Goal: Information Seeking & Learning: Learn about a topic

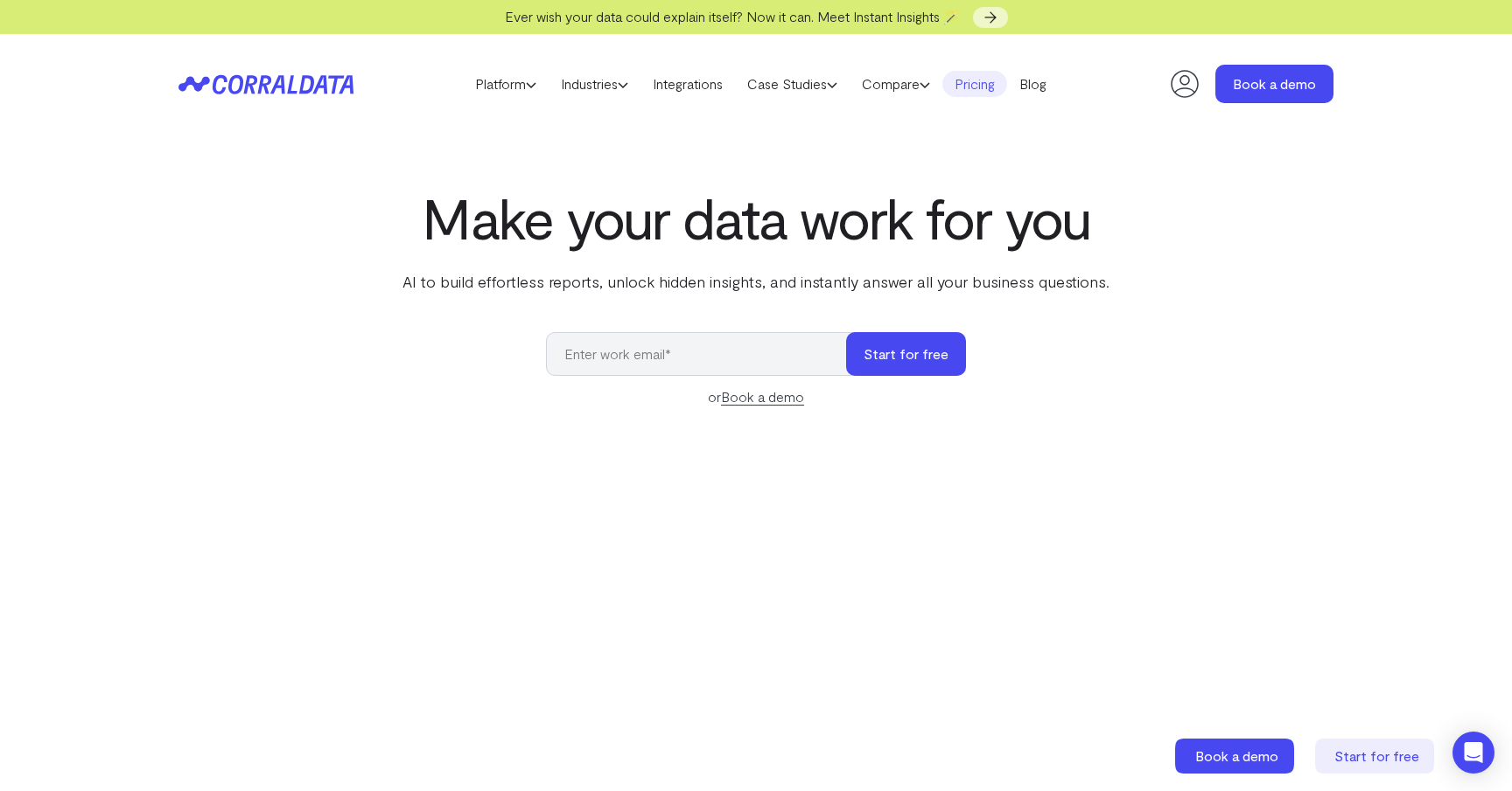
click at [970, 85] on link "Pricing" at bounding box center [974, 84] width 65 height 26
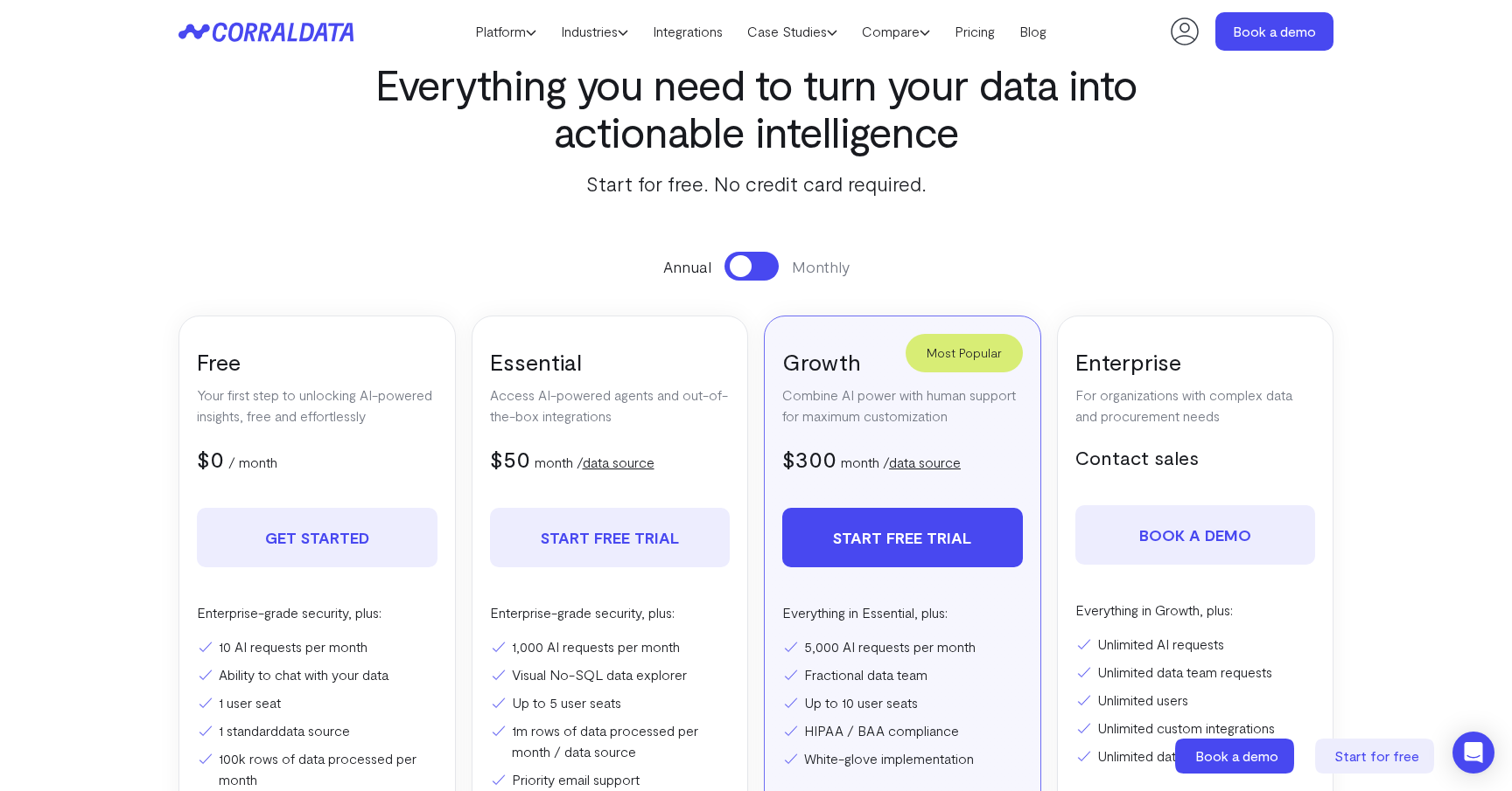
scroll to position [97, 0]
click at [755, 259] on button at bounding box center [752, 265] width 54 height 29
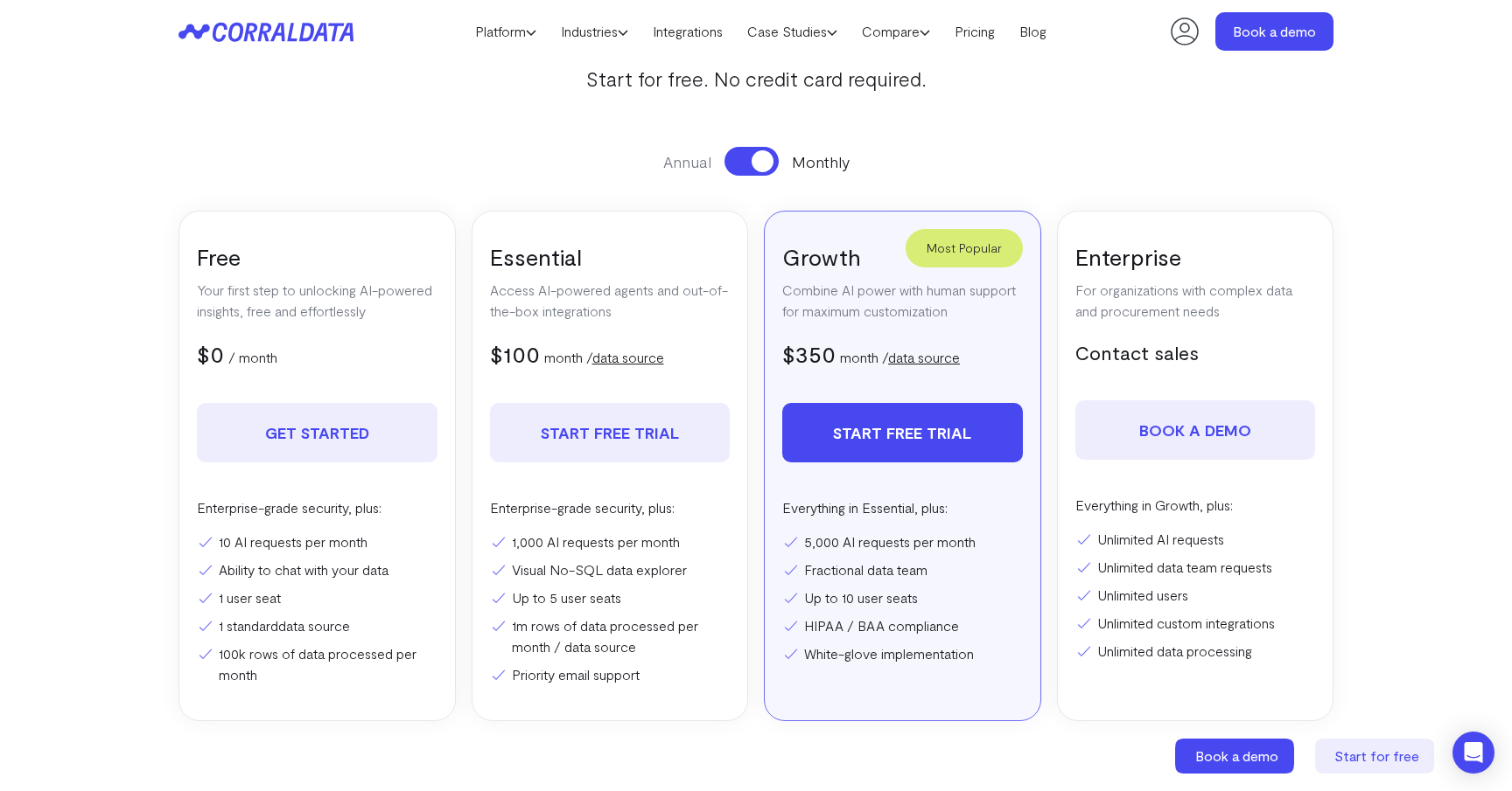
scroll to position [214, 0]
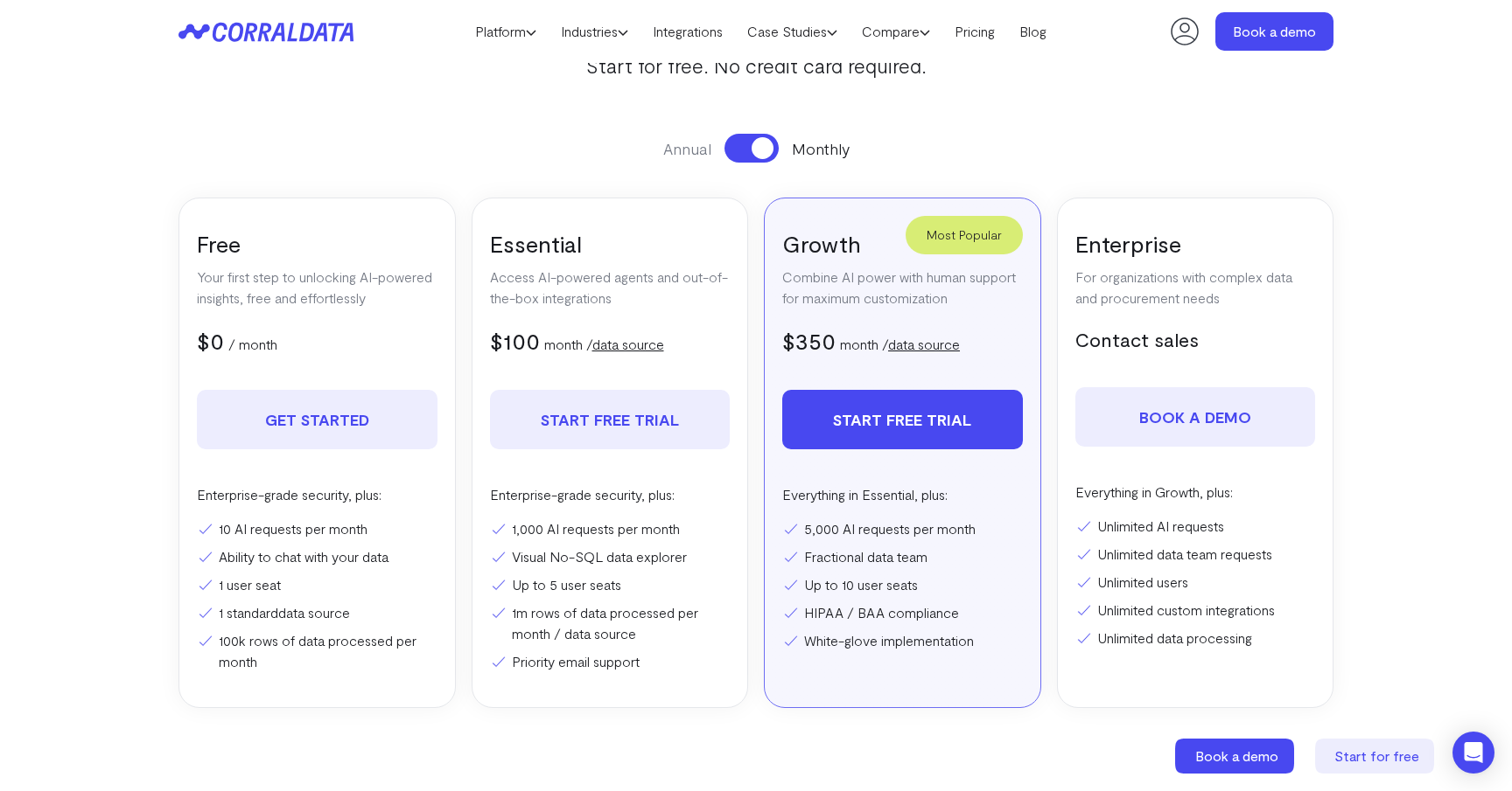
click at [651, 349] on link "data source" at bounding box center [628, 344] width 72 height 17
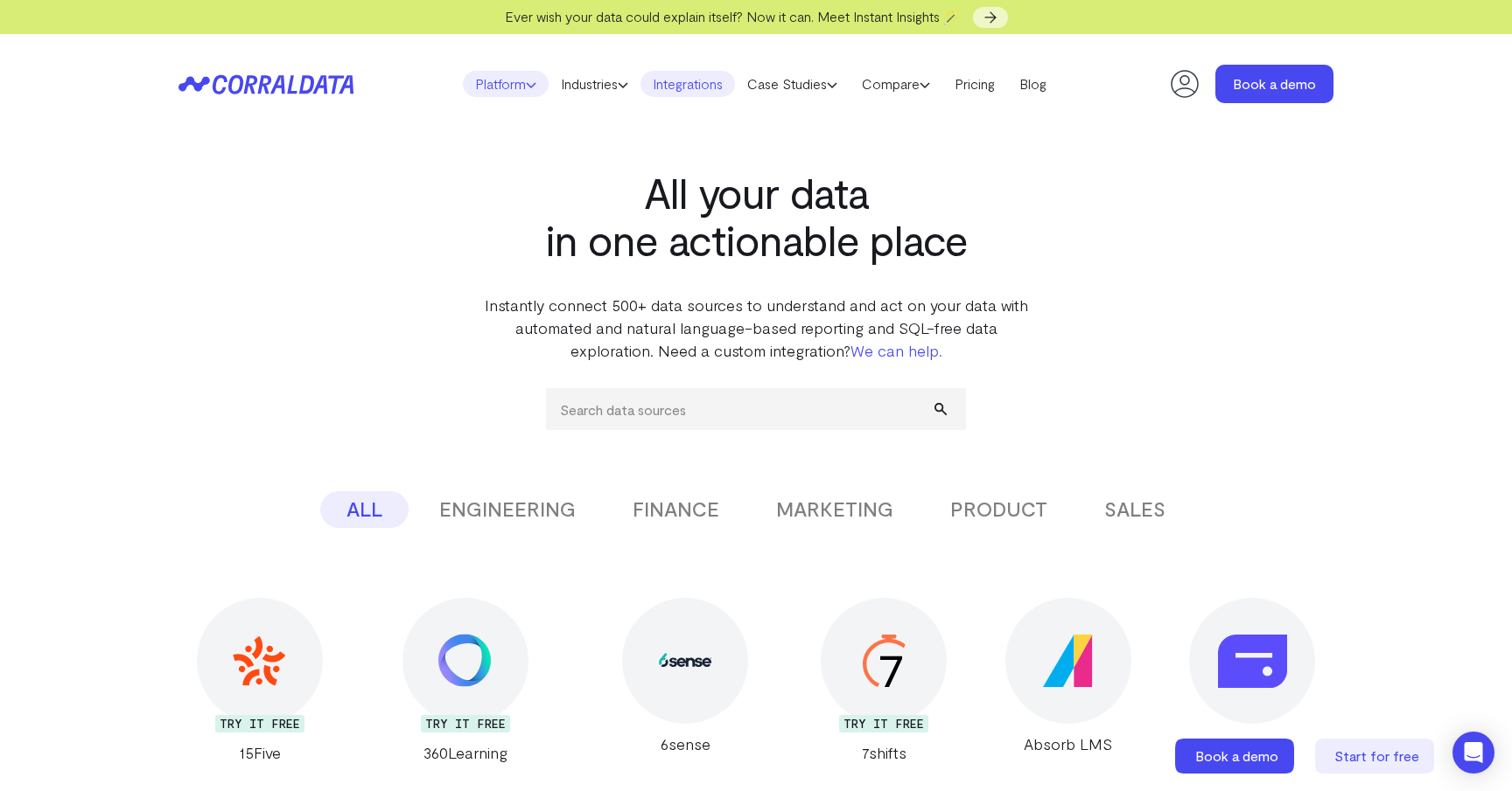
click at [508, 95] on link "Platform" at bounding box center [505, 84] width 86 height 26
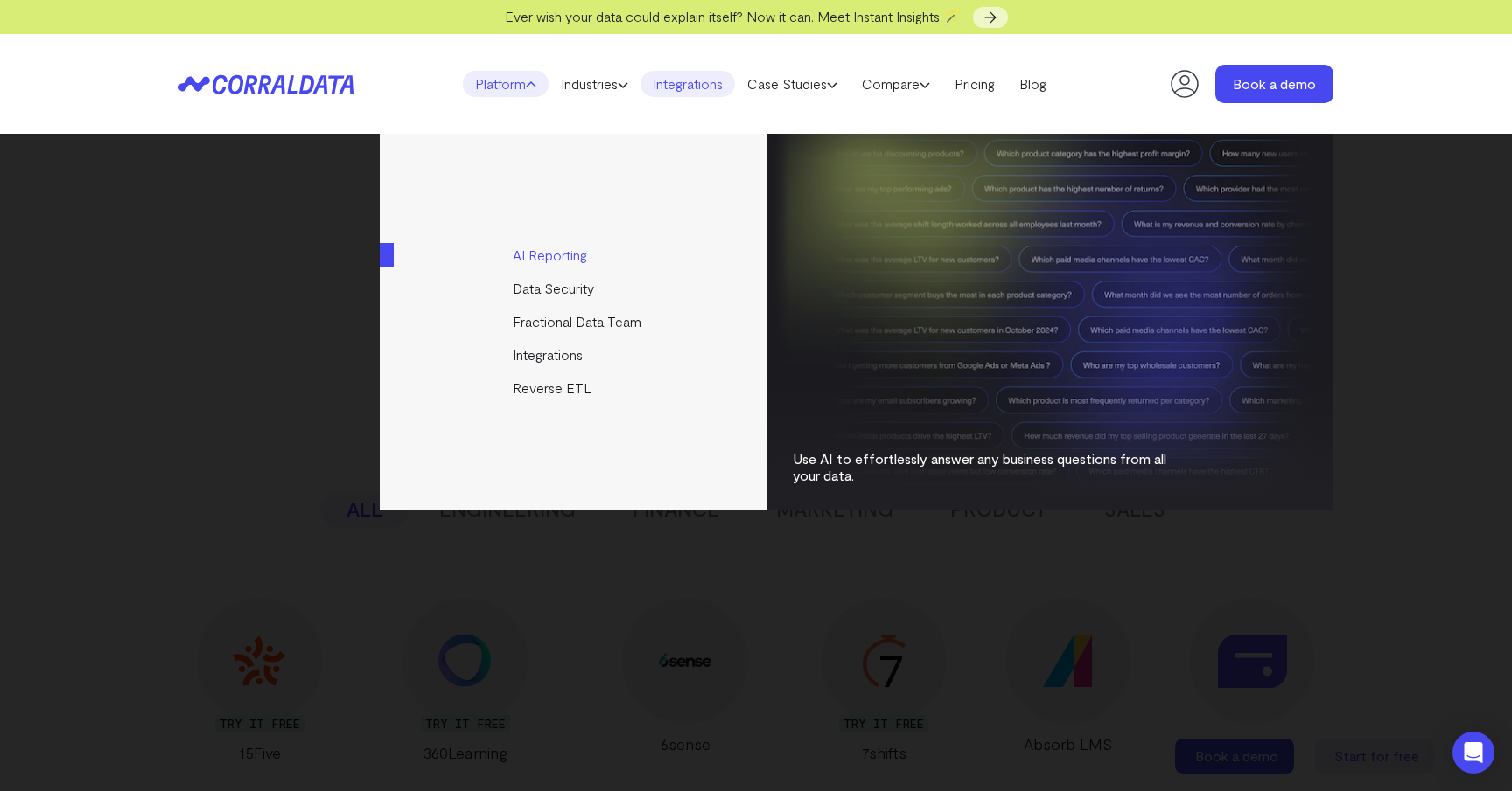
click at [531, 252] on link "AI Reporting" at bounding box center [574, 255] width 390 height 33
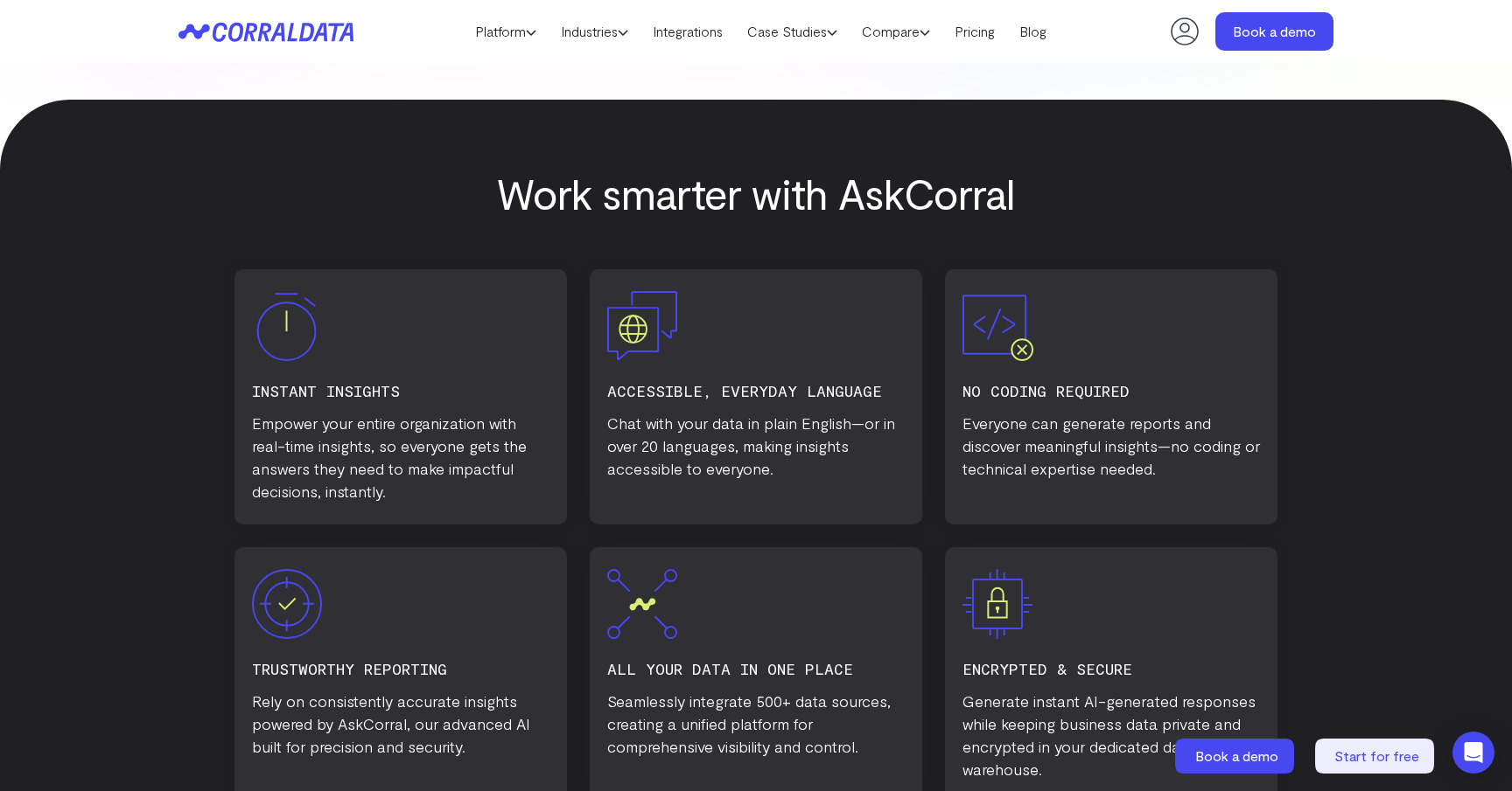
scroll to position [926, 0]
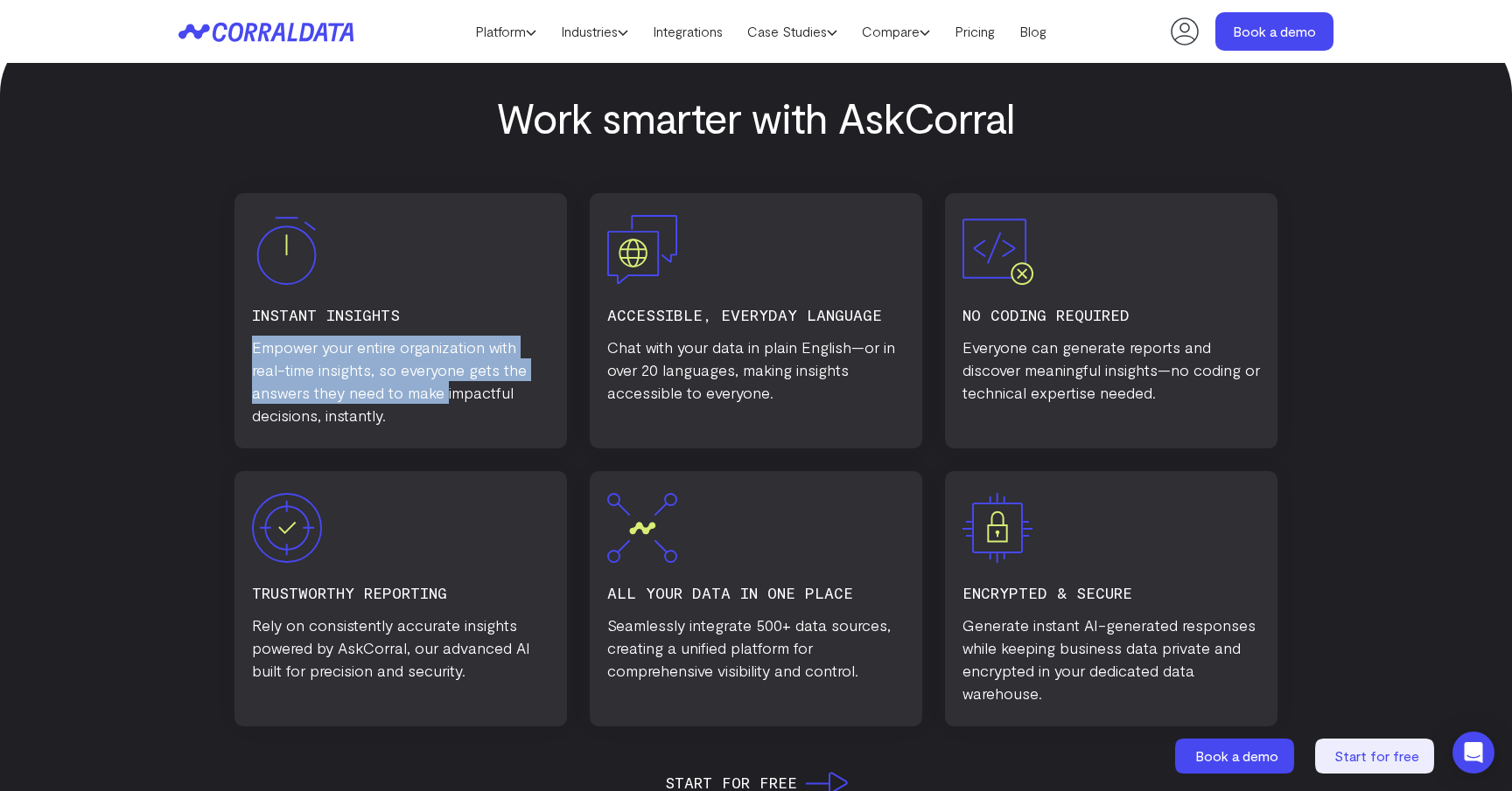
drag, startPoint x: 444, startPoint y: 316, endPoint x: 444, endPoint y: 395, distance: 79.0
click at [444, 391] on div "instant insights Empower your entire organization with real-time insights, so e…" at bounding box center [401, 321] width 333 height 255
click at [444, 395] on p "Empower your entire organization with real-time insights, so everyone gets the …" at bounding box center [401, 381] width 297 height 91
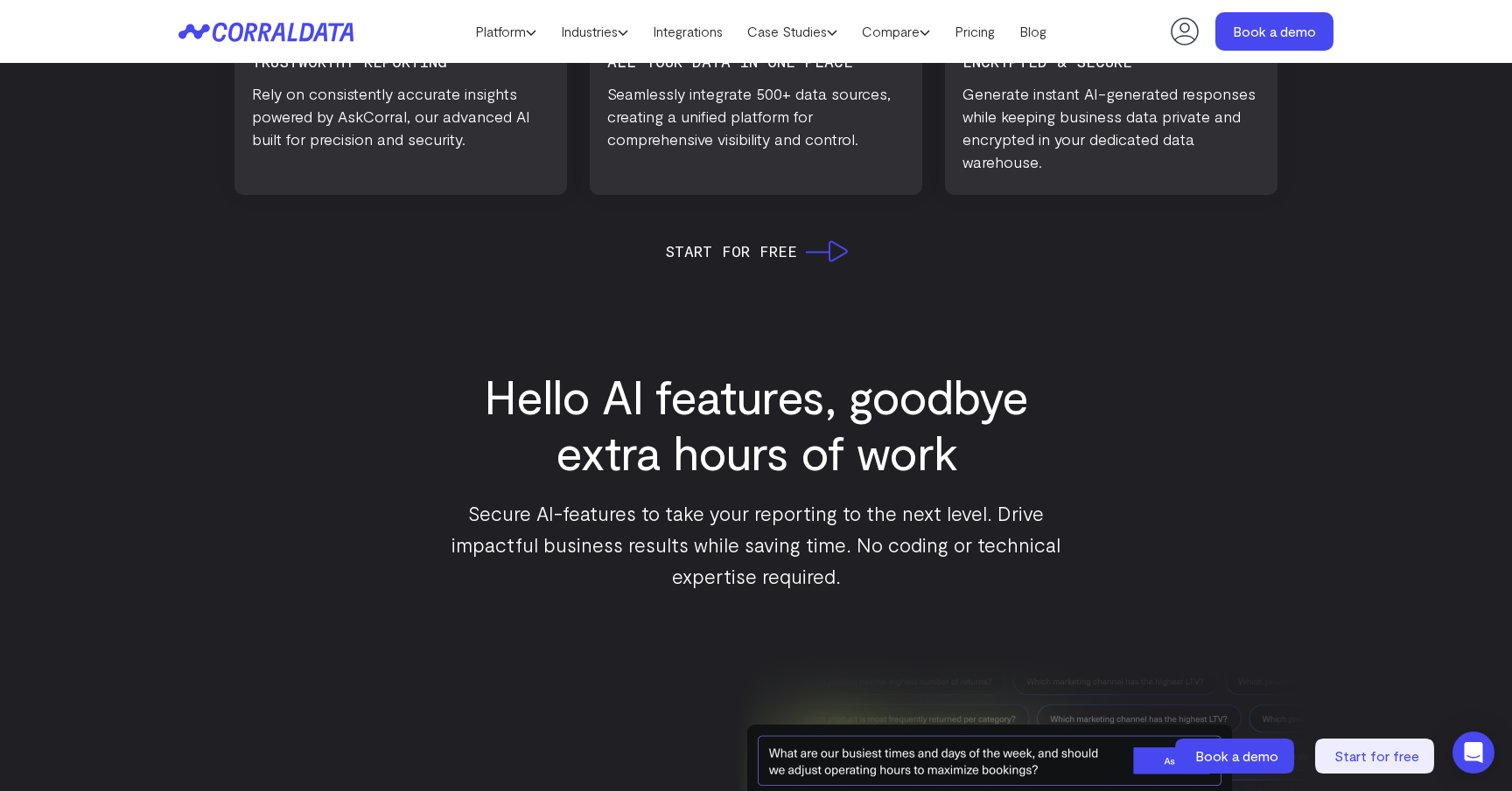
scroll to position [1672, 0]
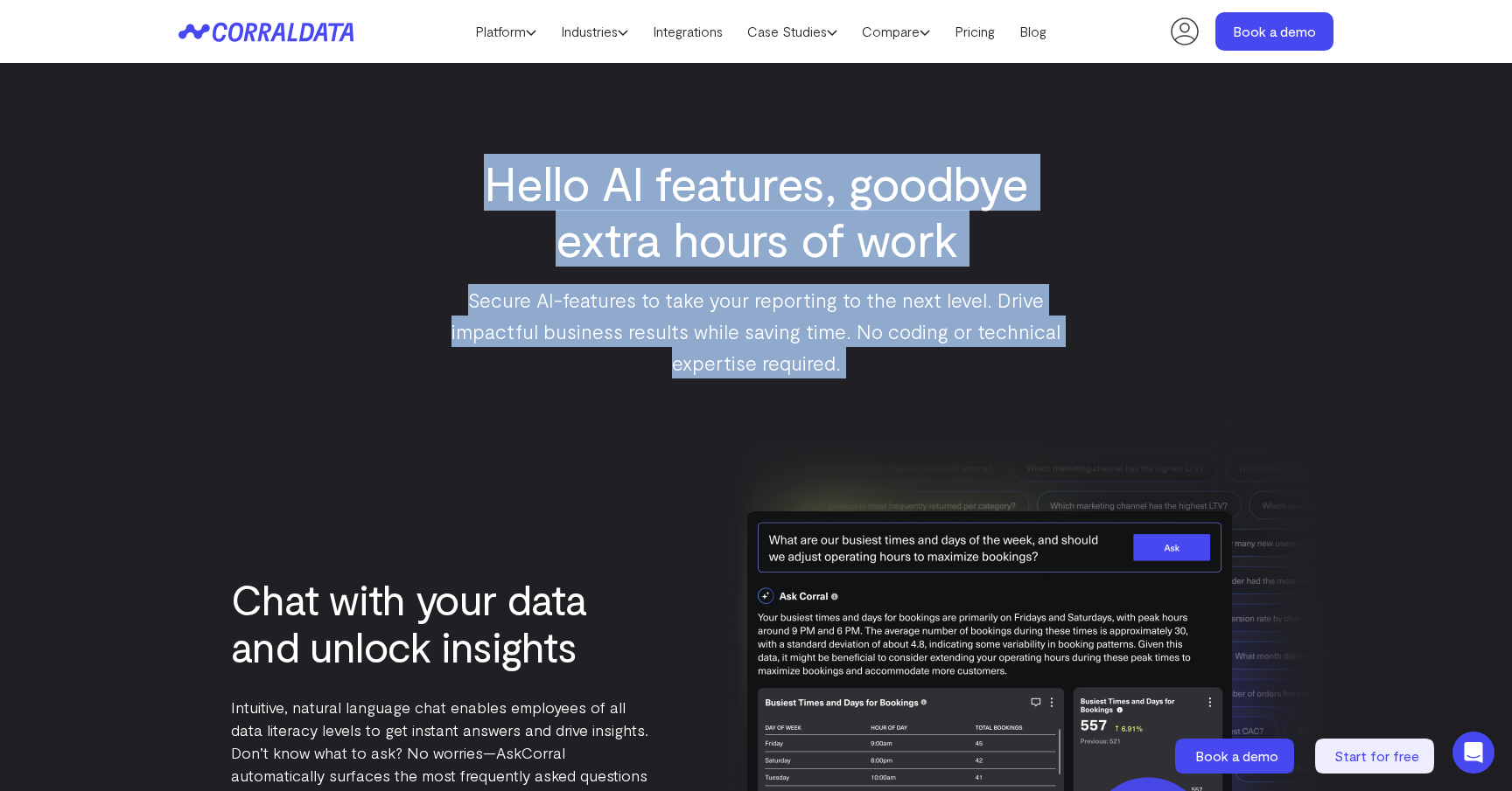
drag, startPoint x: 473, startPoint y: 197, endPoint x: 509, endPoint y: 425, distance: 230.8
click at [509, 425] on div "Chat with your data and unlock insights Intuitive, natural language chat enable…" at bounding box center [756, 692] width 1155 height 540
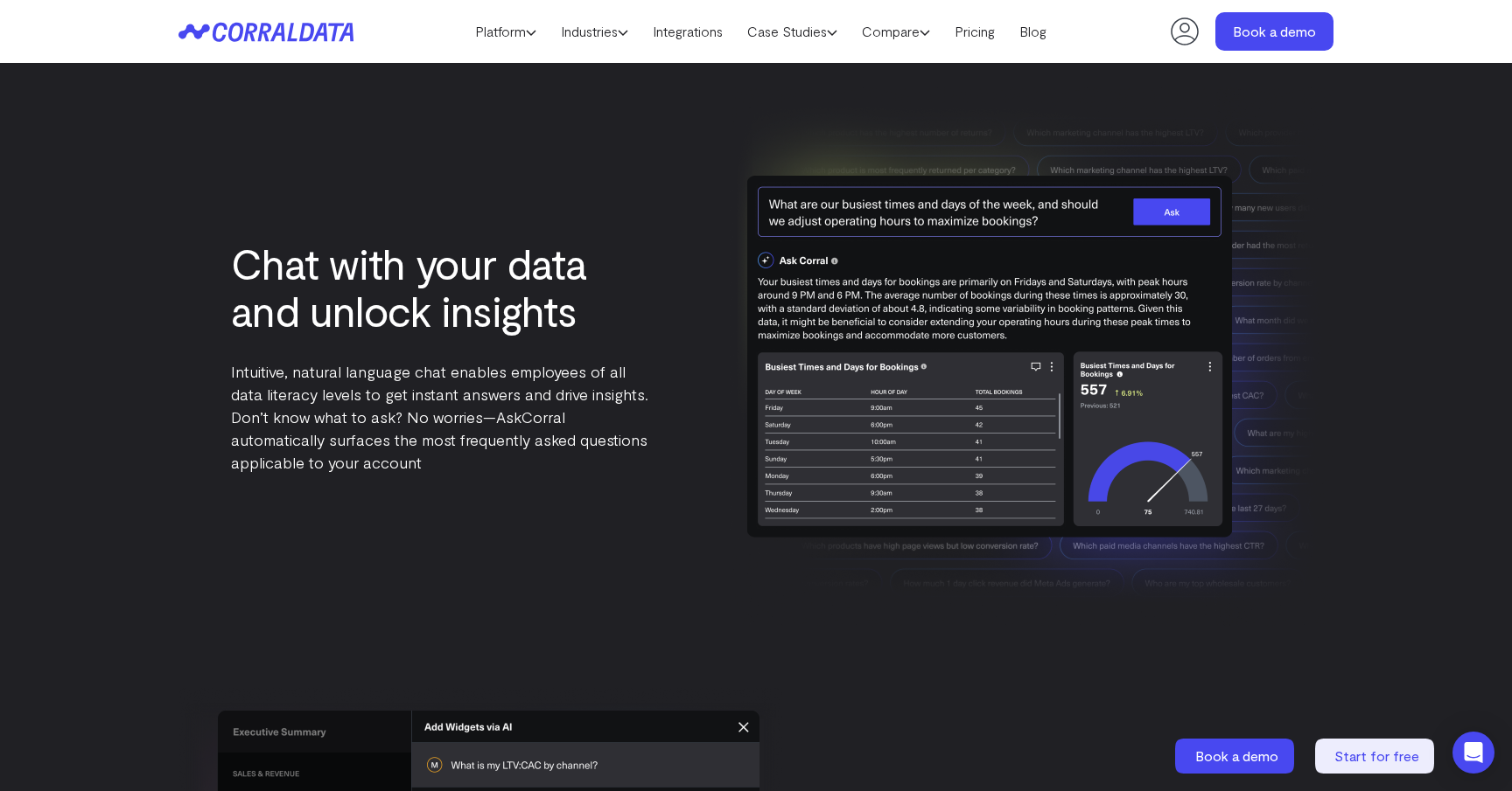
scroll to position [2005, 0]
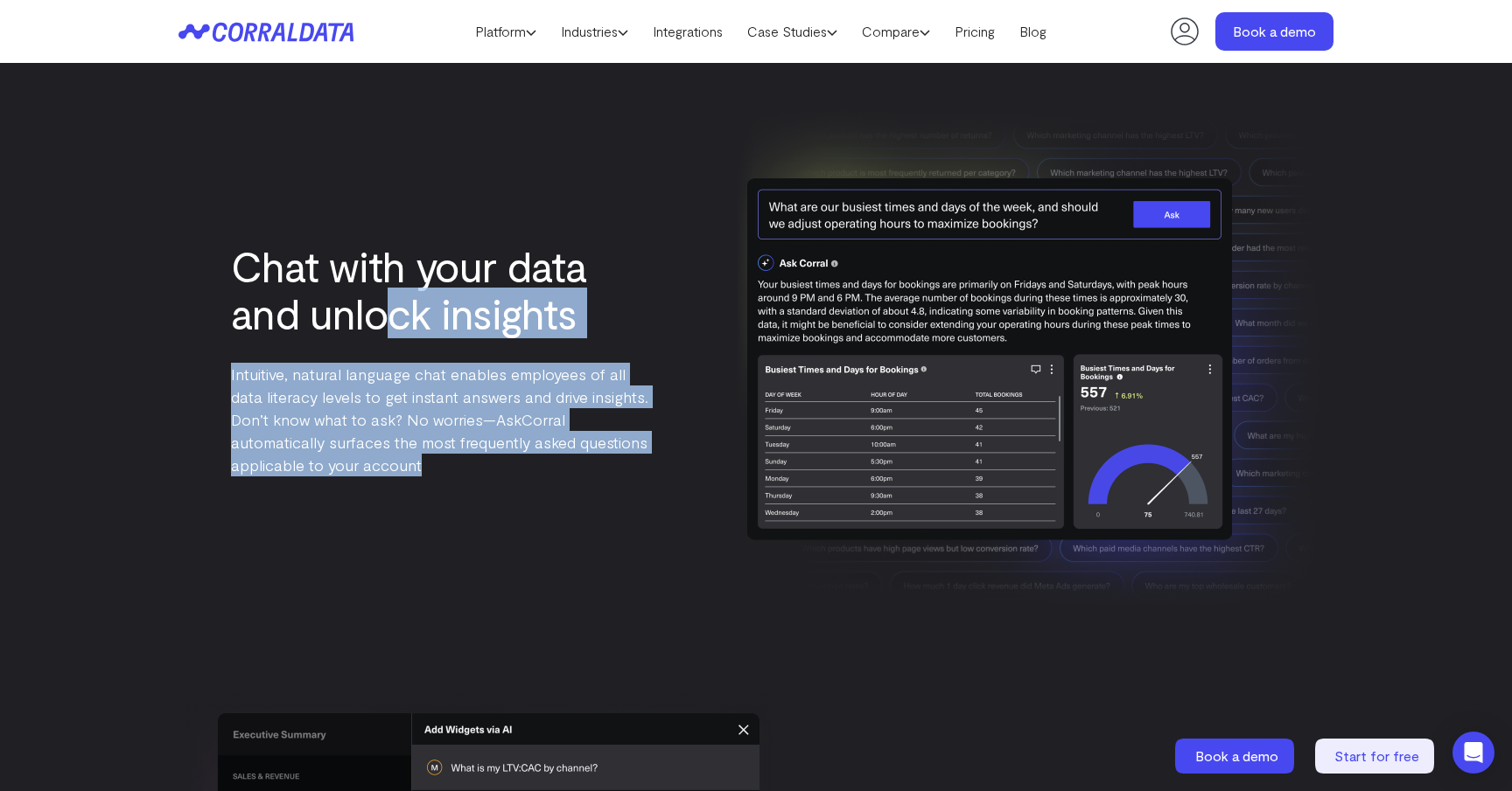
drag, startPoint x: 378, startPoint y: 314, endPoint x: 386, endPoint y: 494, distance: 180.2
click at [386, 494] on div "Chat with your data and unlock insights Intuitive, natural language chat enable…" at bounding box center [756, 360] width 1155 height 540
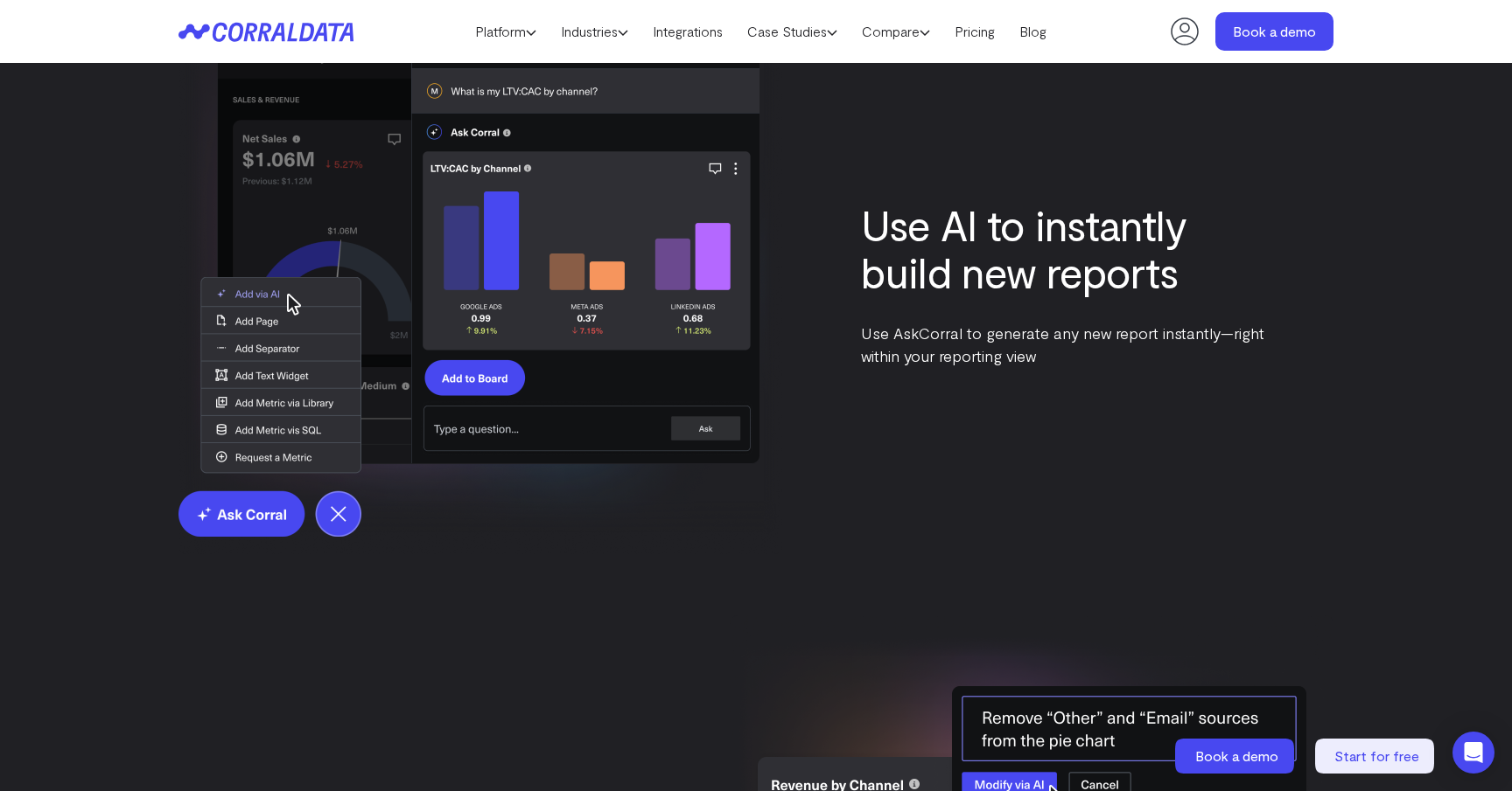
scroll to position [2611, 0]
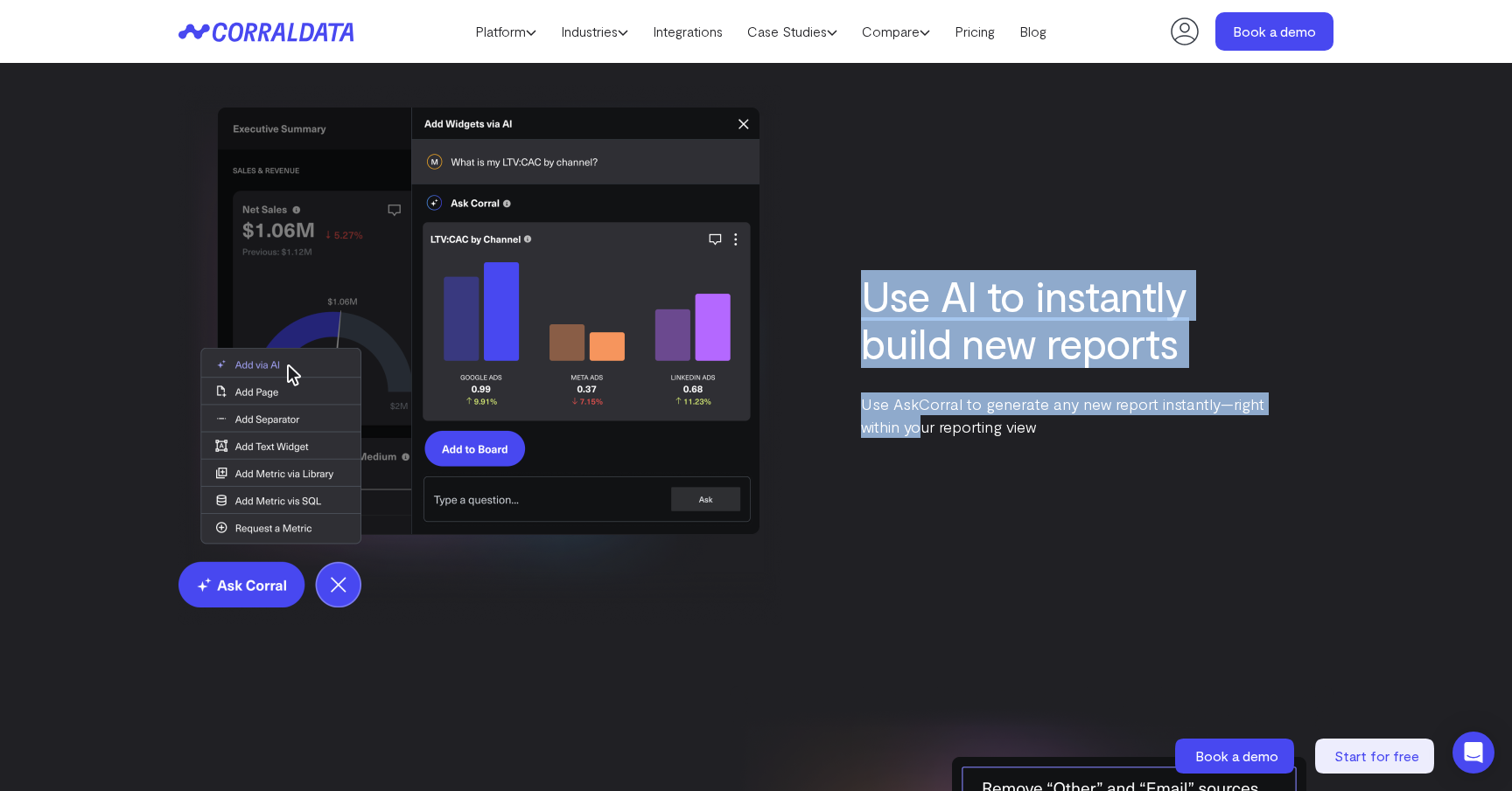
drag, startPoint x: 887, startPoint y: 266, endPoint x: 925, endPoint y: 432, distance: 170.3
click at [925, 430] on div "Use AI to instantly build new reports Use AskCorral to generate any new report …" at bounding box center [756, 355] width 1155 height 540
click at [925, 432] on p "Use AskCorral to generate any new report instantly—right within your reporting …" at bounding box center [1070, 415] width 420 height 46
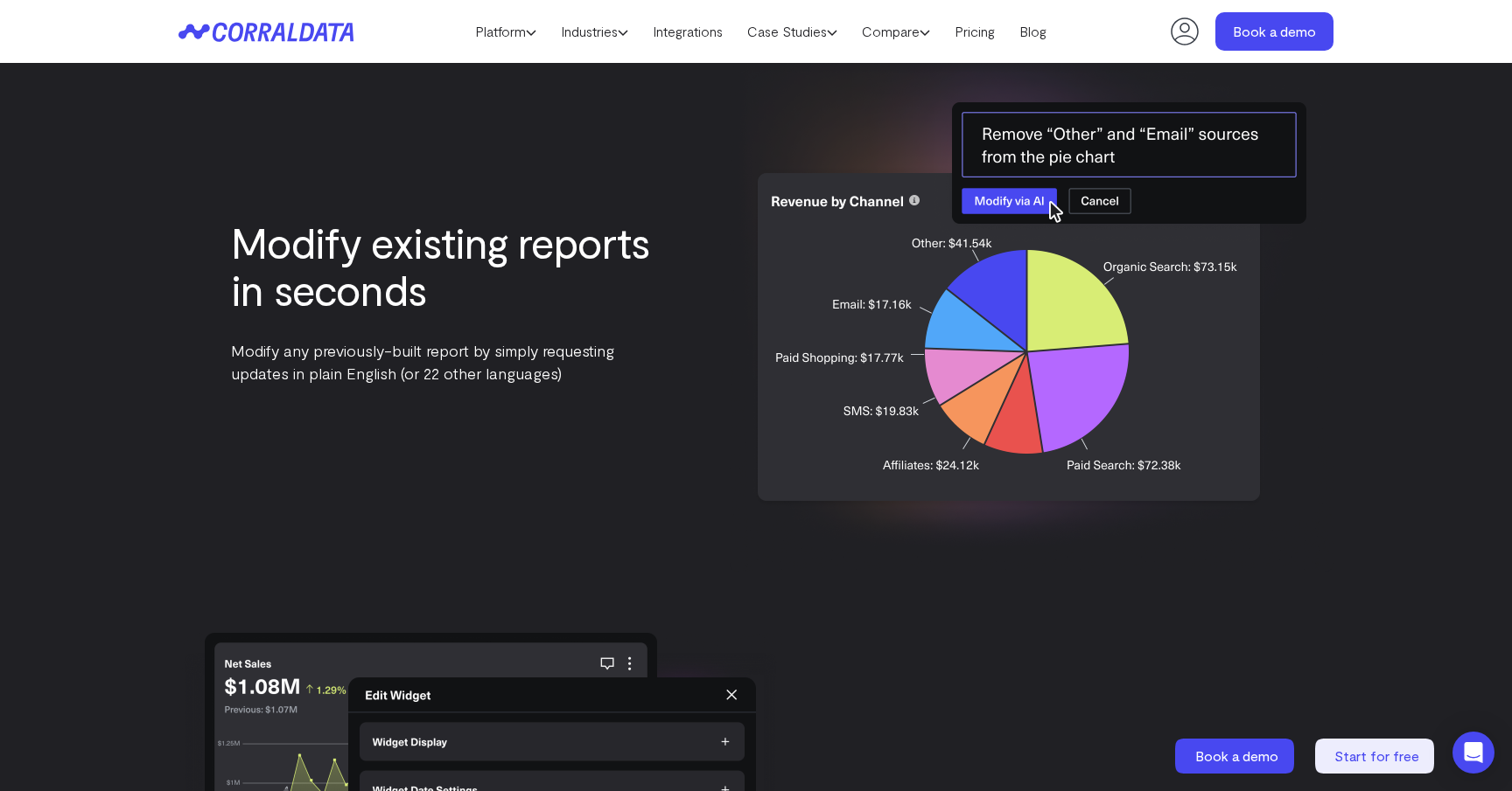
scroll to position [3258, 0]
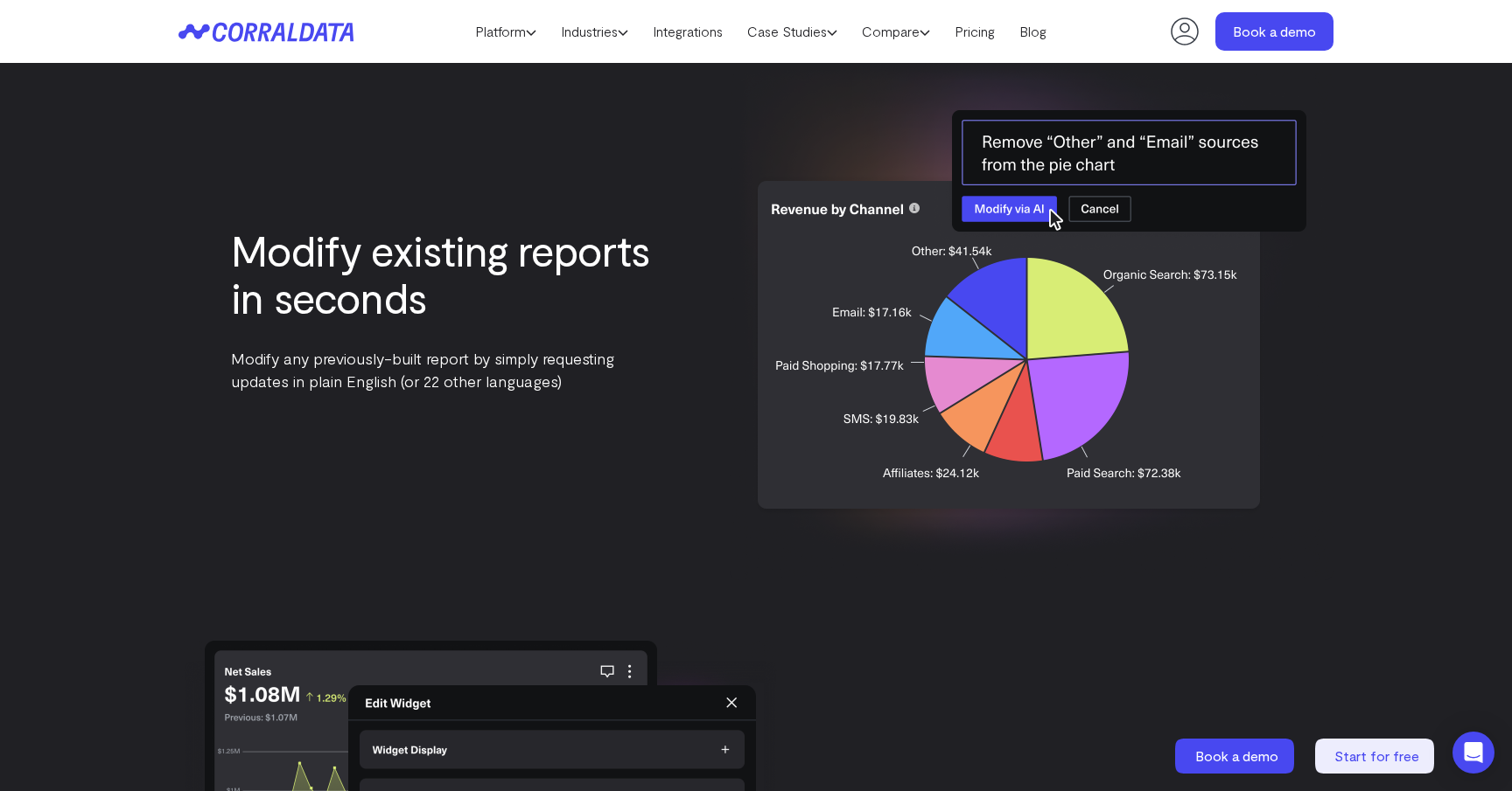
click at [448, 259] on h3 "Modify existing reports in seconds" at bounding box center [441, 273] width 420 height 95
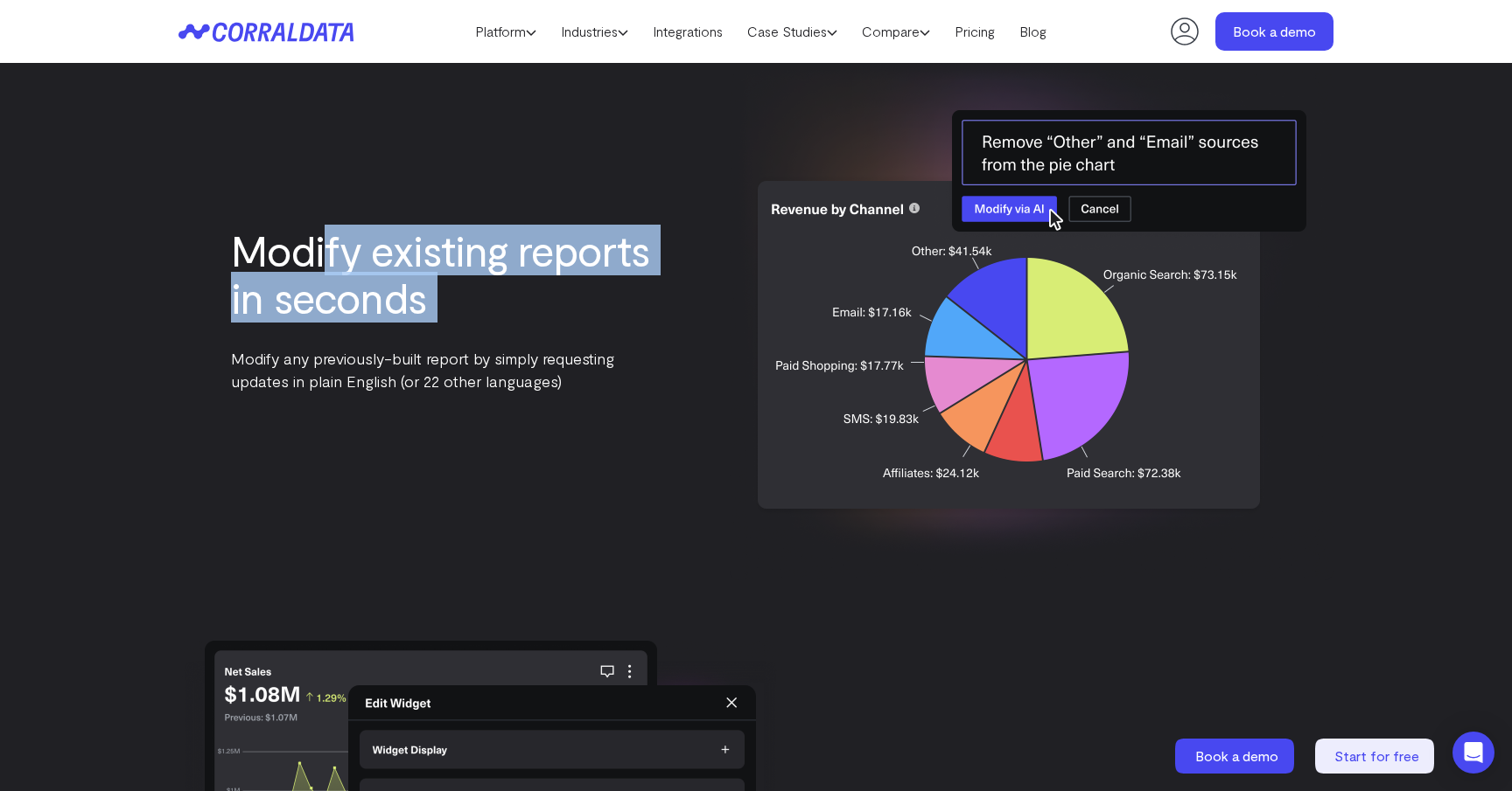
drag, startPoint x: 375, startPoint y: 277, endPoint x: 442, endPoint y: 336, distance: 89.3
click at [440, 336] on div "Modify existing reports in seconds Modify any previously-built report by simply…" at bounding box center [441, 309] width 420 height 166
click at [426, 322] on div at bounding box center [426, 322] width 0 height 0
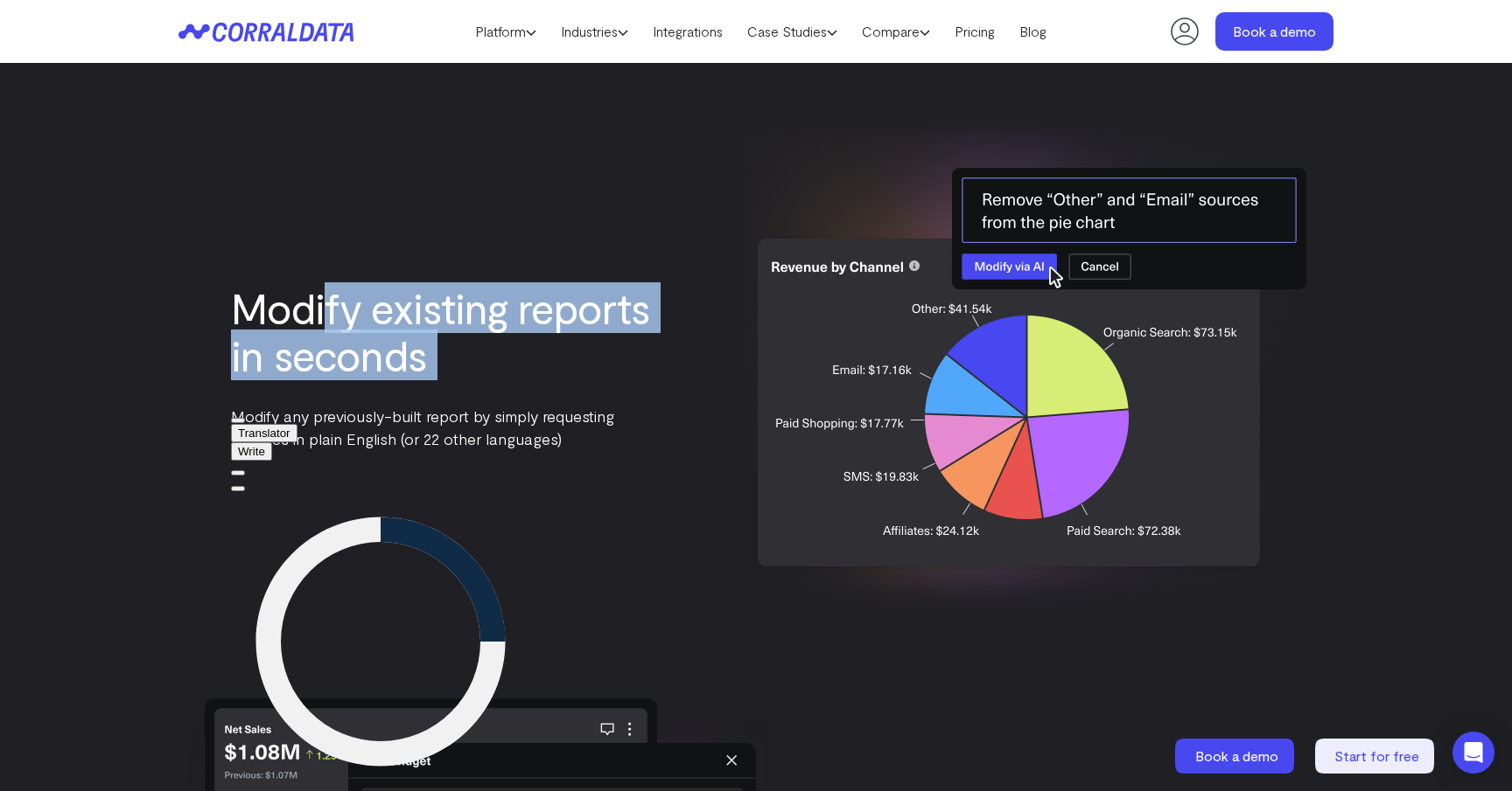
scroll to position [3201, 0]
click at [442, 336] on h3 "Modify existing reports in seconds" at bounding box center [441, 330] width 420 height 95
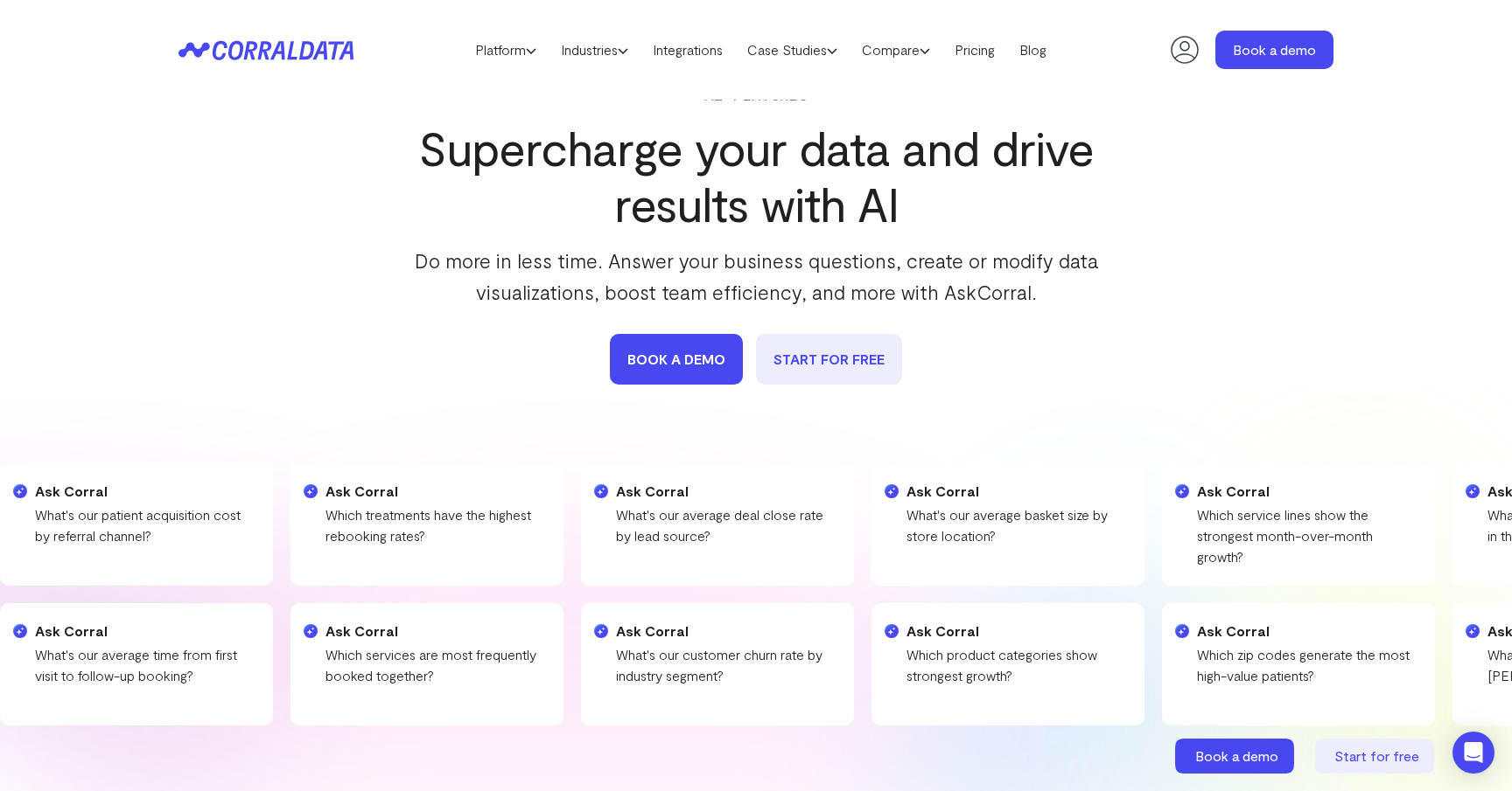
scroll to position [0, 0]
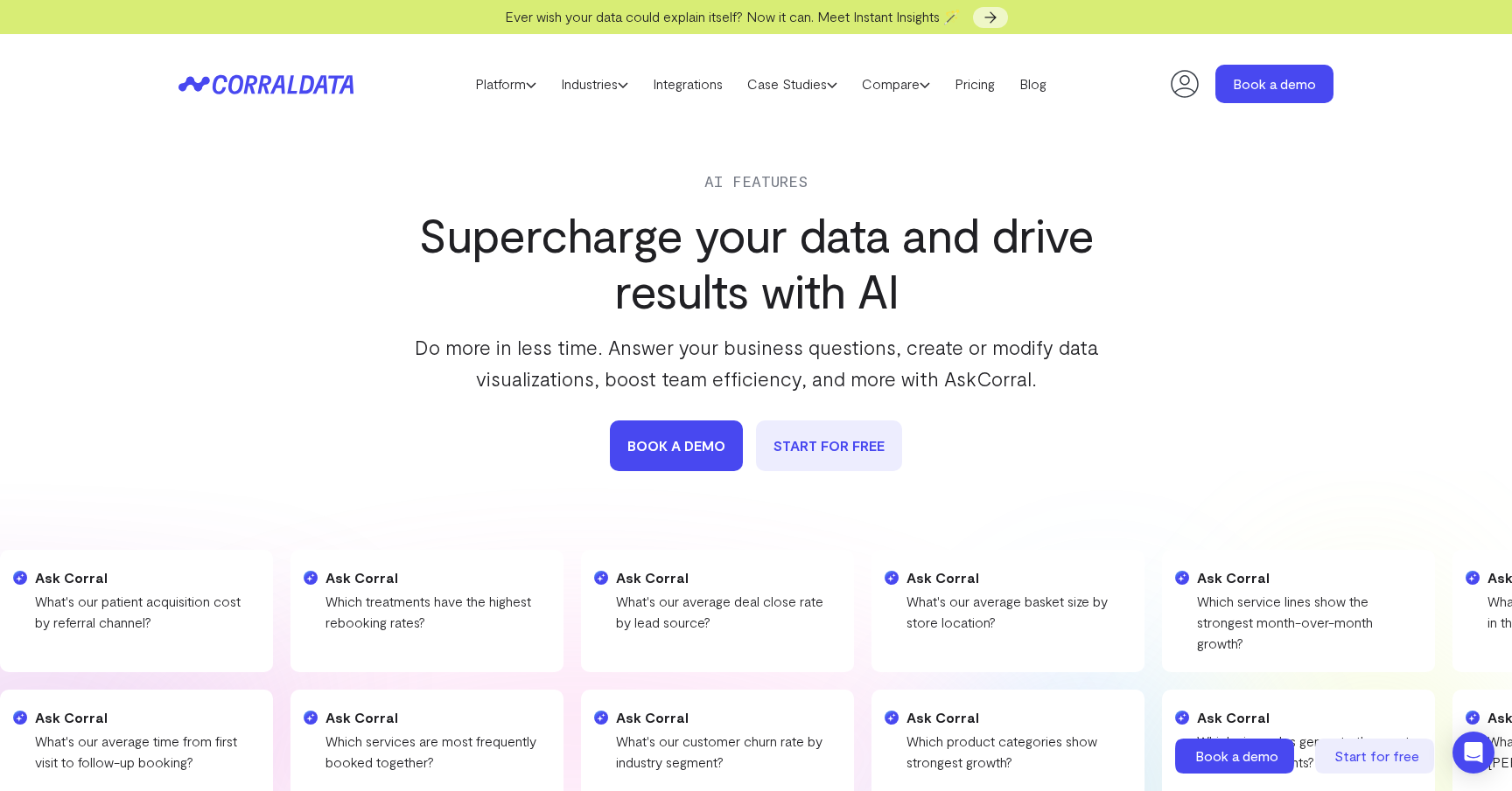
click at [977, 23] on div "Ever wish your data could explain itself? Now it can. Meet Instant Insights 🪄" at bounding box center [756, 17] width 1512 height 34
click at [987, 19] on icon at bounding box center [991, 18] width 18 height 18
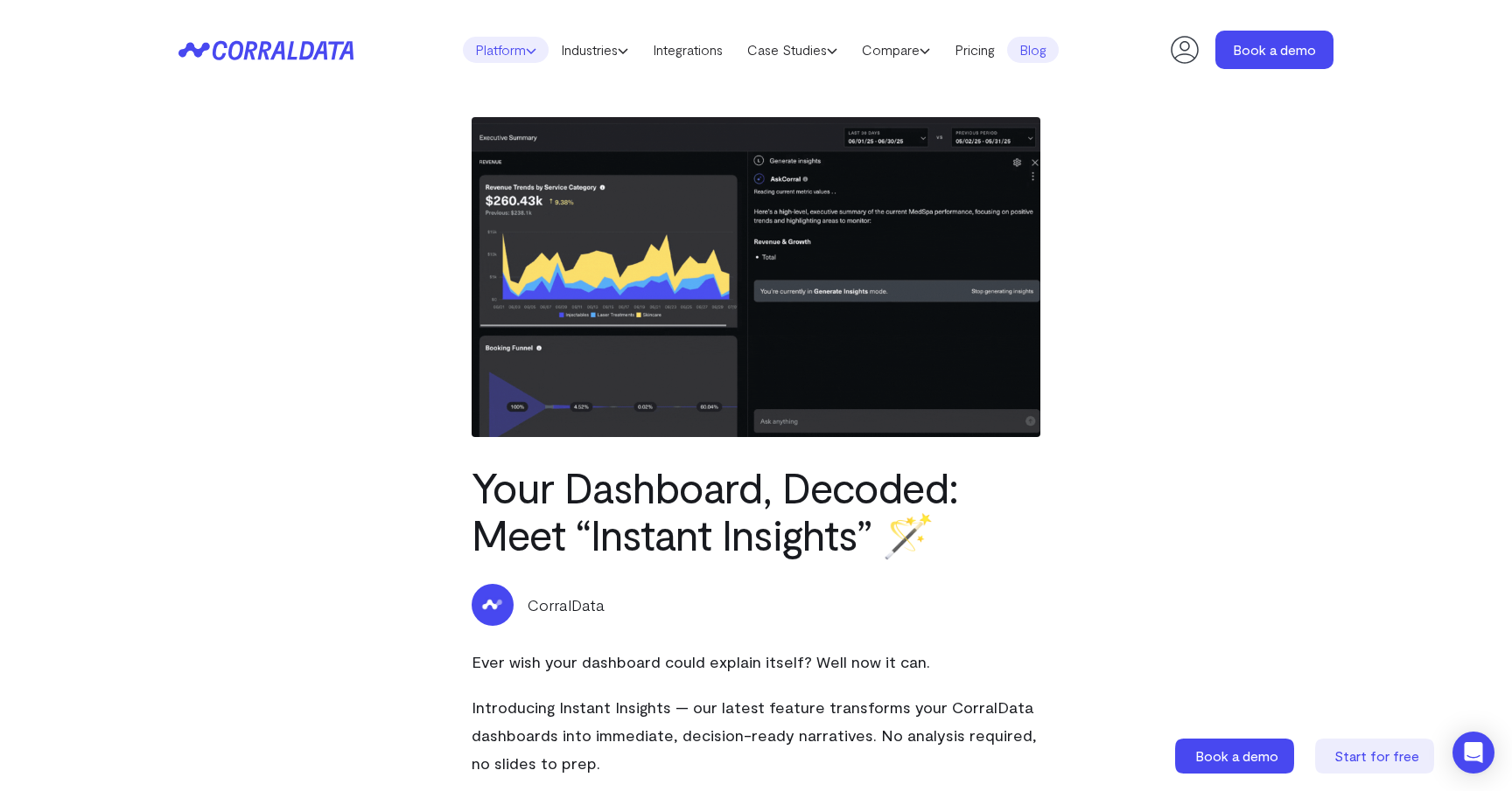
click at [509, 41] on link "Platform" at bounding box center [505, 50] width 86 height 26
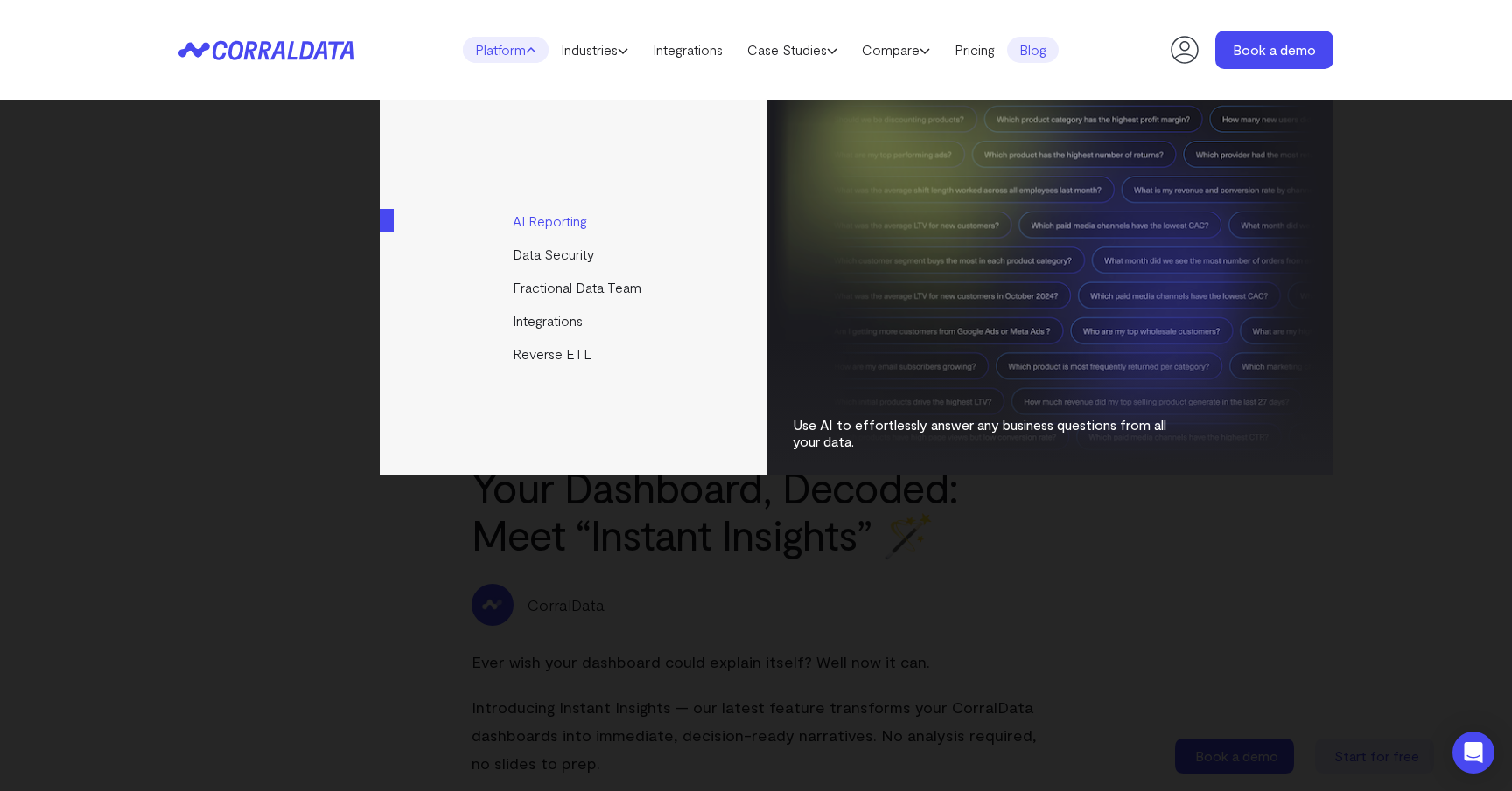
click at [559, 211] on link "AI Reporting" at bounding box center [574, 220] width 390 height 33
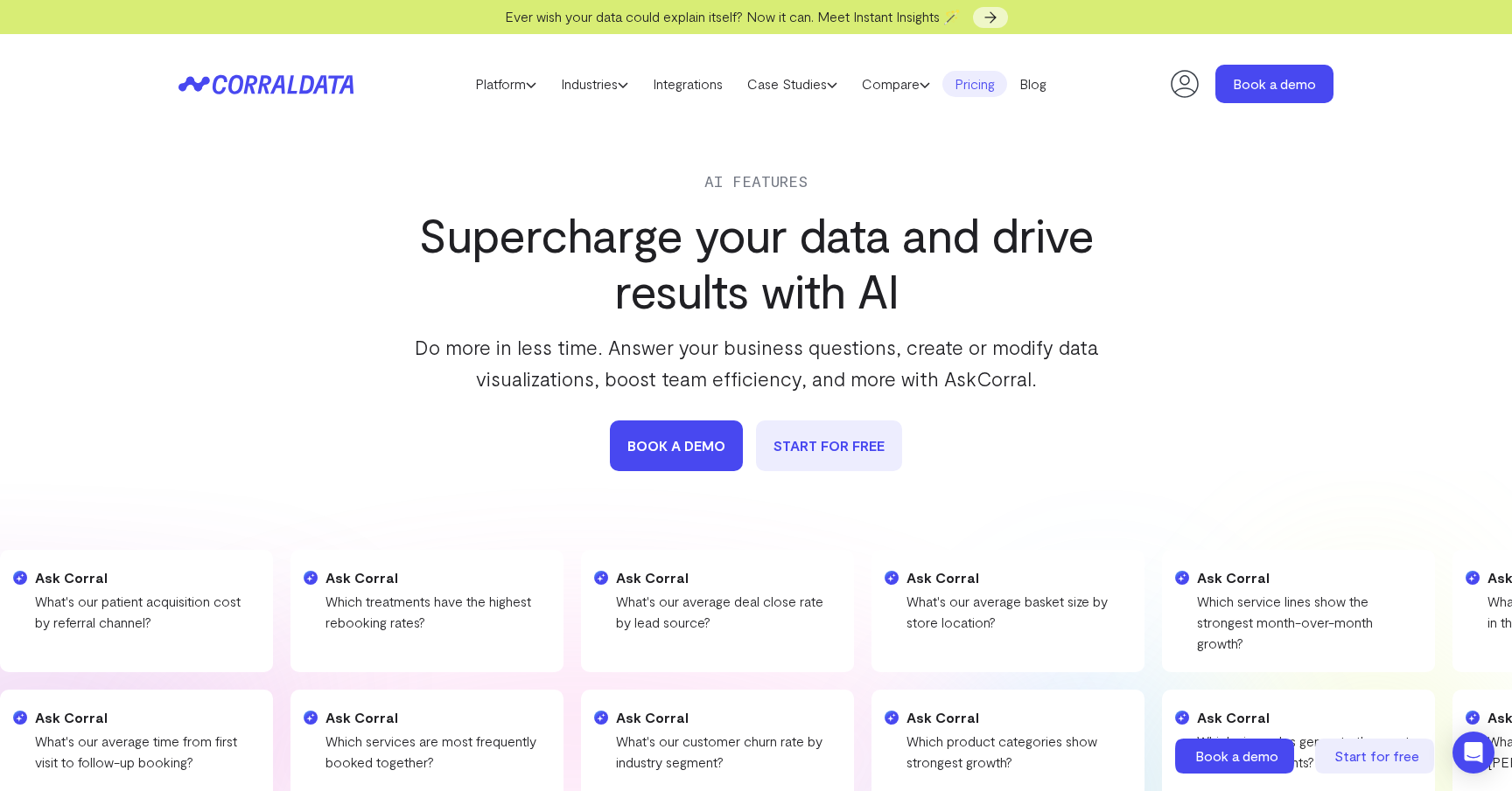
click at [994, 88] on link "Pricing" at bounding box center [974, 84] width 65 height 26
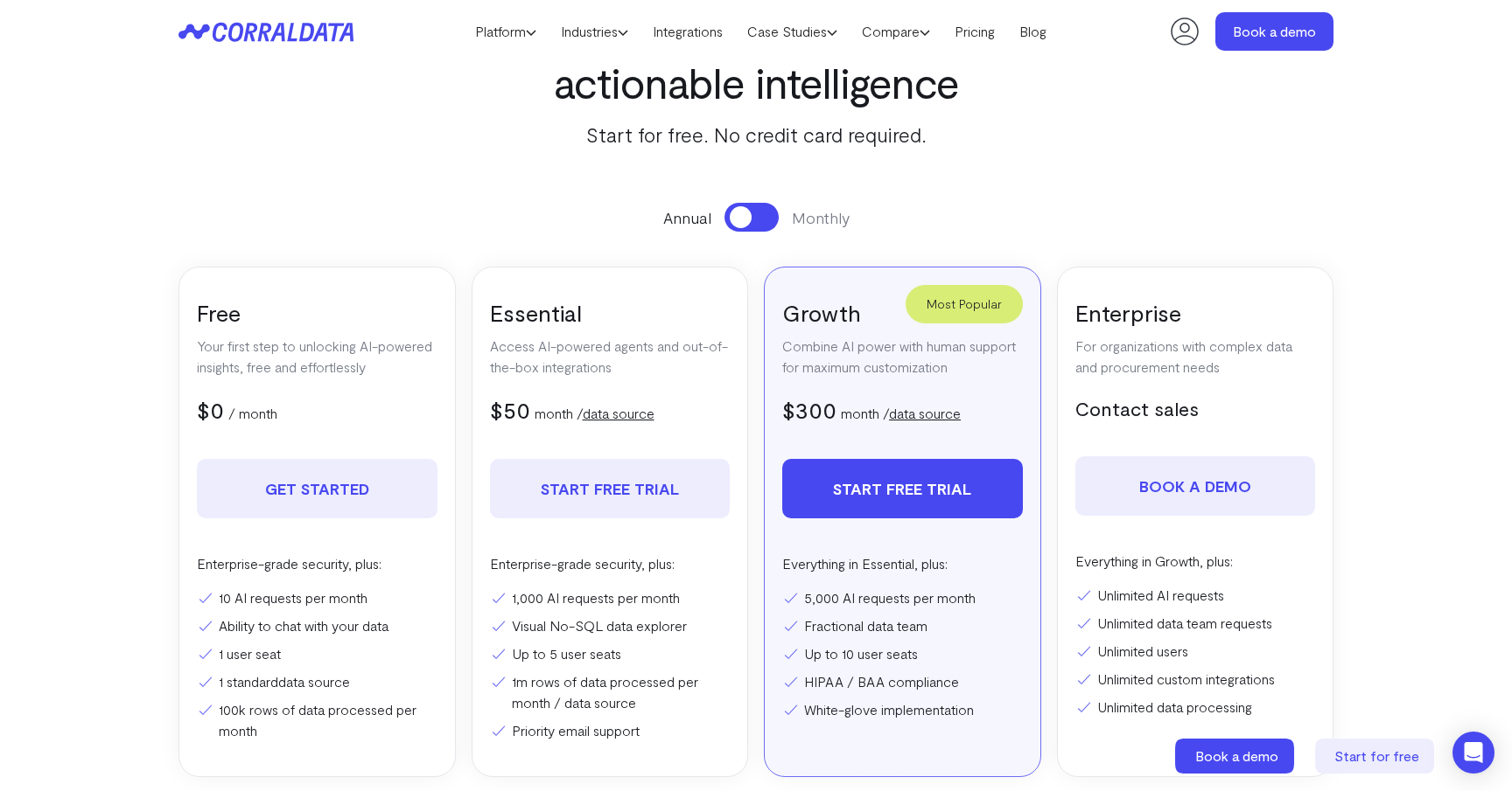
scroll to position [146, 0]
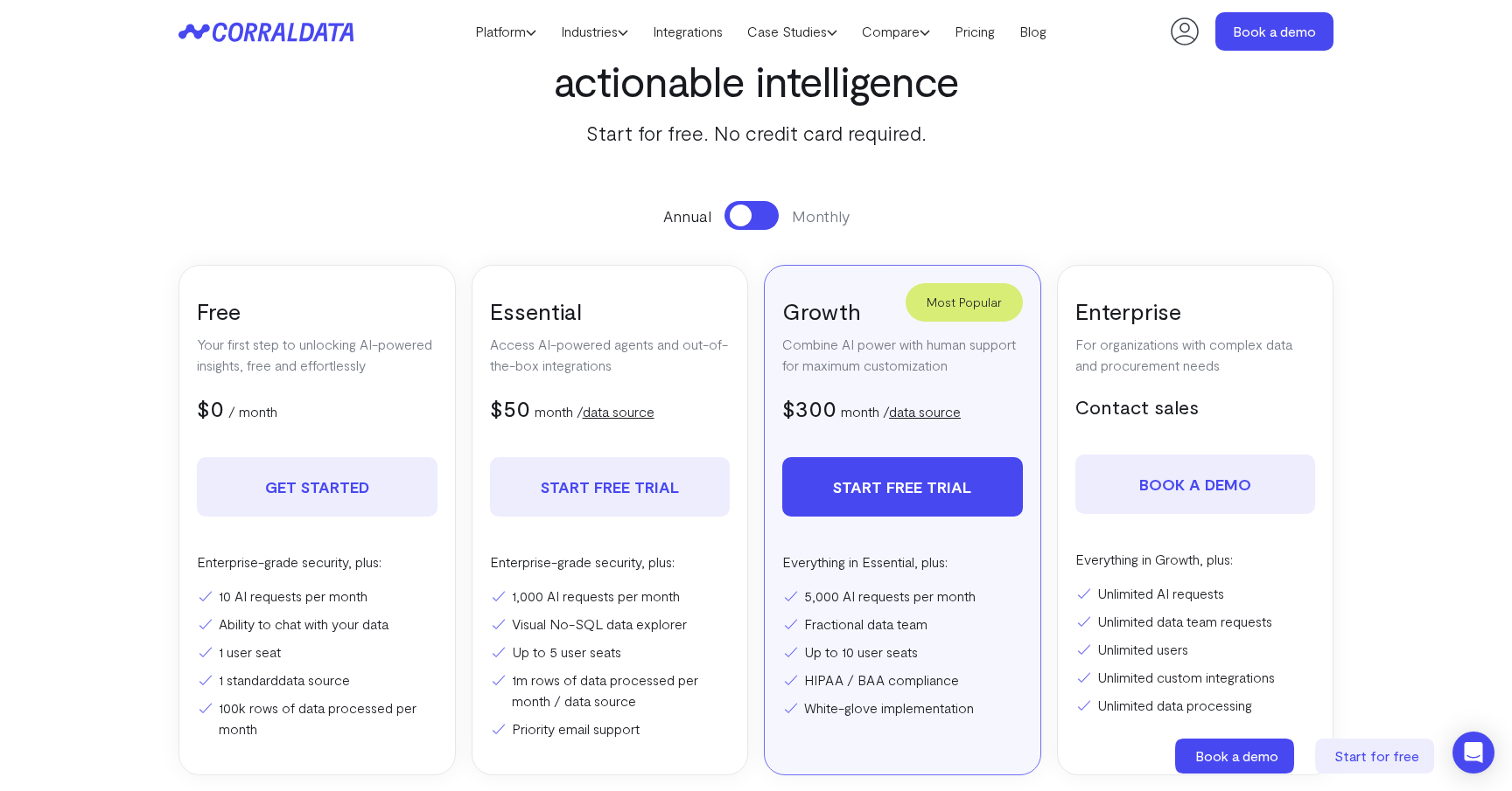
click at [766, 212] on button at bounding box center [752, 215] width 54 height 29
click at [766, 212] on span at bounding box center [762, 215] width 22 height 22
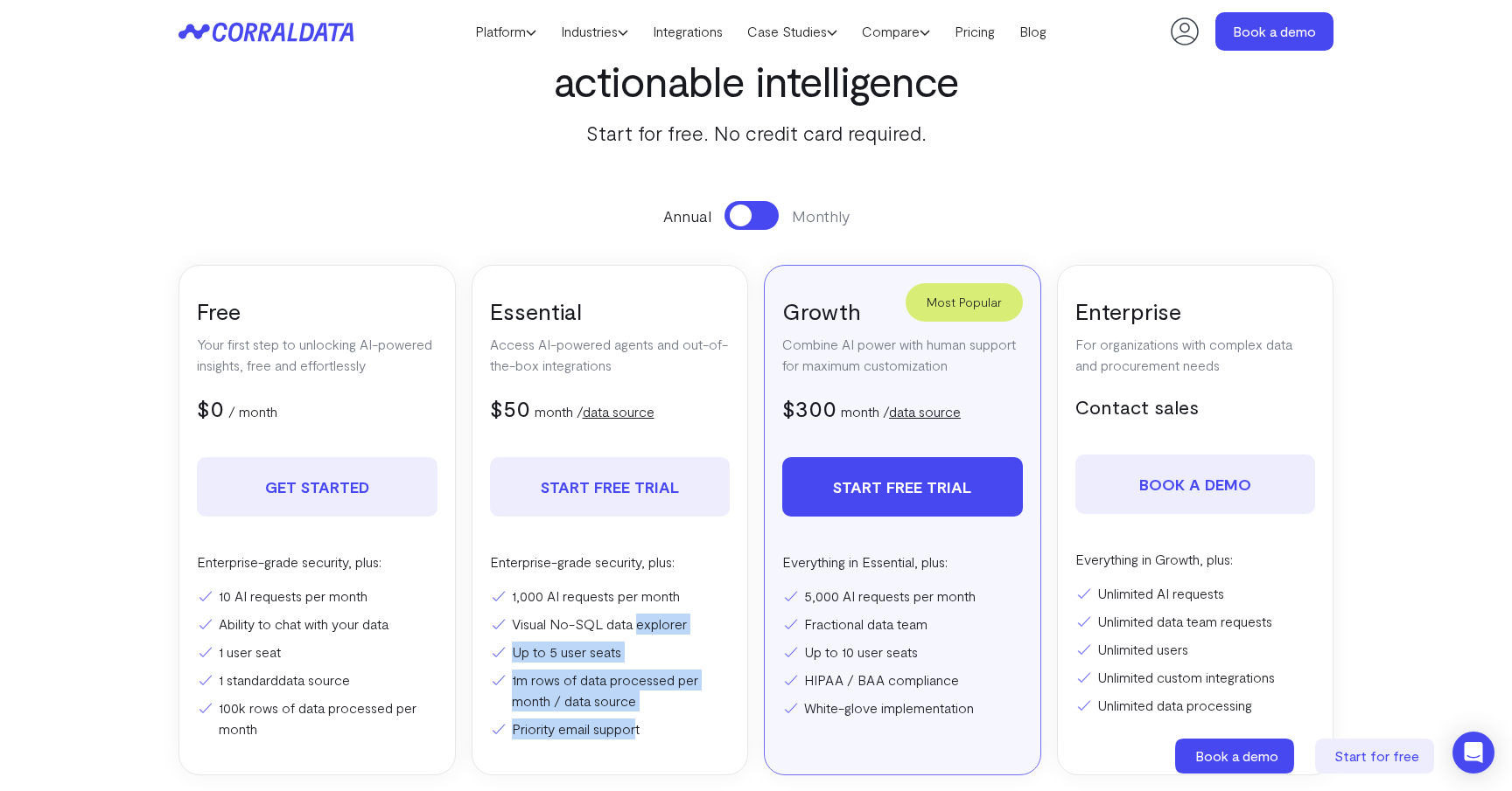
drag, startPoint x: 641, startPoint y: 623, endPoint x: 641, endPoint y: 719, distance: 96.0
click at [641, 719] on ul "1,000 AI requests per month Visual No-SQL data explorer Up to 5 user seats 1m r…" at bounding box center [610, 662] width 240 height 153
click at [641, 719] on li "Priority email support" at bounding box center [610, 728] width 240 height 21
drag, startPoint x: 639, startPoint y: 689, endPoint x: 641, endPoint y: 740, distance: 51.0
click at [641, 740] on div "Essential Access AI-powered agents and out-of-the-box integrations $50 $100 mon…" at bounding box center [610, 520] width 277 height 511
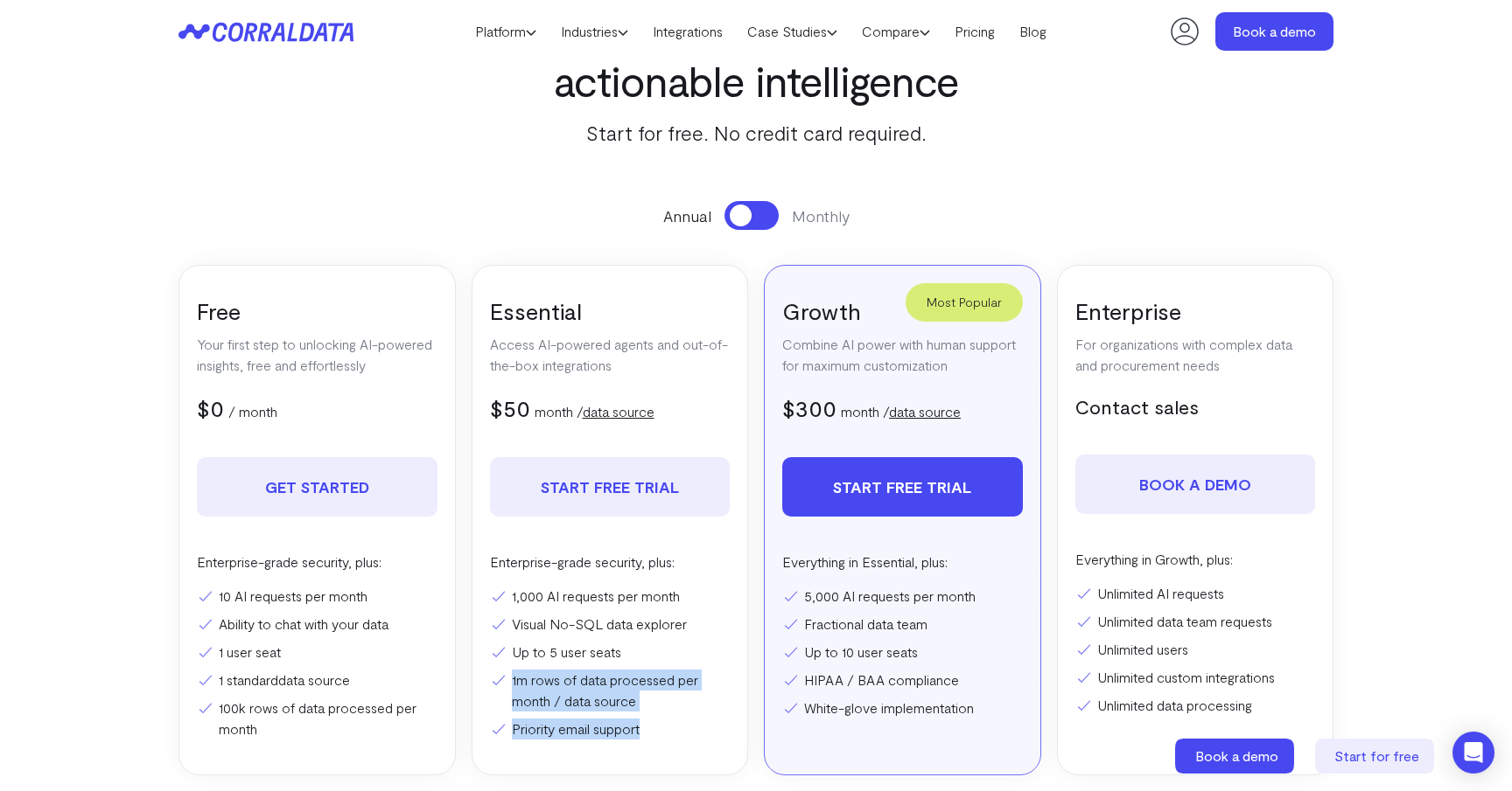
click at [641, 740] on div "Essential Access AI-powered agents and out-of-the-box integrations $50 $100 mon…" at bounding box center [610, 520] width 277 height 511
drag, startPoint x: 641, startPoint y: 740, endPoint x: 641, endPoint y: 660, distance: 80.0
click at [641, 660] on div "Essential Access AI-powered agents and out-of-the-box integrations $50 $100 mon…" at bounding box center [610, 520] width 277 height 511
click at [641, 660] on li "Up to 5 user seats" at bounding box center [610, 652] width 240 height 21
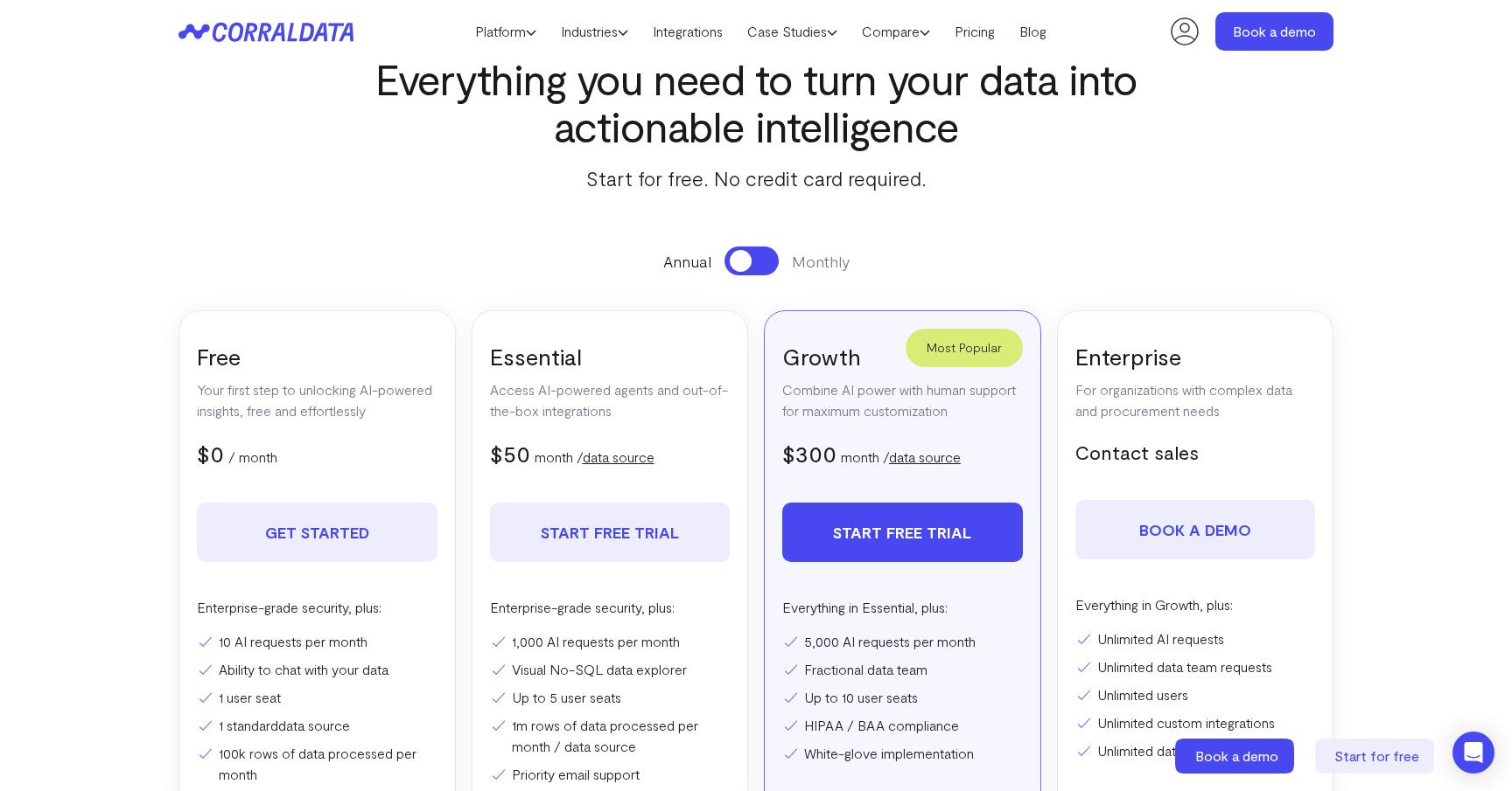
scroll to position [90, 0]
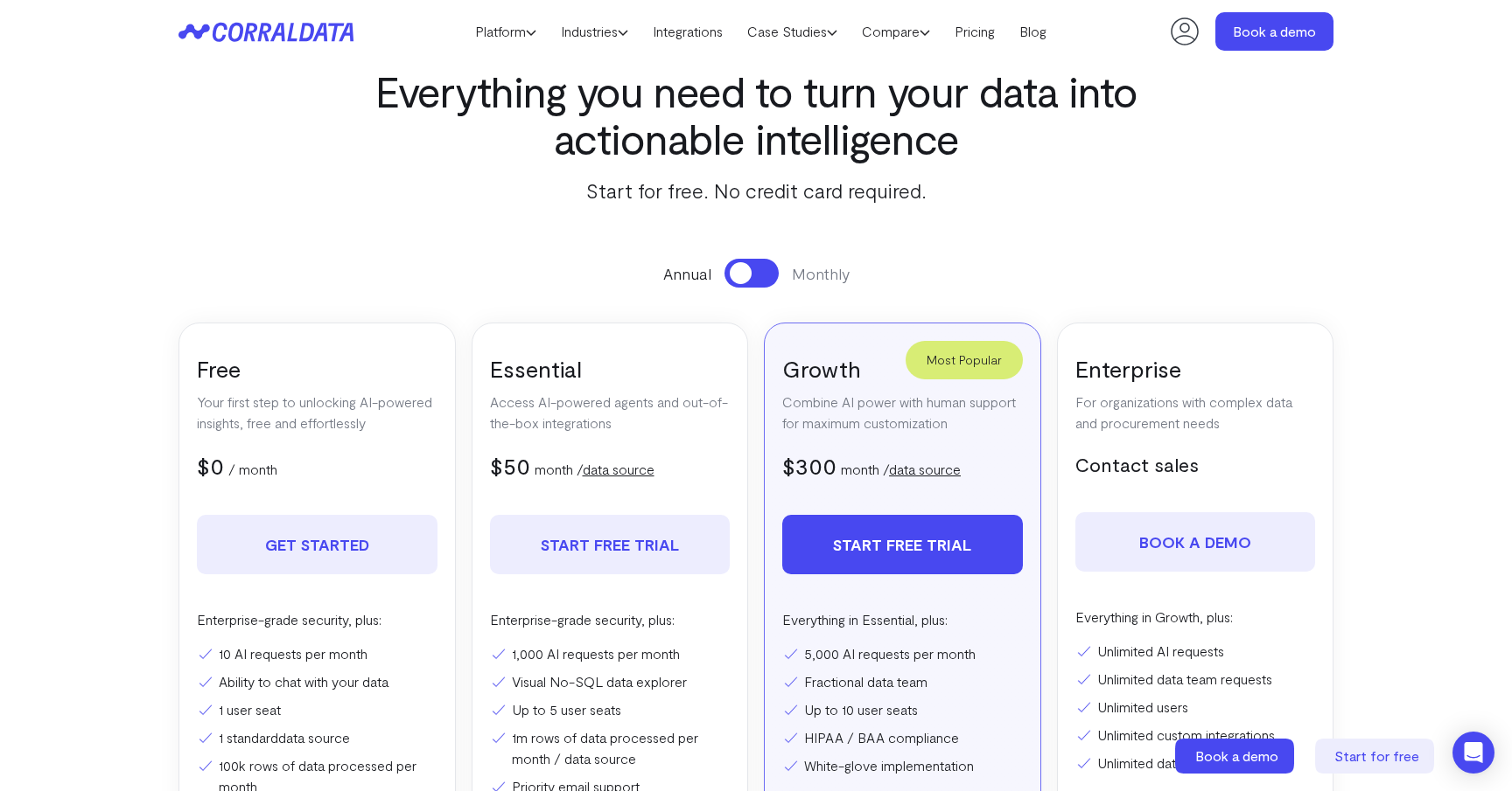
click at [626, 472] on link "data source" at bounding box center [619, 469] width 72 height 17
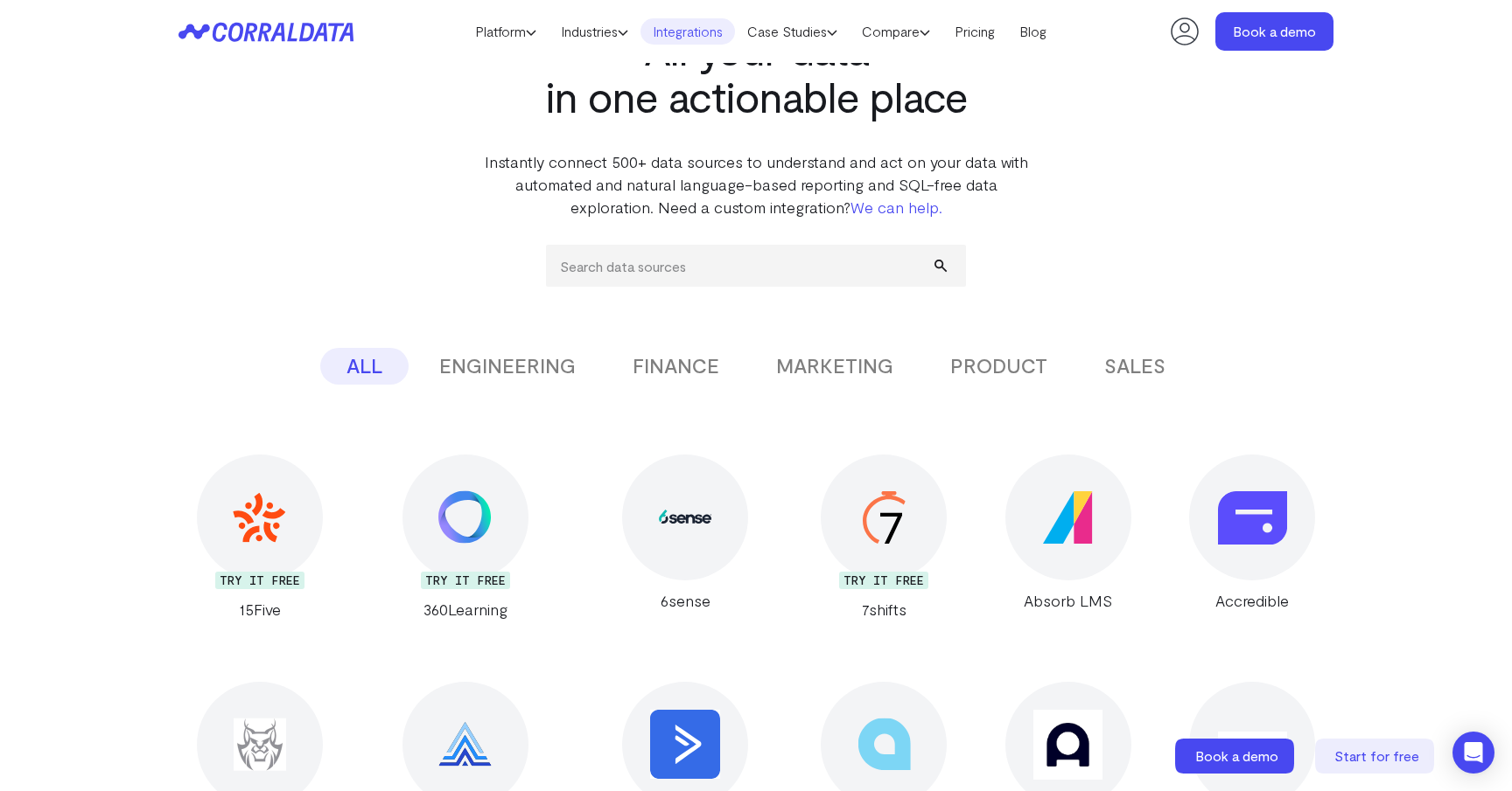
scroll to position [101, 0]
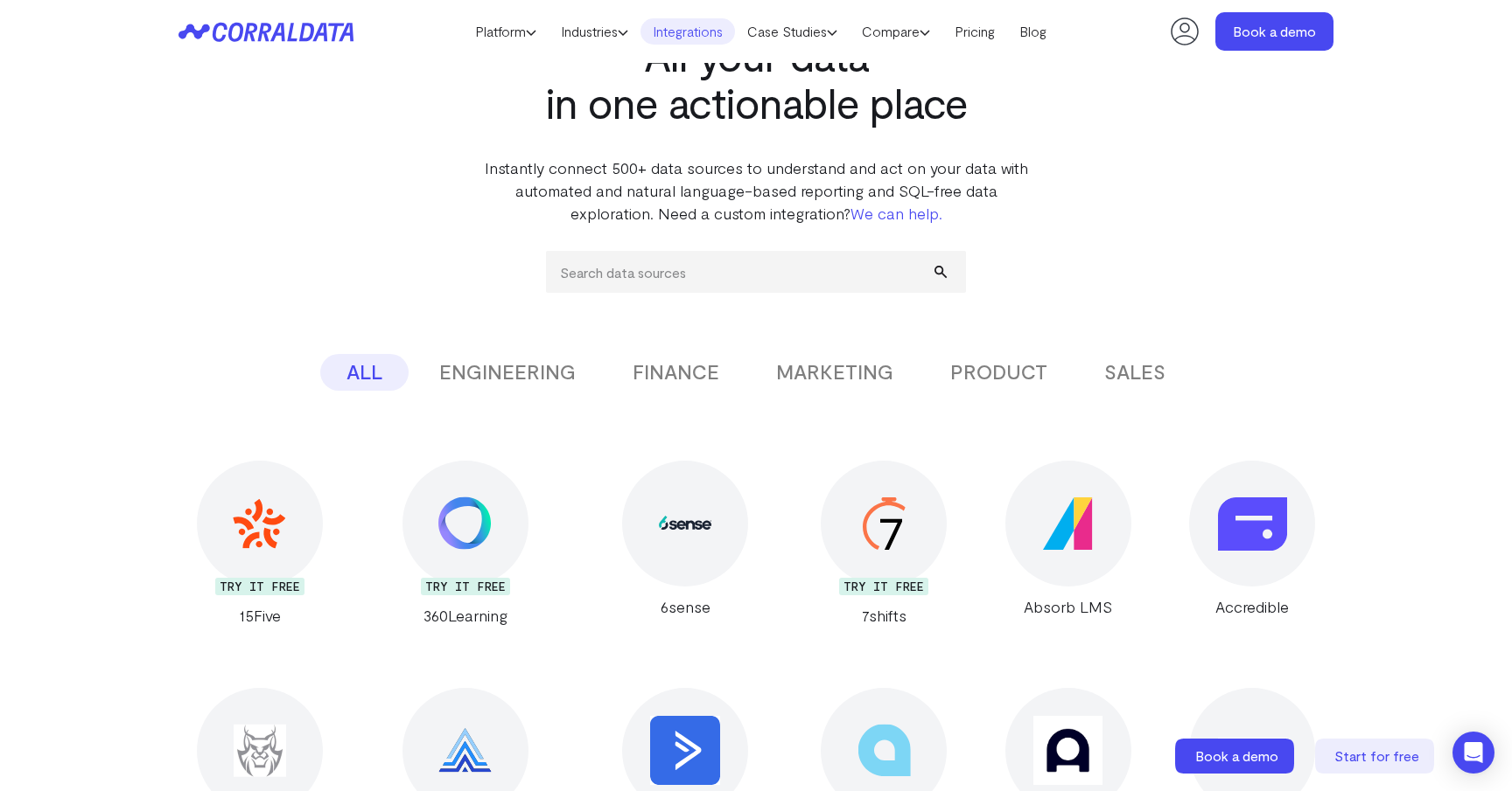
click at [714, 376] on button "FINANCE" at bounding box center [676, 372] width 140 height 37
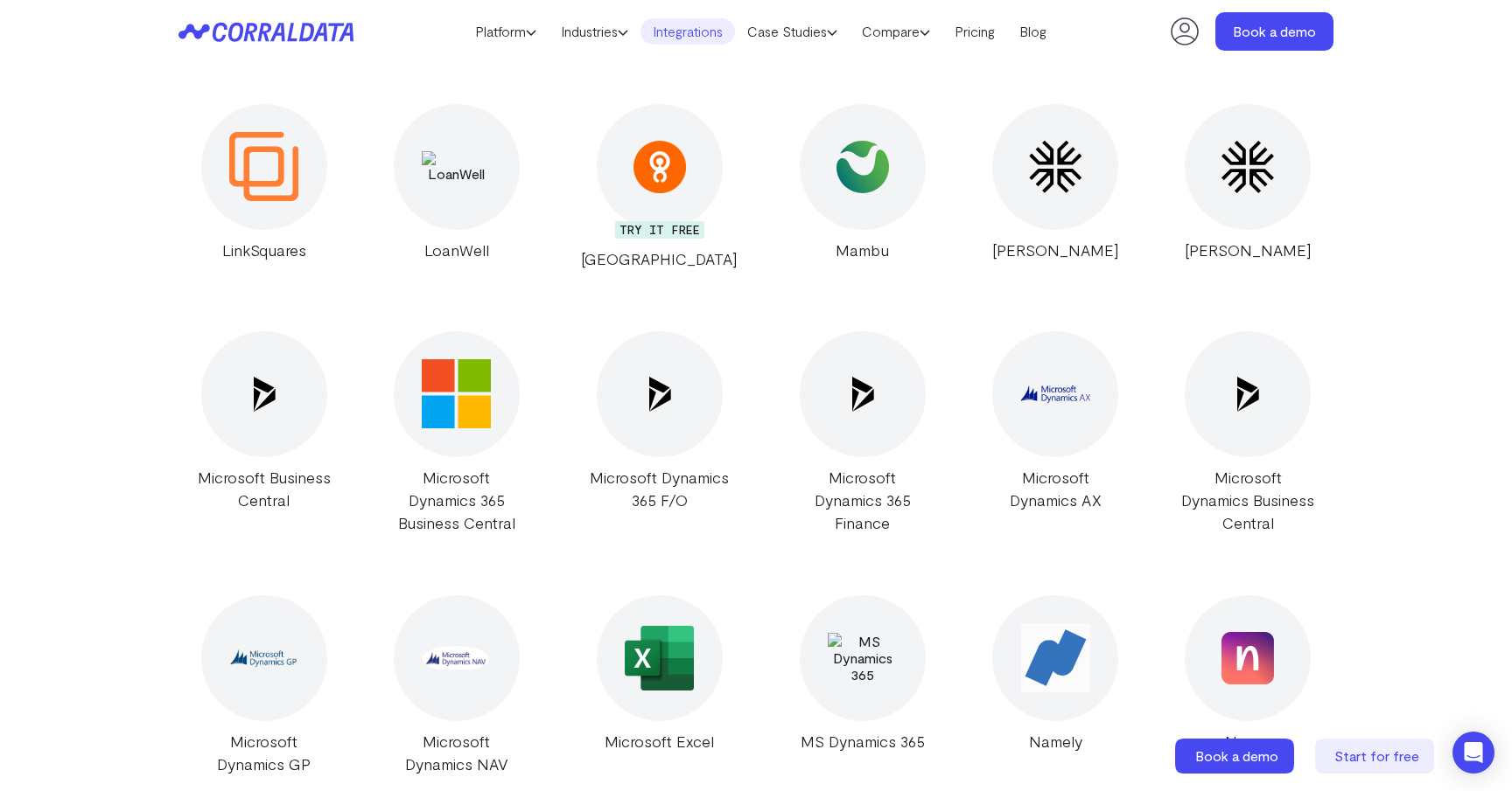
scroll to position [3146, 0]
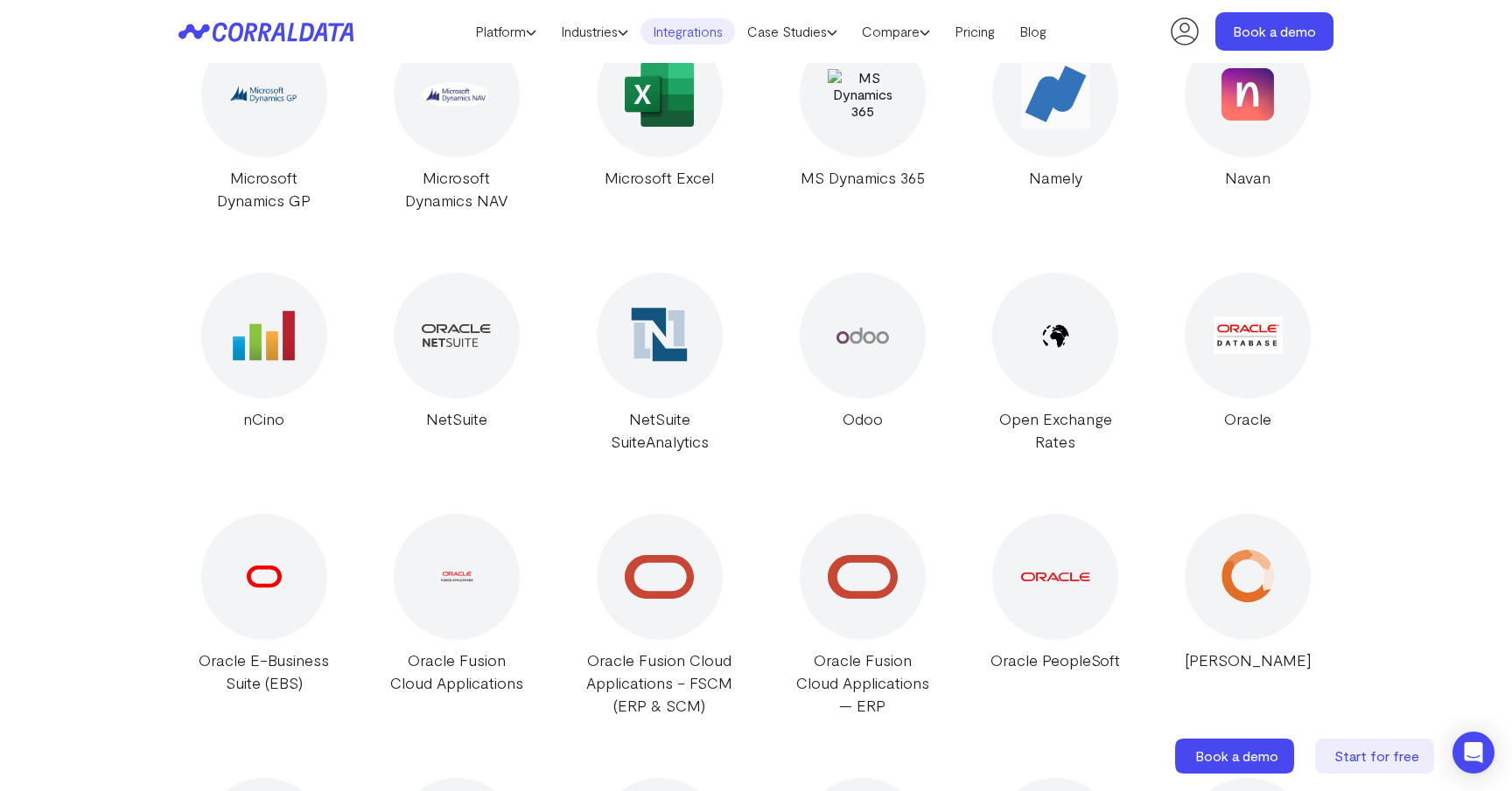
click at [672, 339] on img at bounding box center [659, 335] width 69 height 69
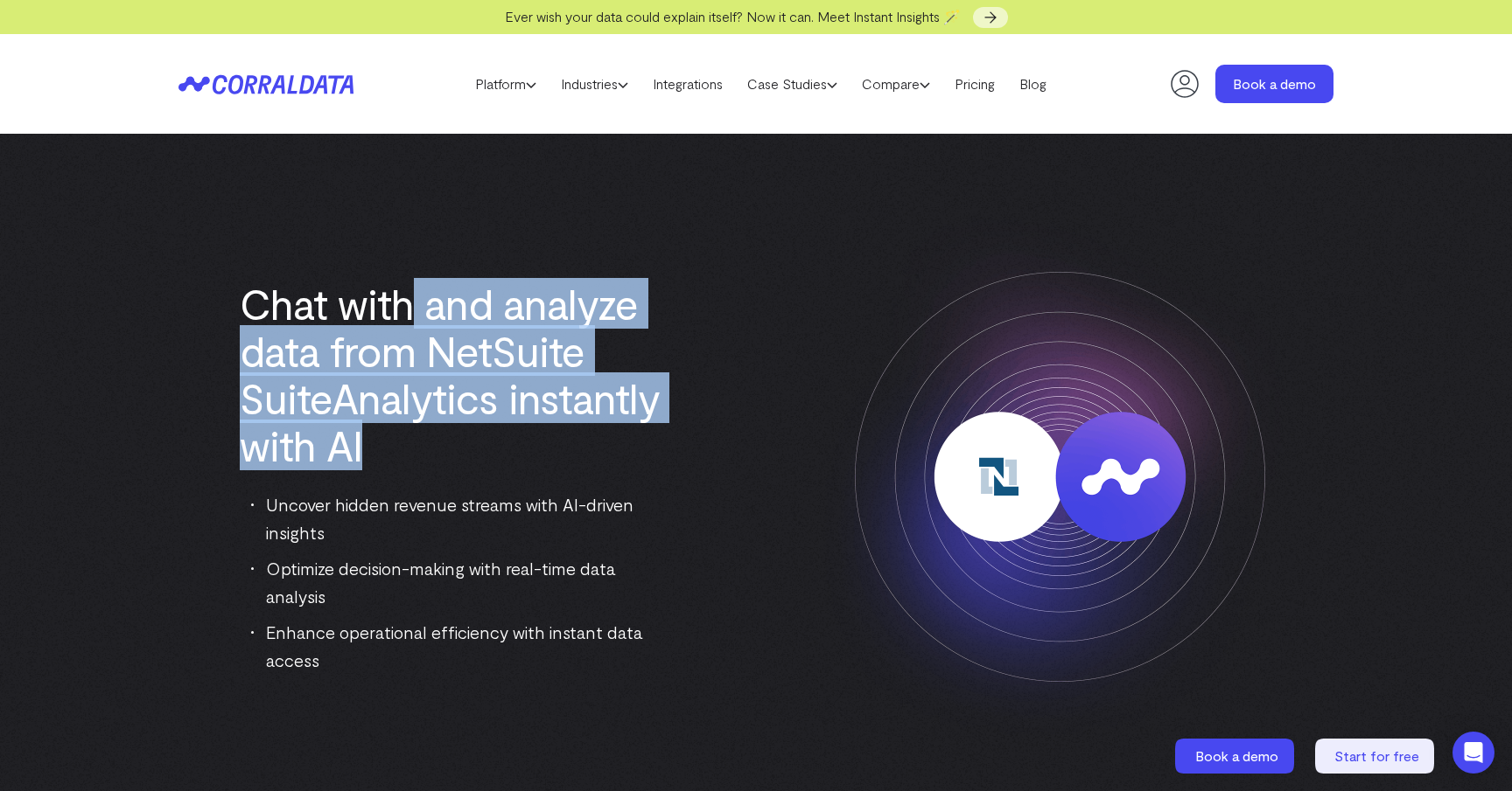
drag, startPoint x: 407, startPoint y: 326, endPoint x: 425, endPoint y: 454, distance: 129.3
click at [423, 452] on h1 "Chat with and analyze data from NetSuite SuiteAnalytics instantly with AI" at bounding box center [452, 375] width 425 height 189
click at [425, 454] on h1 "Chat with and analyze data from NetSuite SuiteAnalytics instantly with AI" at bounding box center [452, 375] width 425 height 189
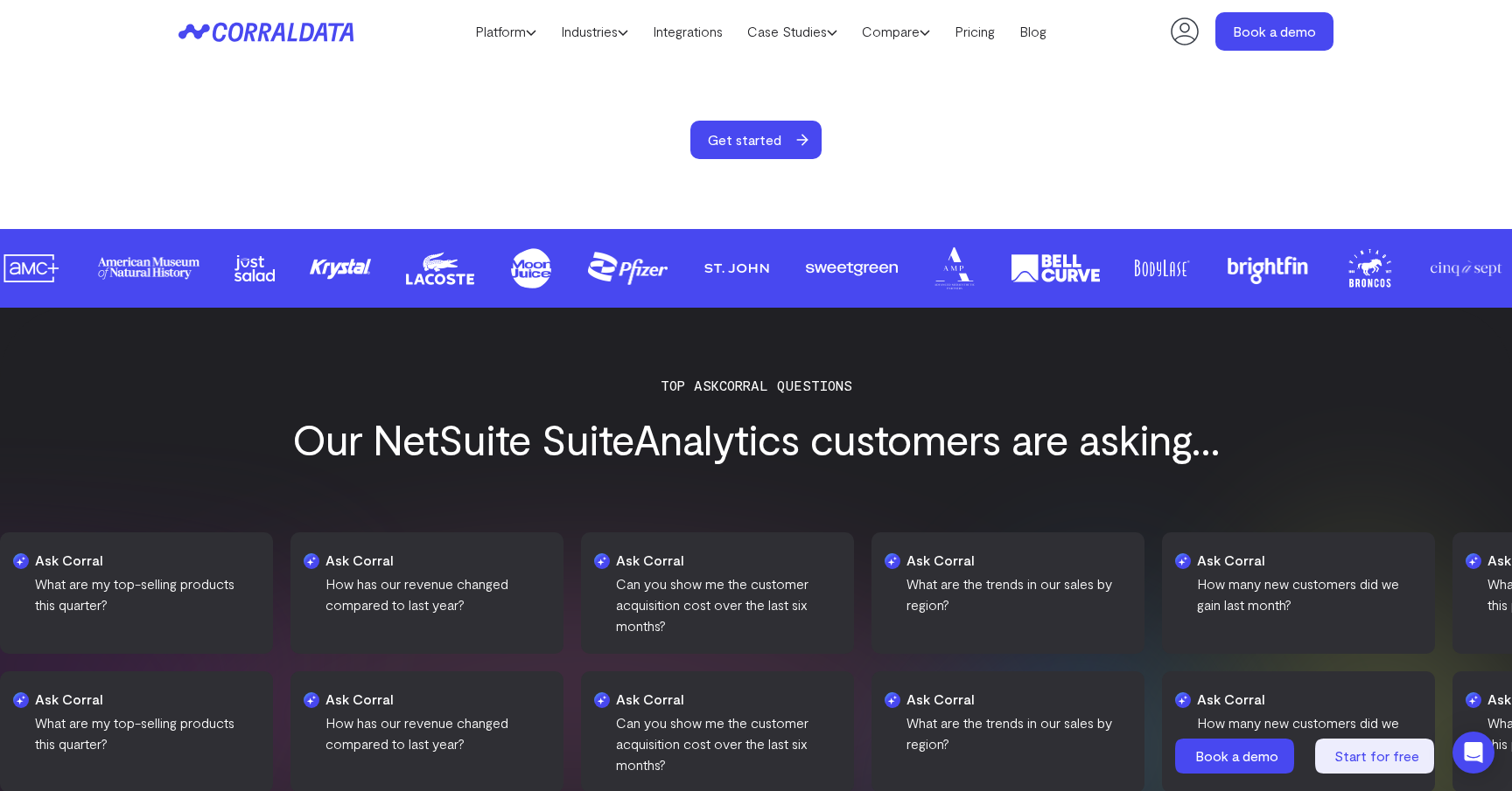
click at [425, 454] on h3 "Our NetSuite SuiteAnalytics customers are asking..." at bounding box center [756, 438] width 1137 height 47
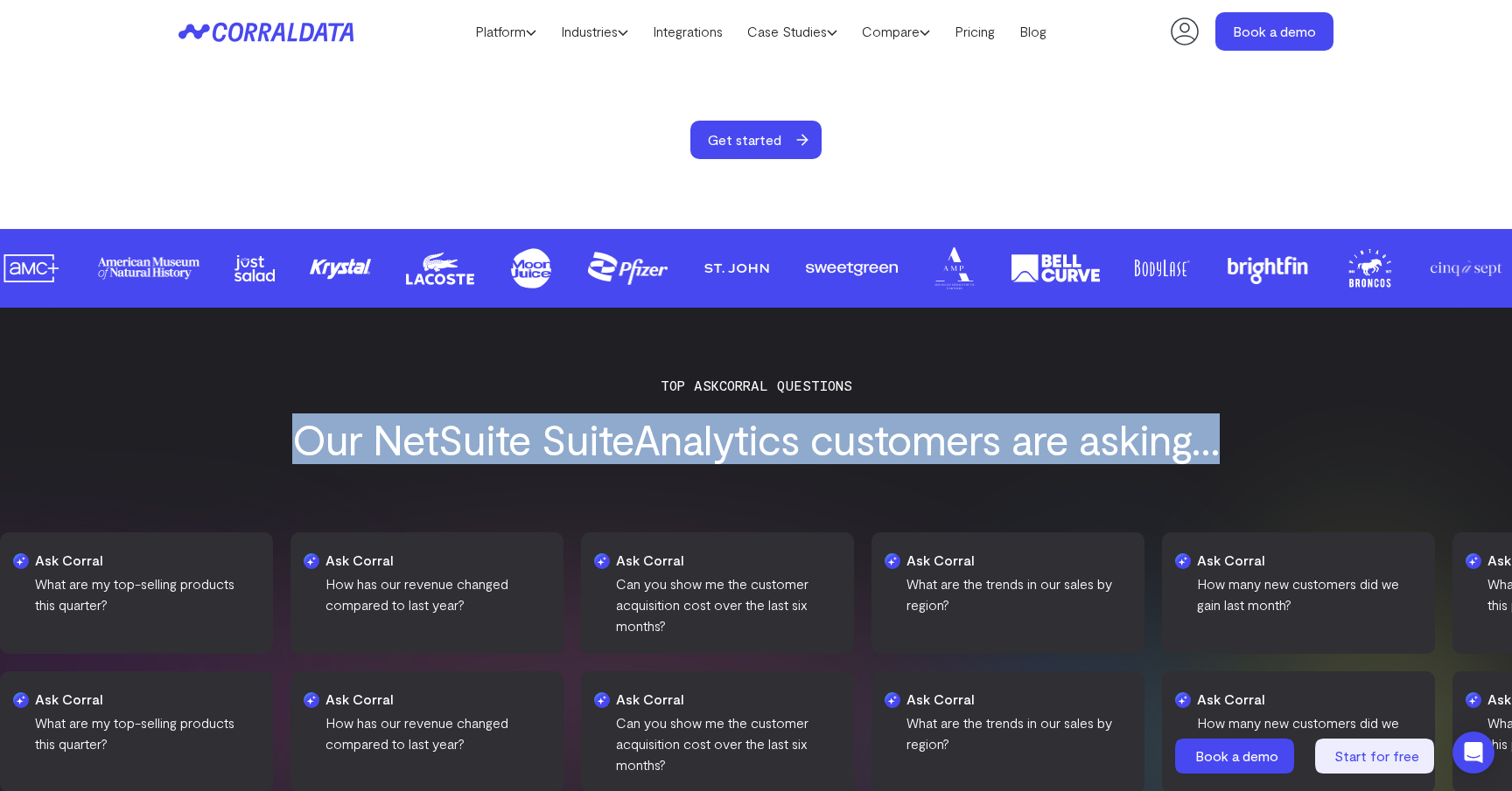
click at [425, 454] on h3 "Our NetSuite SuiteAnalytics customers are asking..." at bounding box center [756, 438] width 1137 height 47
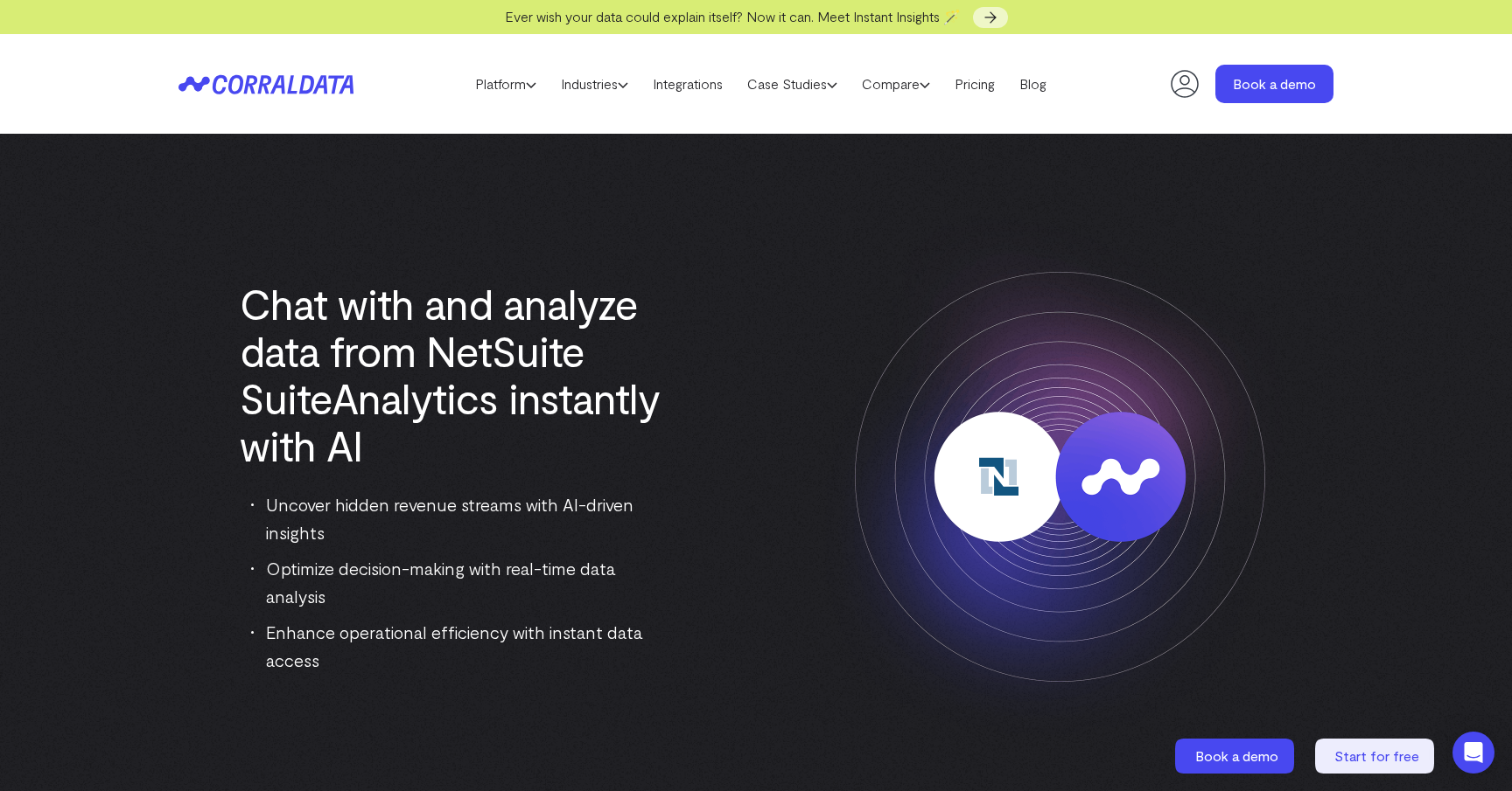
click at [425, 440] on h1 "Chat with and analyze data from NetSuite SuiteAnalytics instantly with AI" at bounding box center [452, 375] width 425 height 189
click at [684, 86] on link "Integrations" at bounding box center [687, 84] width 95 height 26
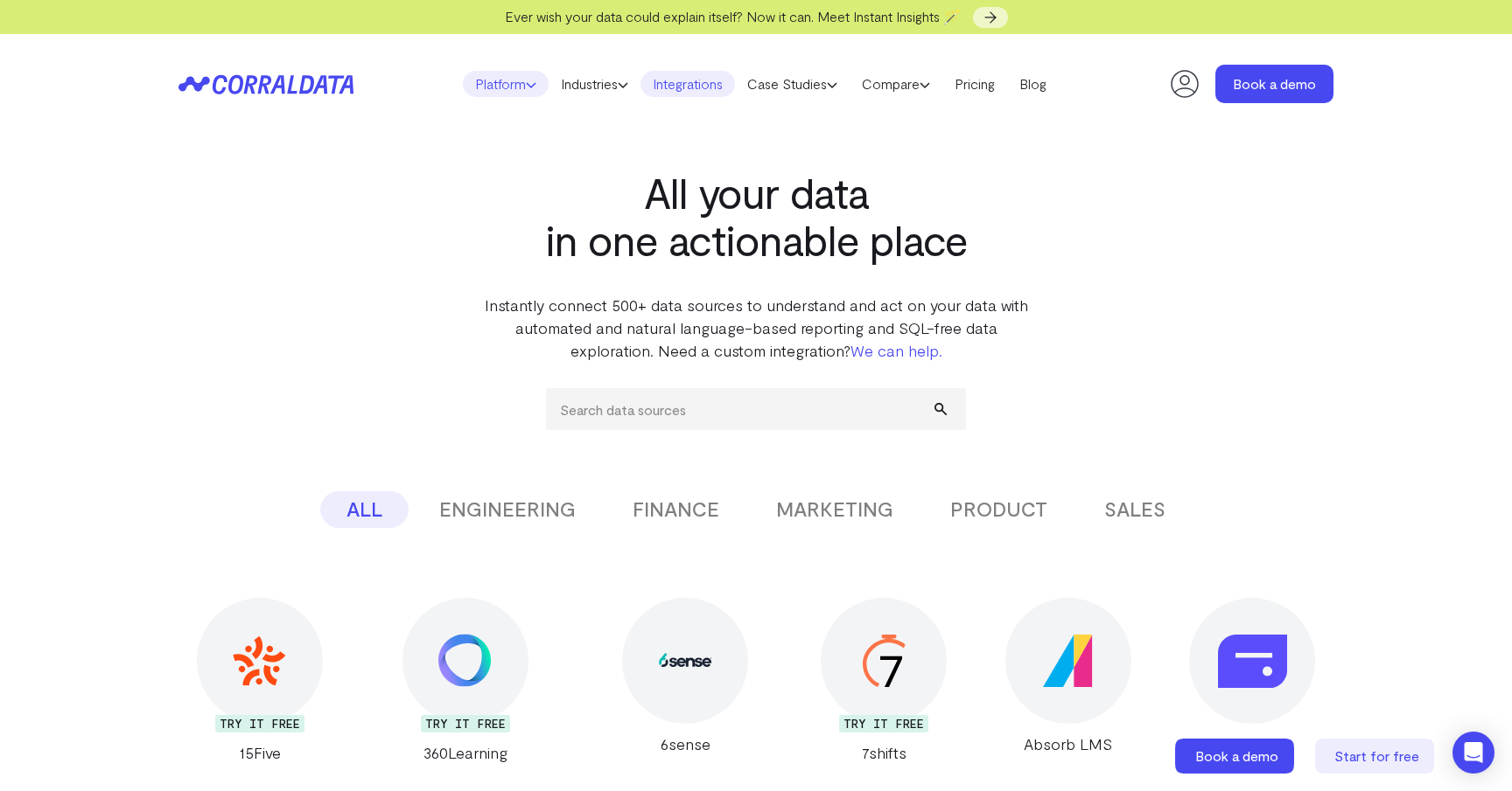
click at [490, 88] on link "Platform" at bounding box center [505, 84] width 86 height 26
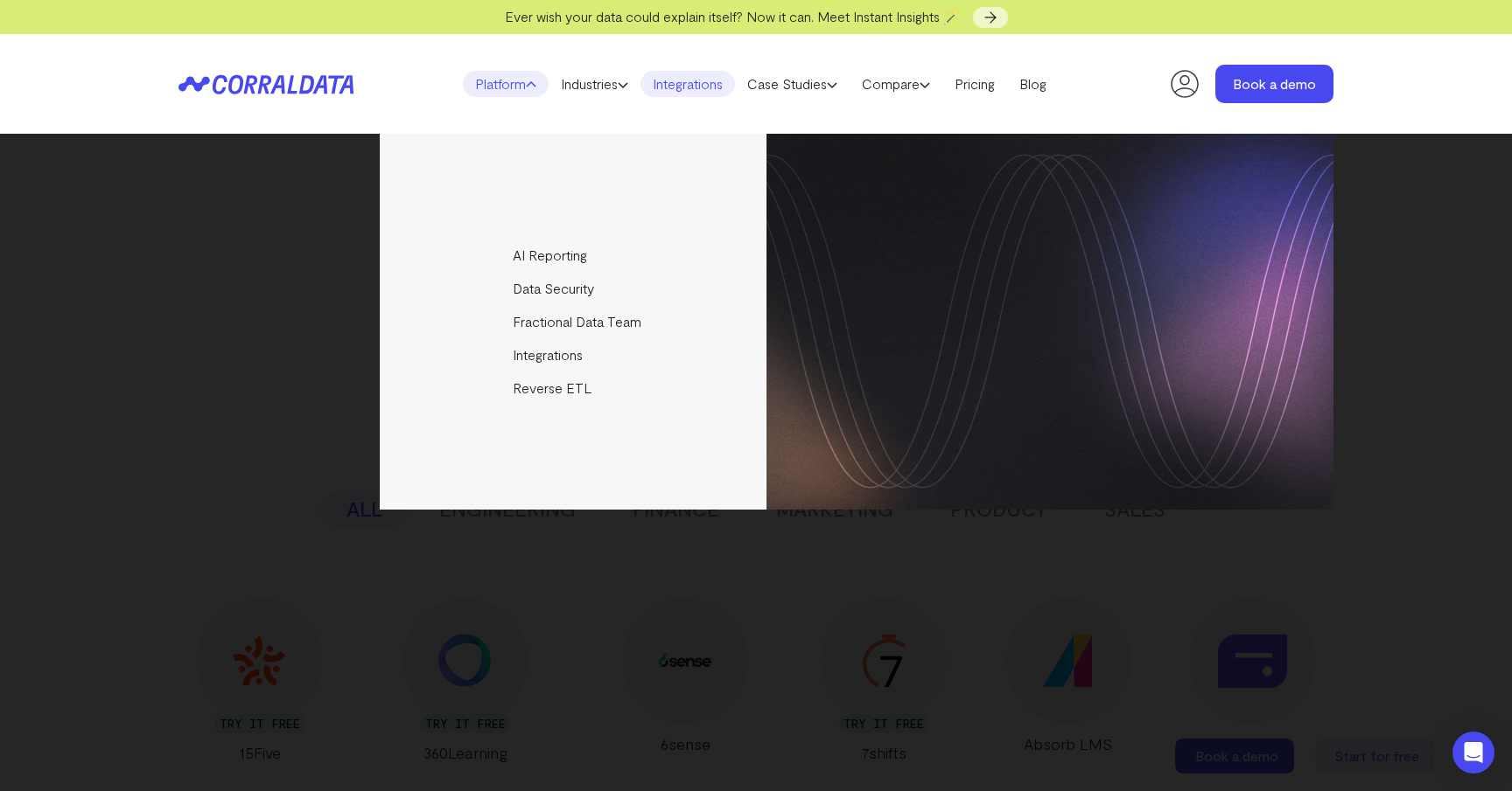
click at [304, 98] on header "Platform AI Reporting Use AI to effortlessly answer any business questions from…" at bounding box center [756, 84] width 1155 height 100
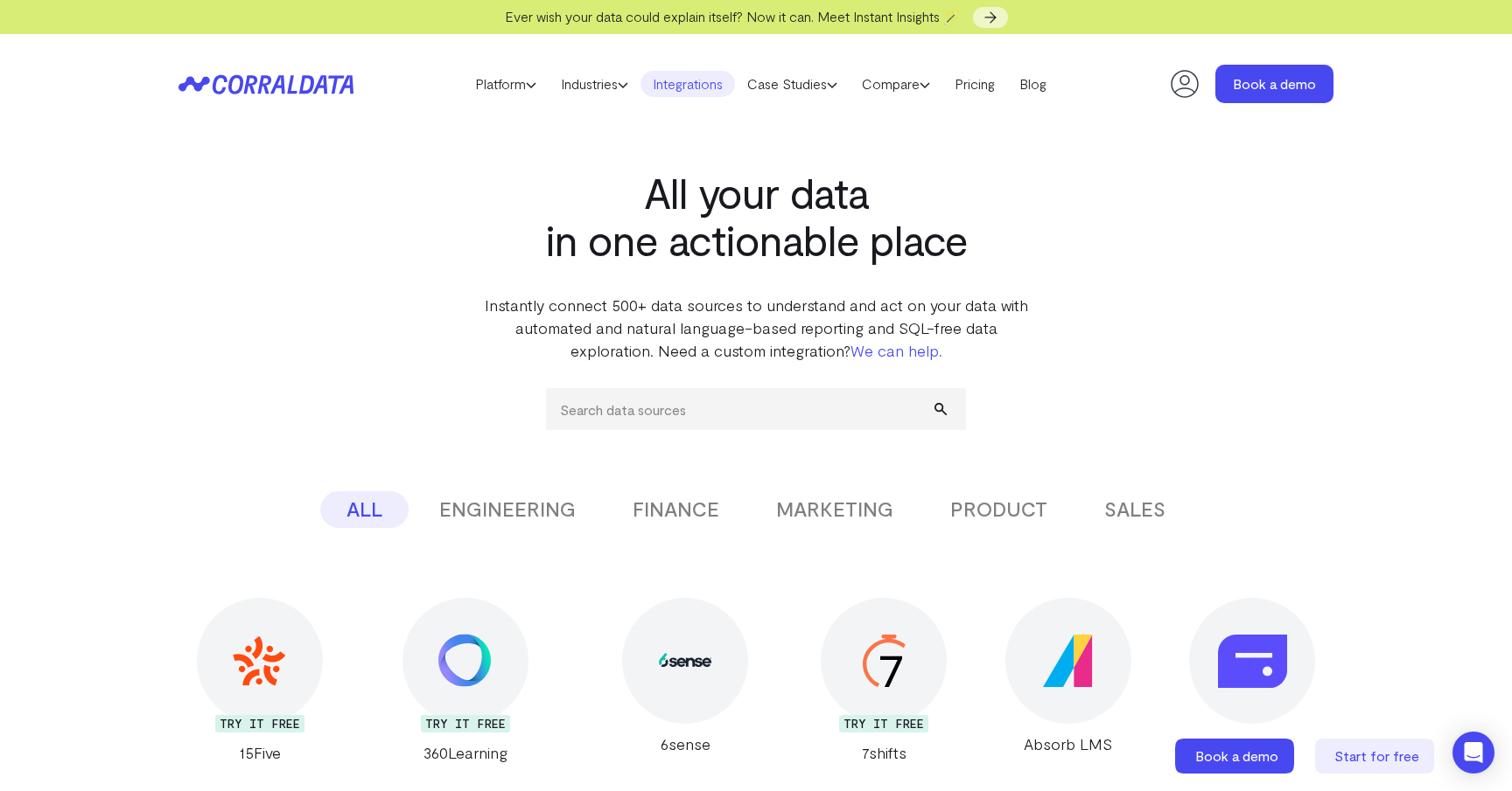
click at [314, 94] on icon at bounding box center [266, 85] width 175 height 20
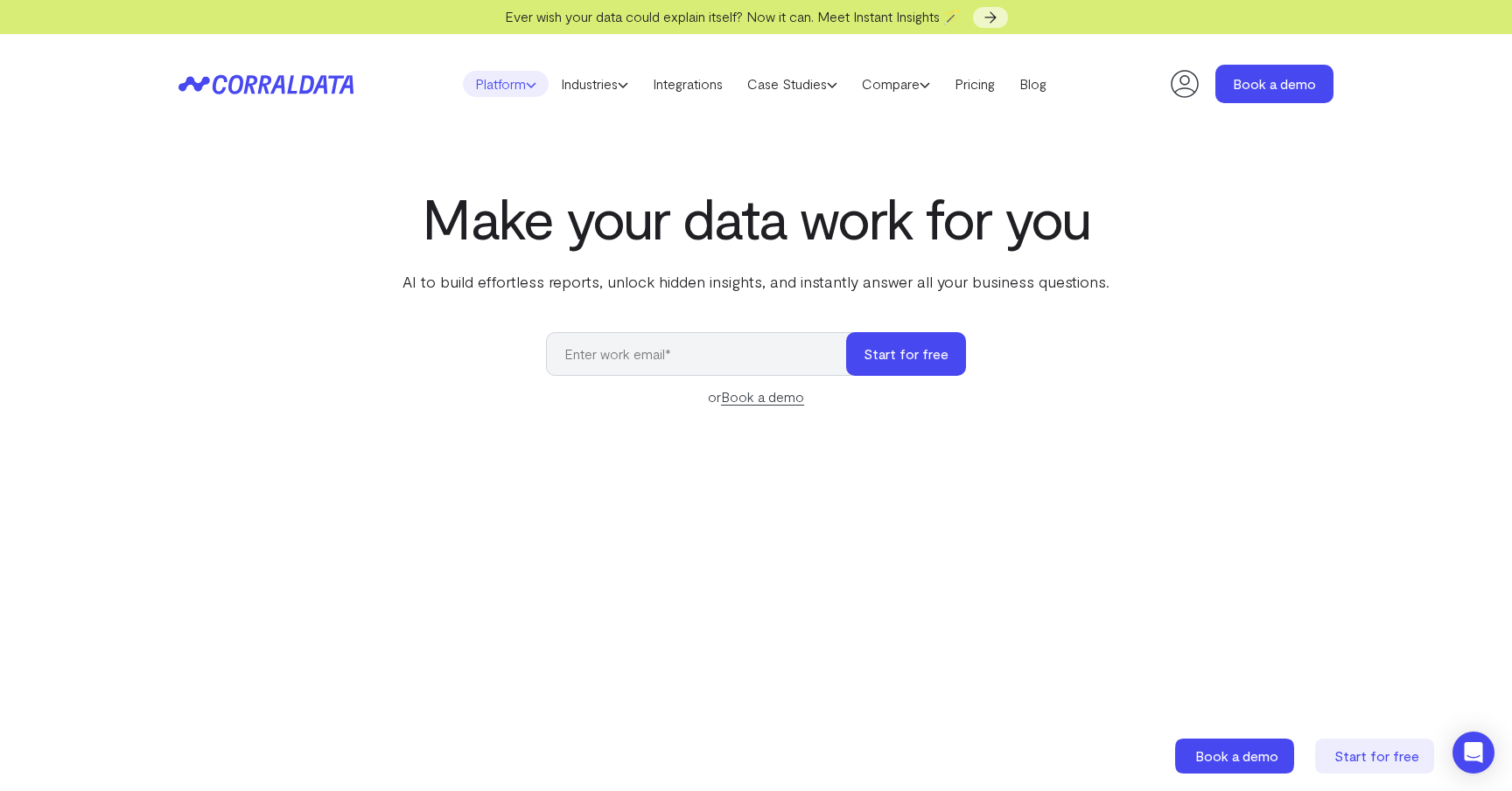
click at [500, 82] on link "Platform" at bounding box center [505, 84] width 86 height 26
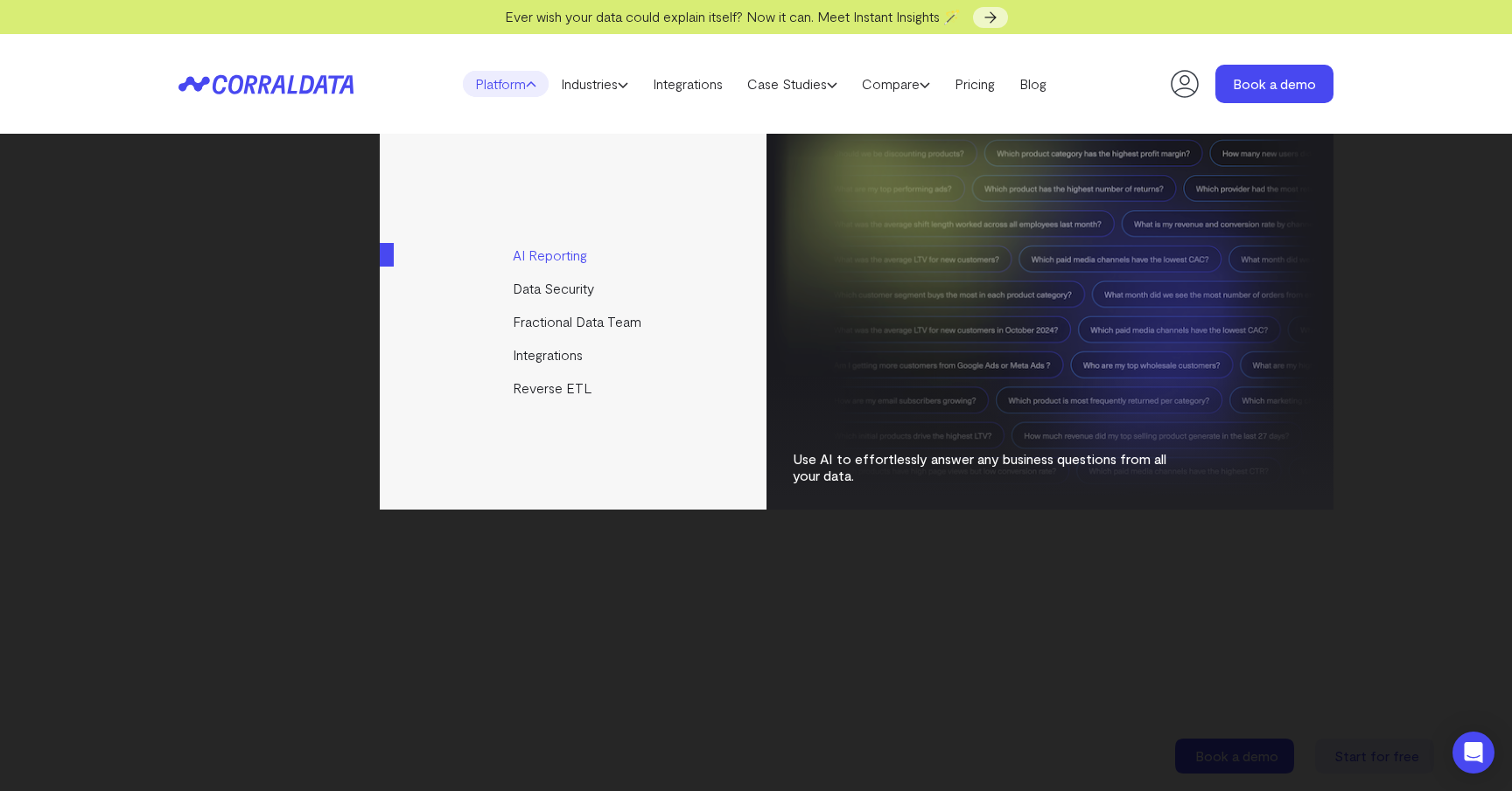
click at [561, 255] on link "AI Reporting" at bounding box center [574, 255] width 390 height 33
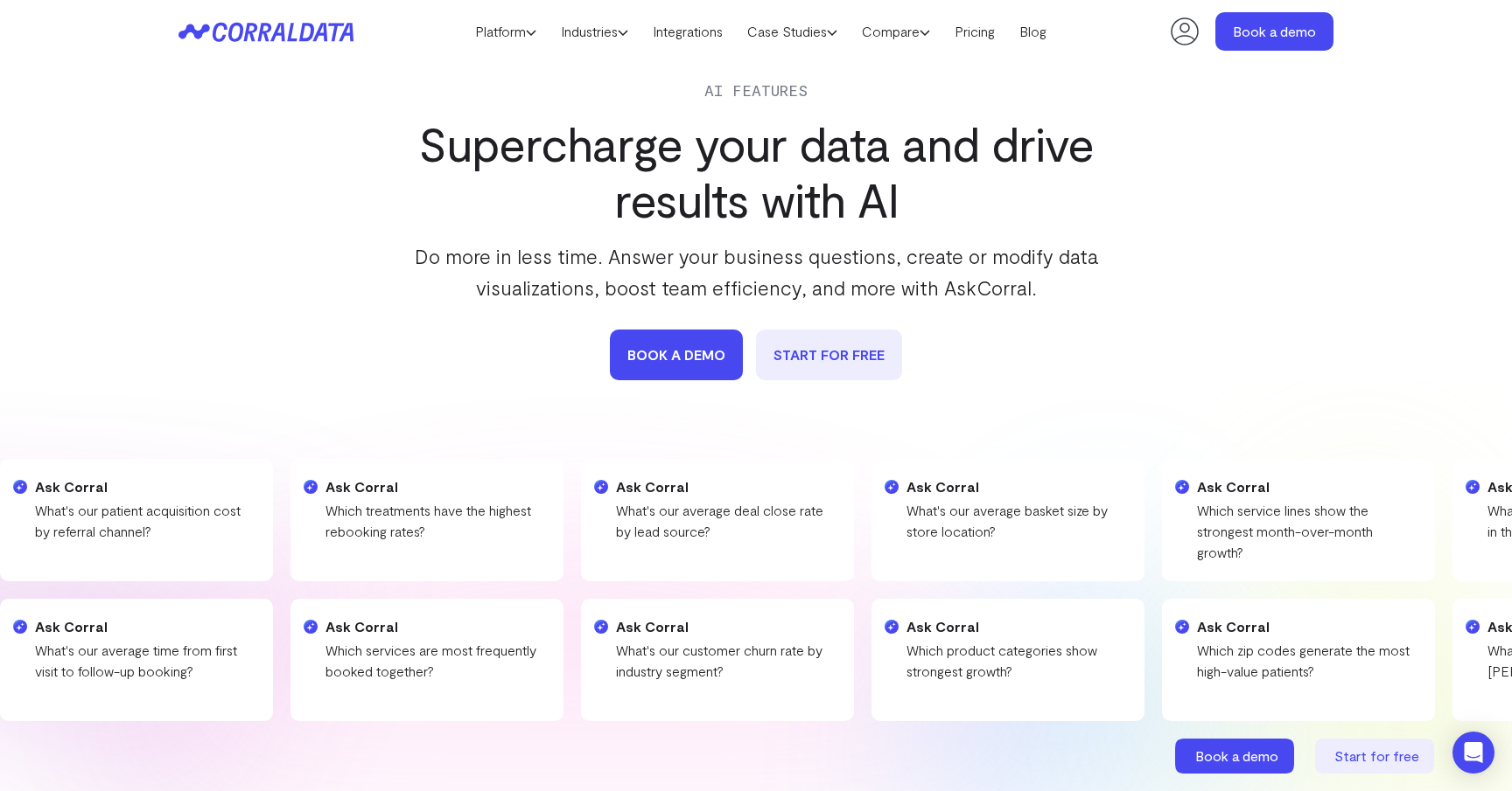
scroll to position [53, 0]
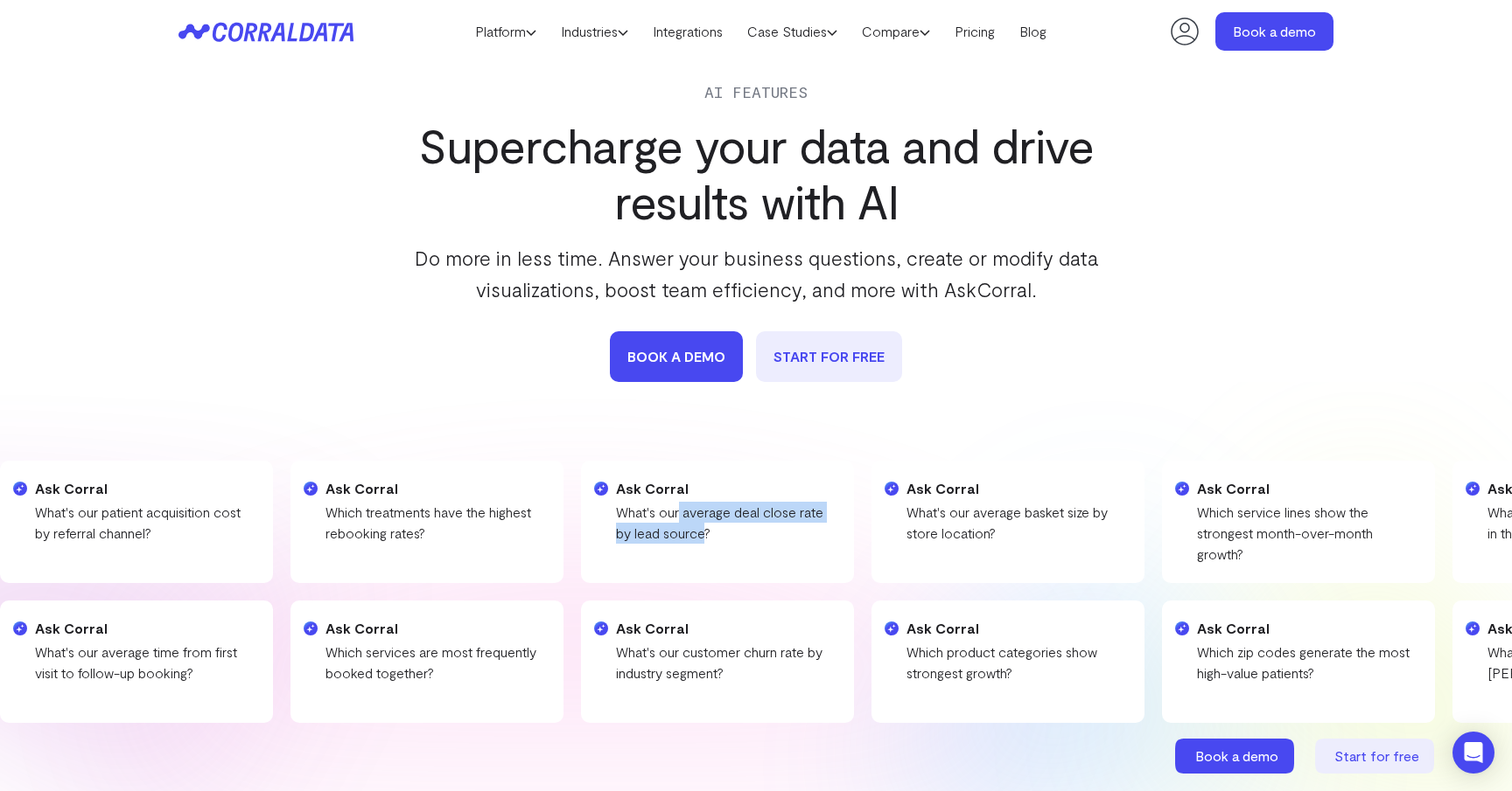
drag, startPoint x: 574, startPoint y: 520, endPoint x: 594, endPoint y: 525, distance: 20.6
click at [616, 525] on p "What's our average deal close rate by lead source?" at bounding box center [726, 523] width 220 height 42
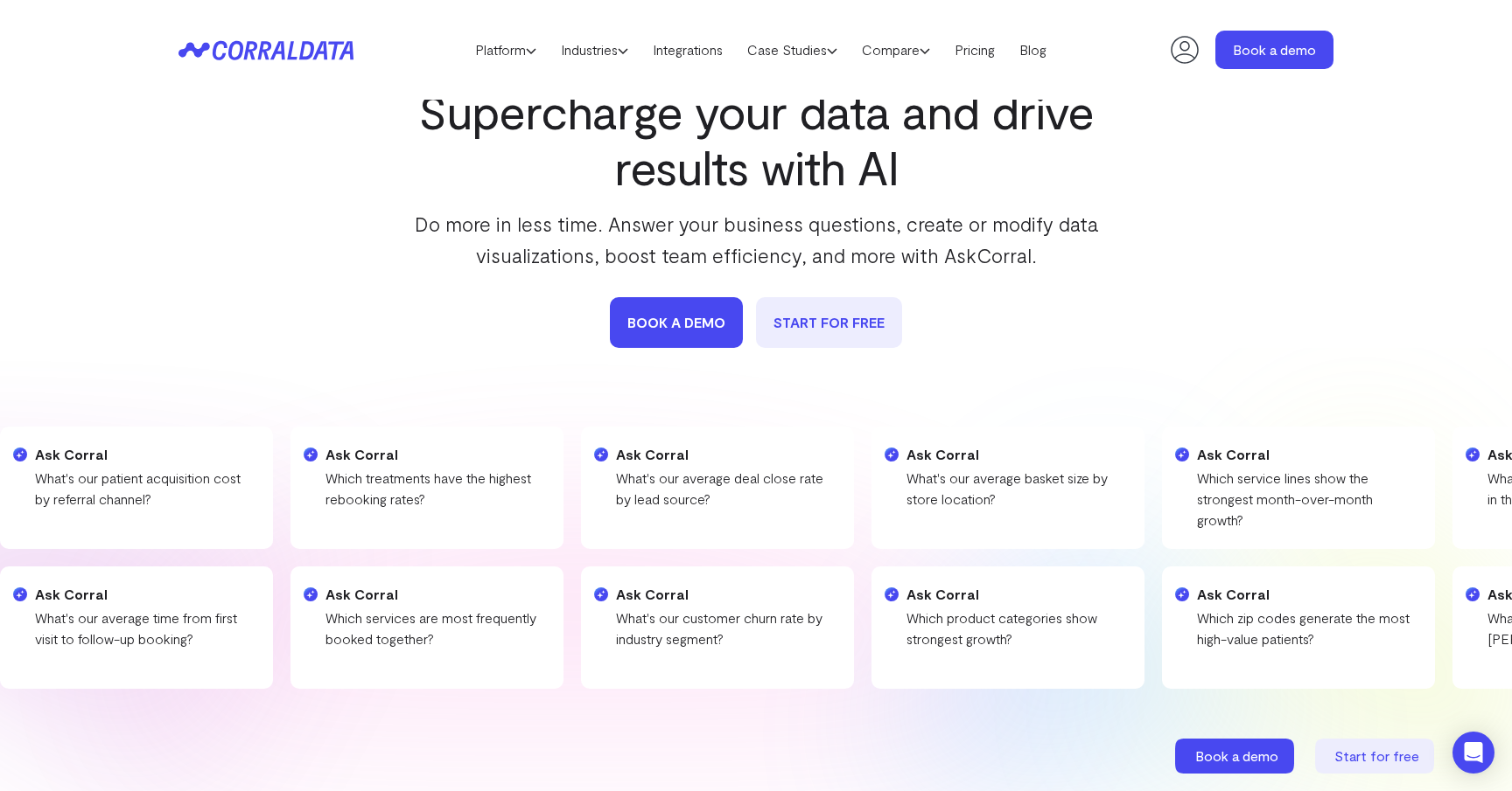
scroll to position [0, 0]
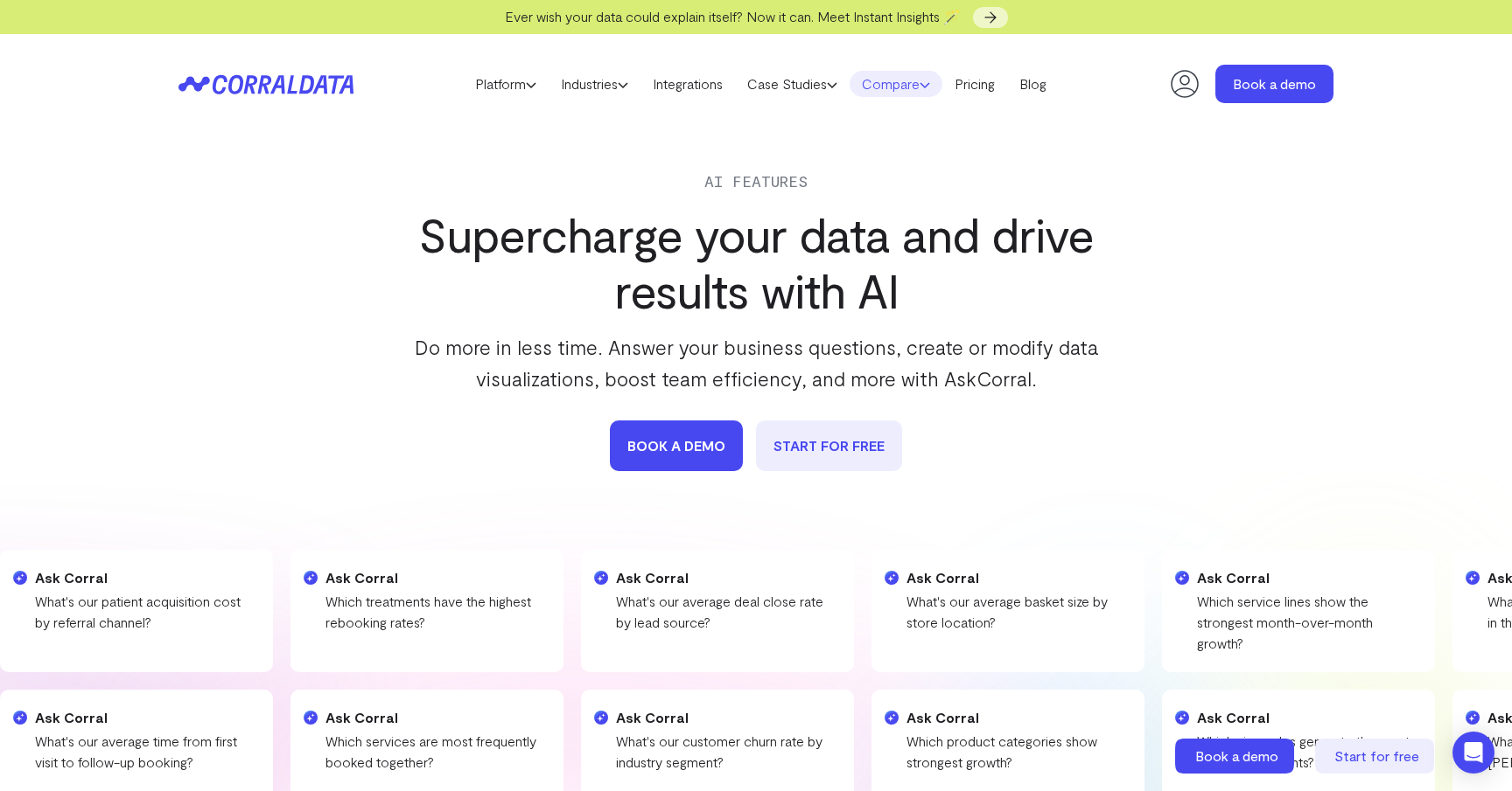
click at [914, 83] on link "Compare" at bounding box center [895, 84] width 93 height 26
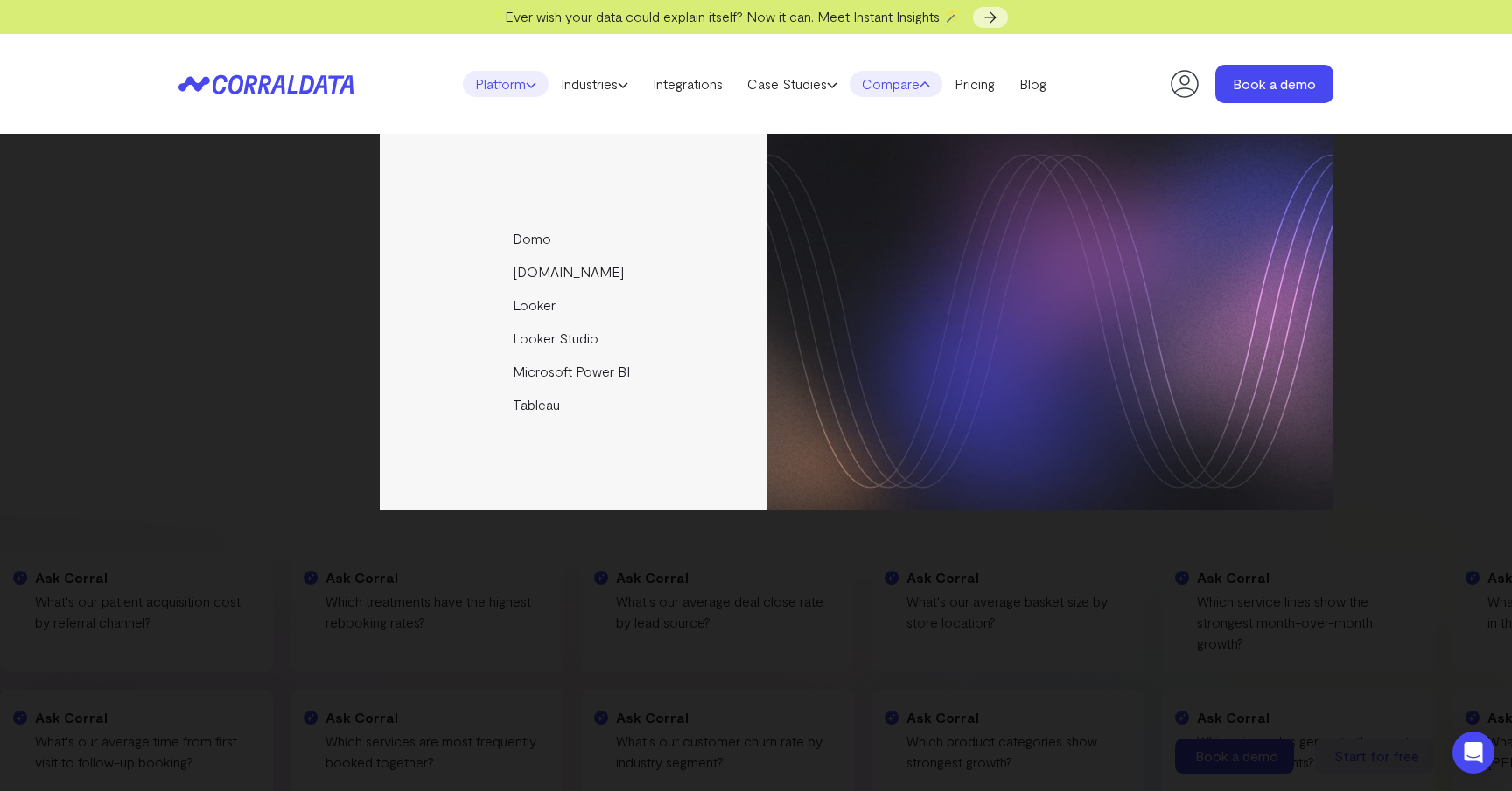
click at [503, 87] on link "Platform" at bounding box center [505, 84] width 86 height 26
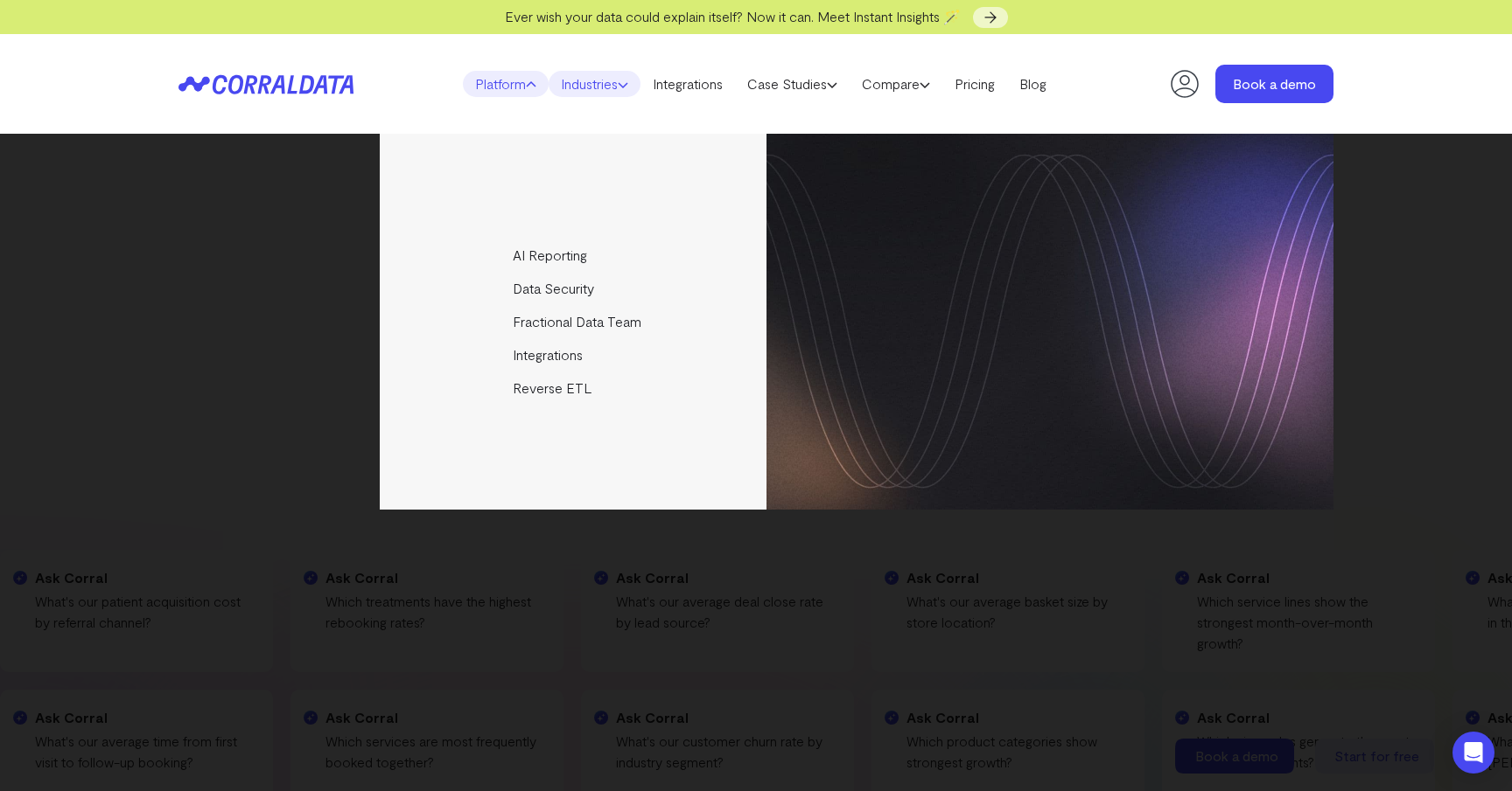
click at [587, 86] on link "Industries" at bounding box center [594, 84] width 92 height 26
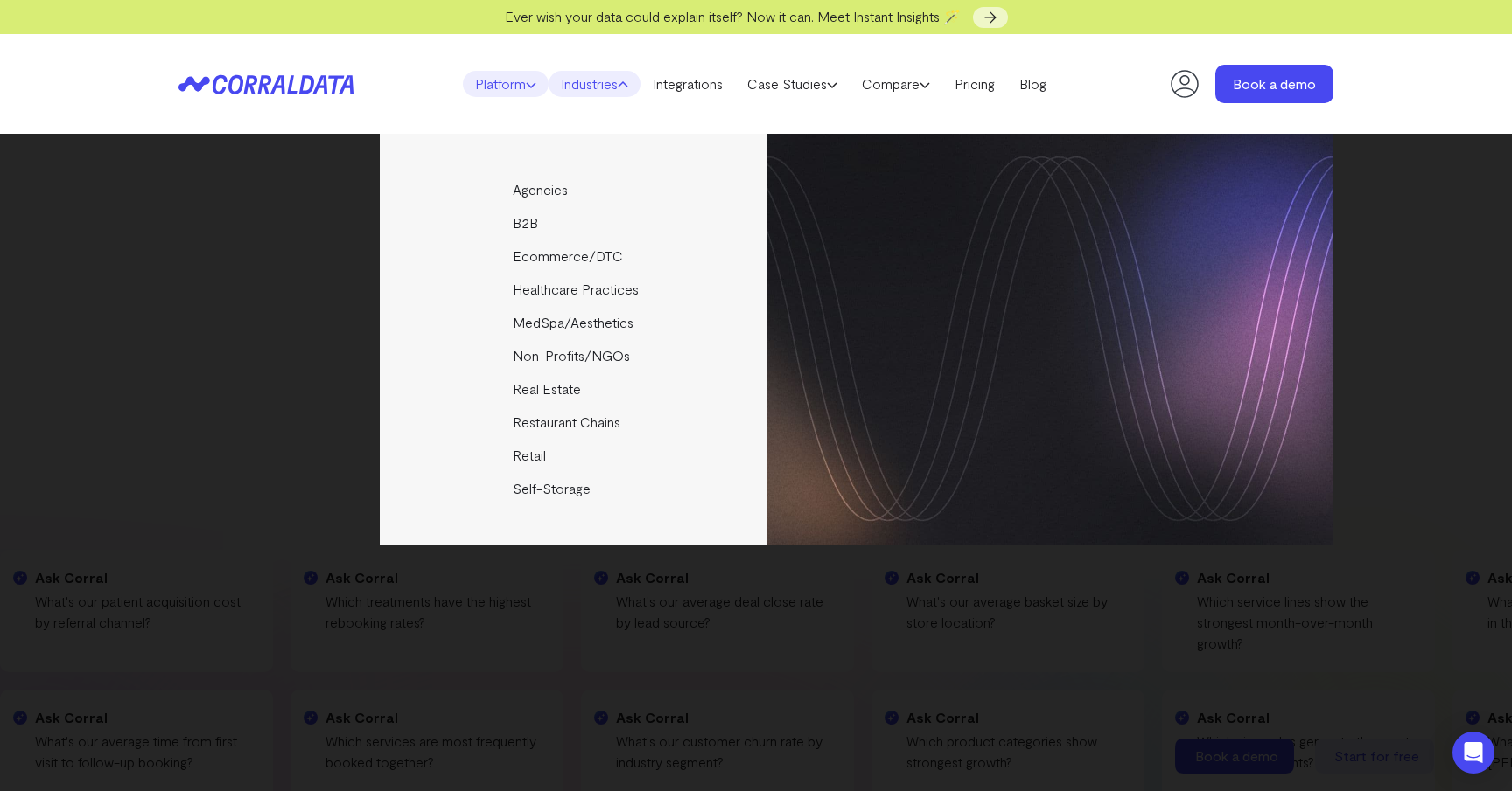
click at [496, 85] on link "Platform" at bounding box center [505, 84] width 86 height 26
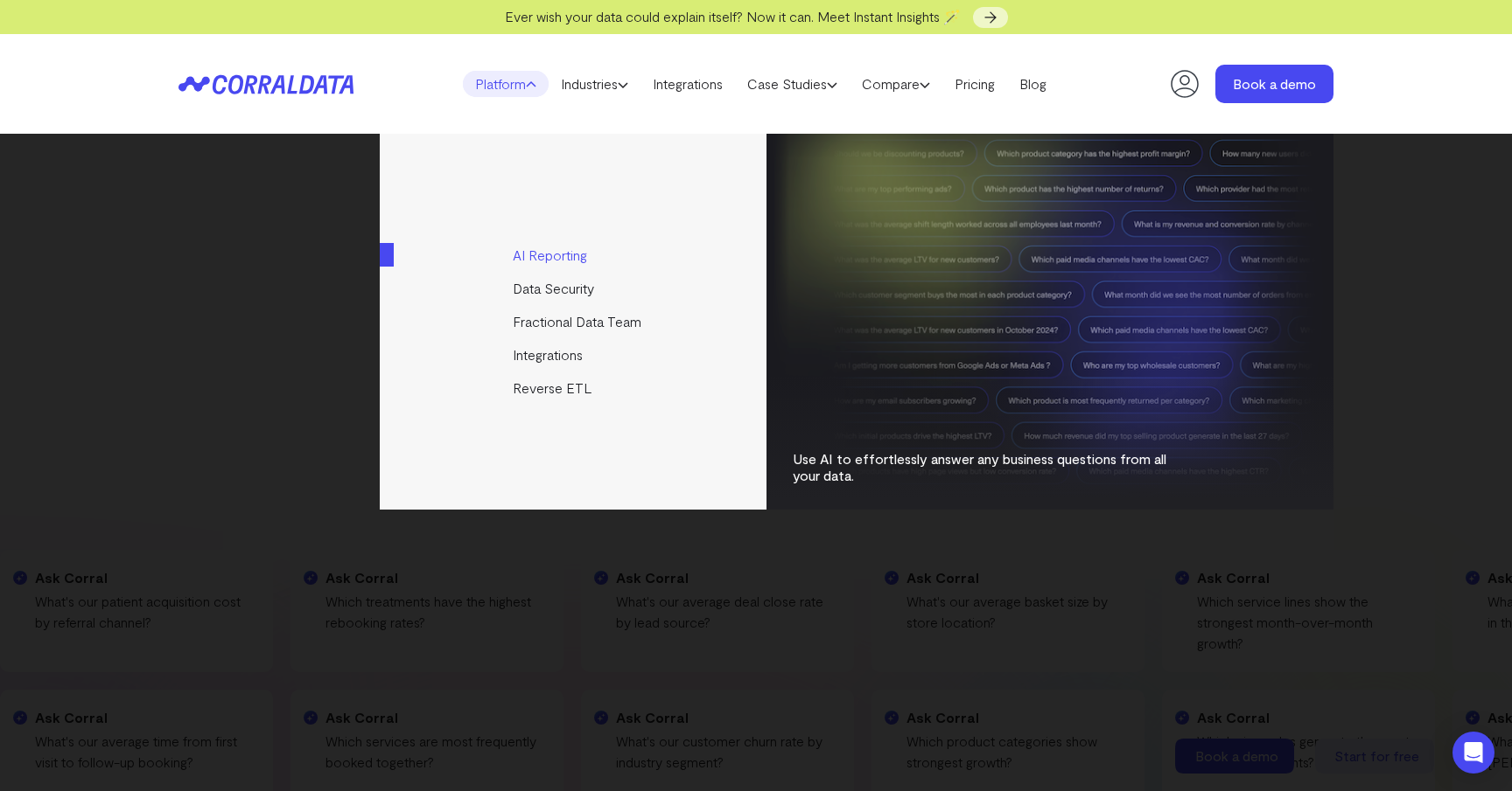
click at [535, 248] on link "AI Reporting" at bounding box center [574, 255] width 390 height 33
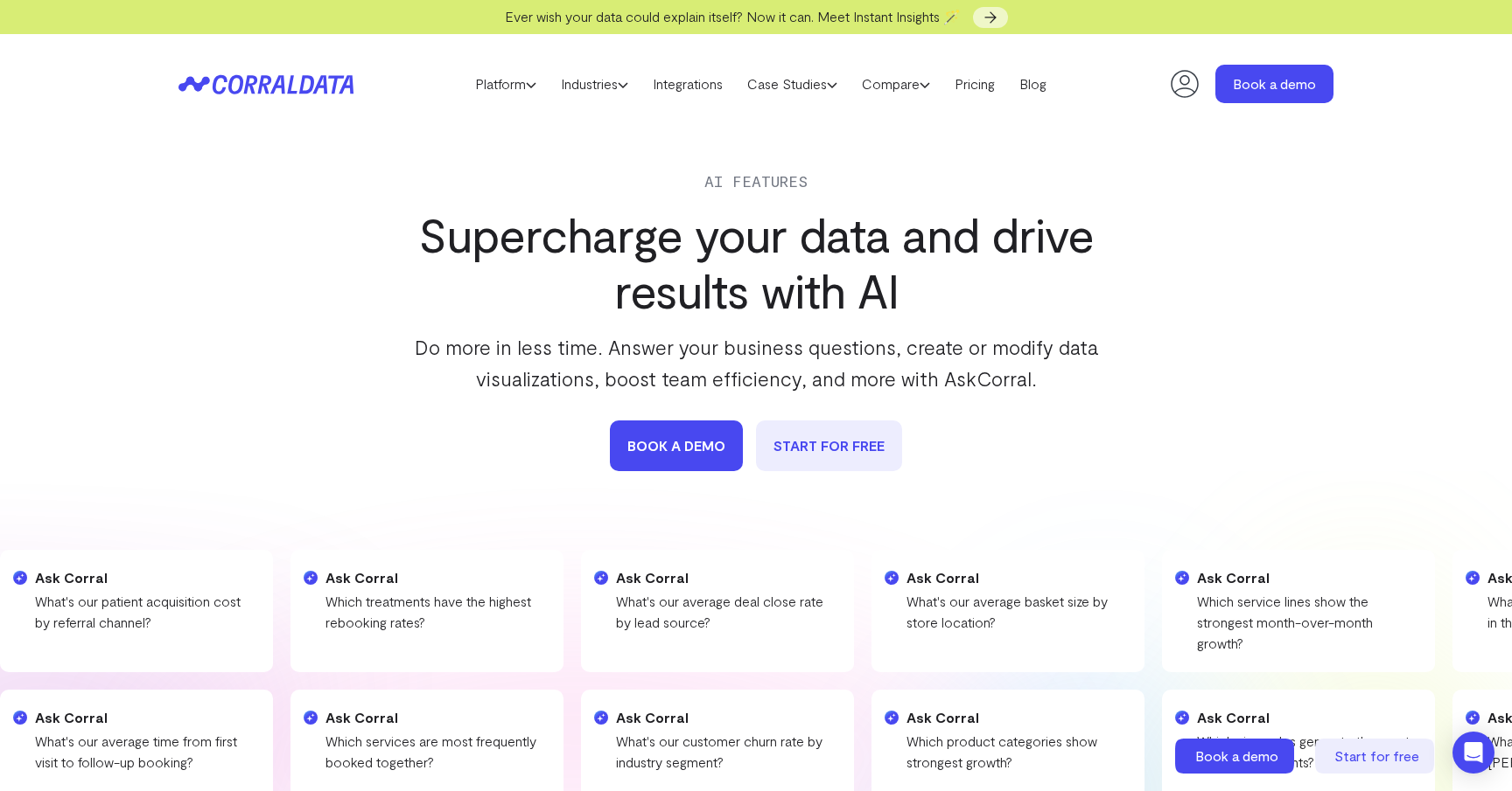
click at [978, 99] on header "Platform AI Reporting Use AI to effortlessly answer any business questions from…" at bounding box center [756, 84] width 1155 height 100
click at [981, 82] on link "Pricing" at bounding box center [974, 84] width 65 height 26
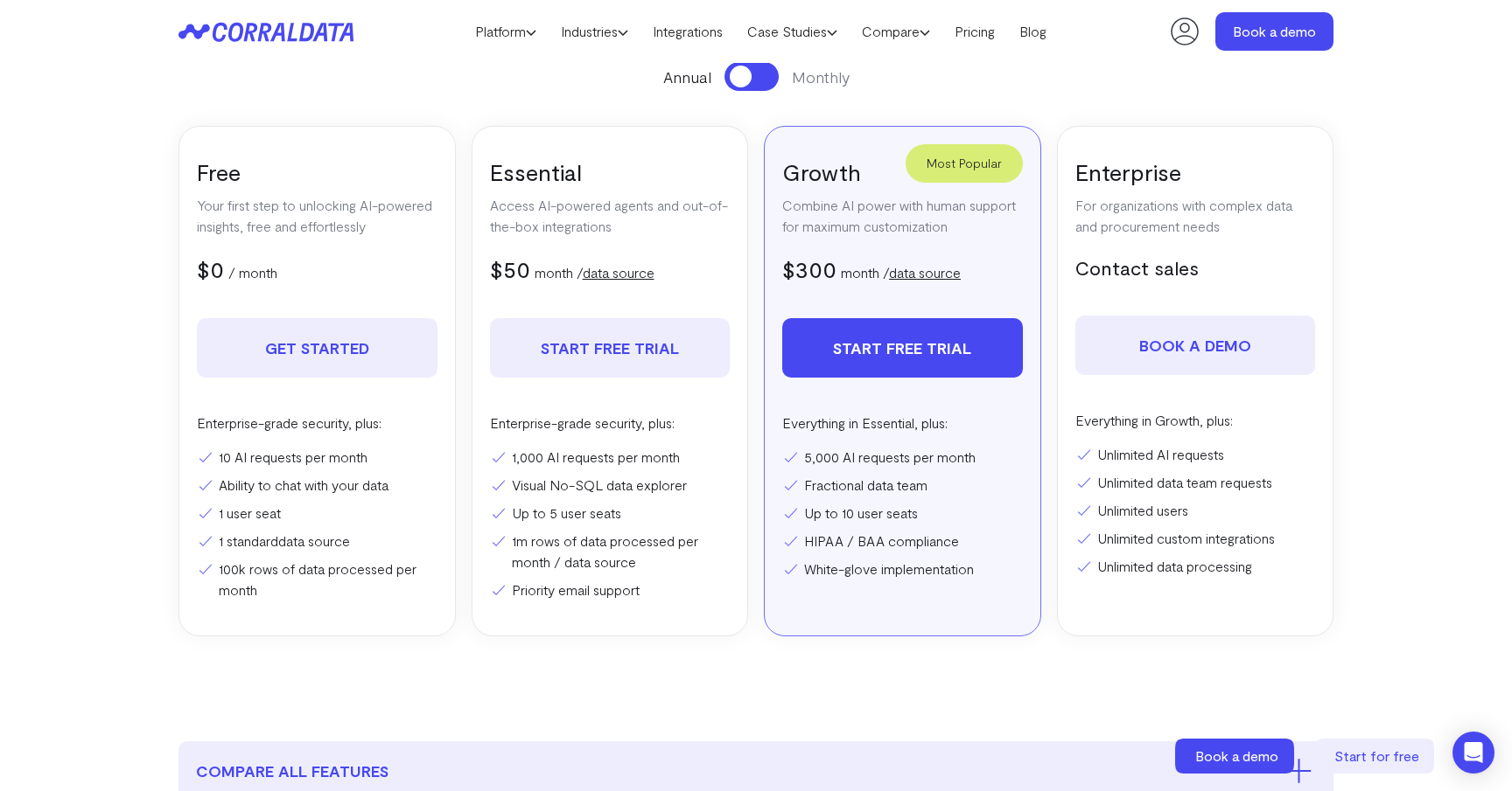
scroll to position [248, 0]
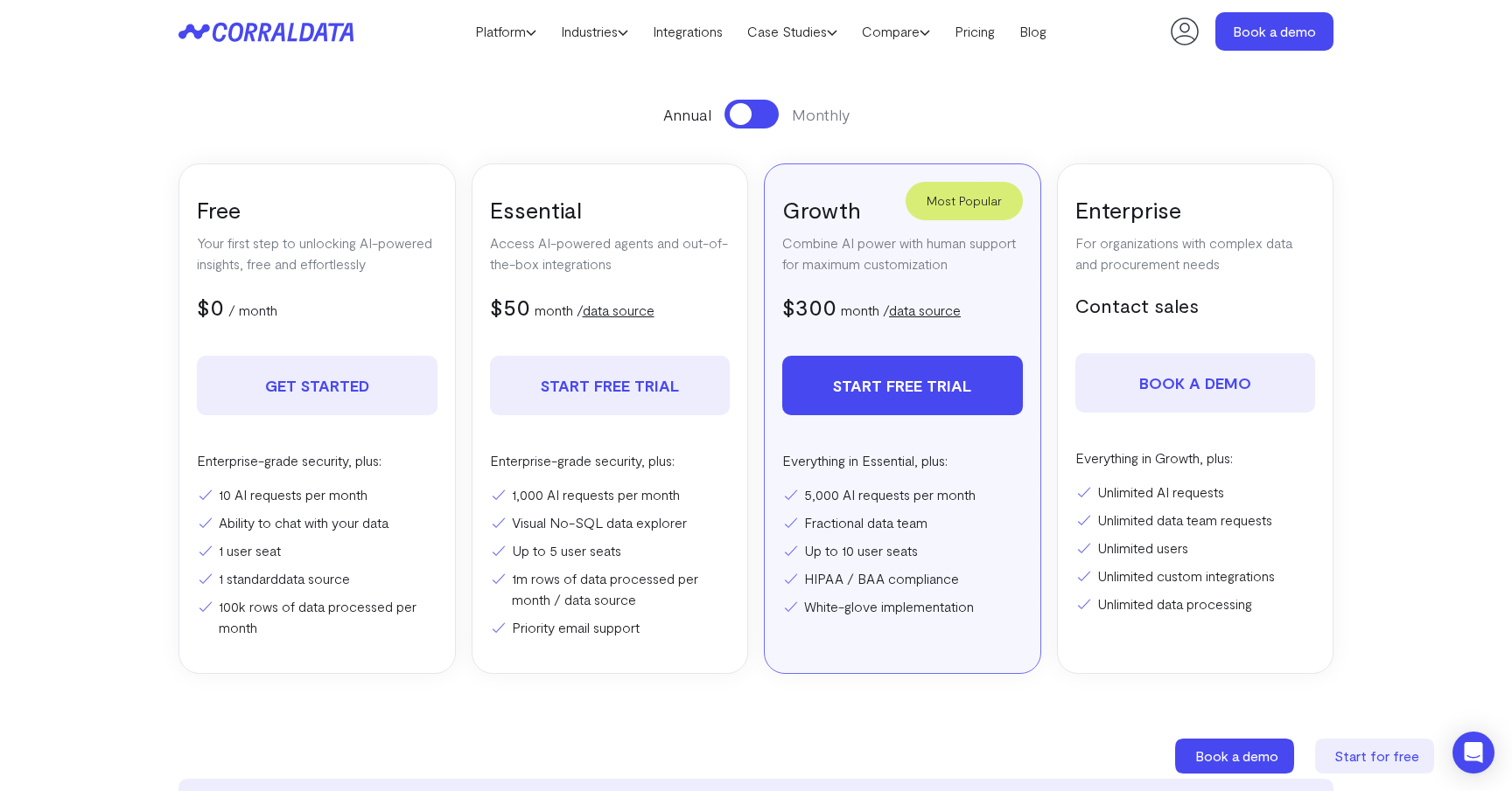
click at [761, 120] on button at bounding box center [752, 114] width 54 height 29
drag, startPoint x: 622, startPoint y: 274, endPoint x: 698, endPoint y: 323, distance: 90.4
click at [698, 323] on div "Essential Access AI-powered agents and out-of-the-box integrations $50 $100 mon…" at bounding box center [610, 418] width 277 height 511
drag, startPoint x: 698, startPoint y: 320, endPoint x: 685, endPoint y: 275, distance: 46.8
click at [685, 276] on div "Essential Access AI-powered agents and out-of-the-box integrations $50 $100 mon…" at bounding box center [610, 418] width 277 height 511
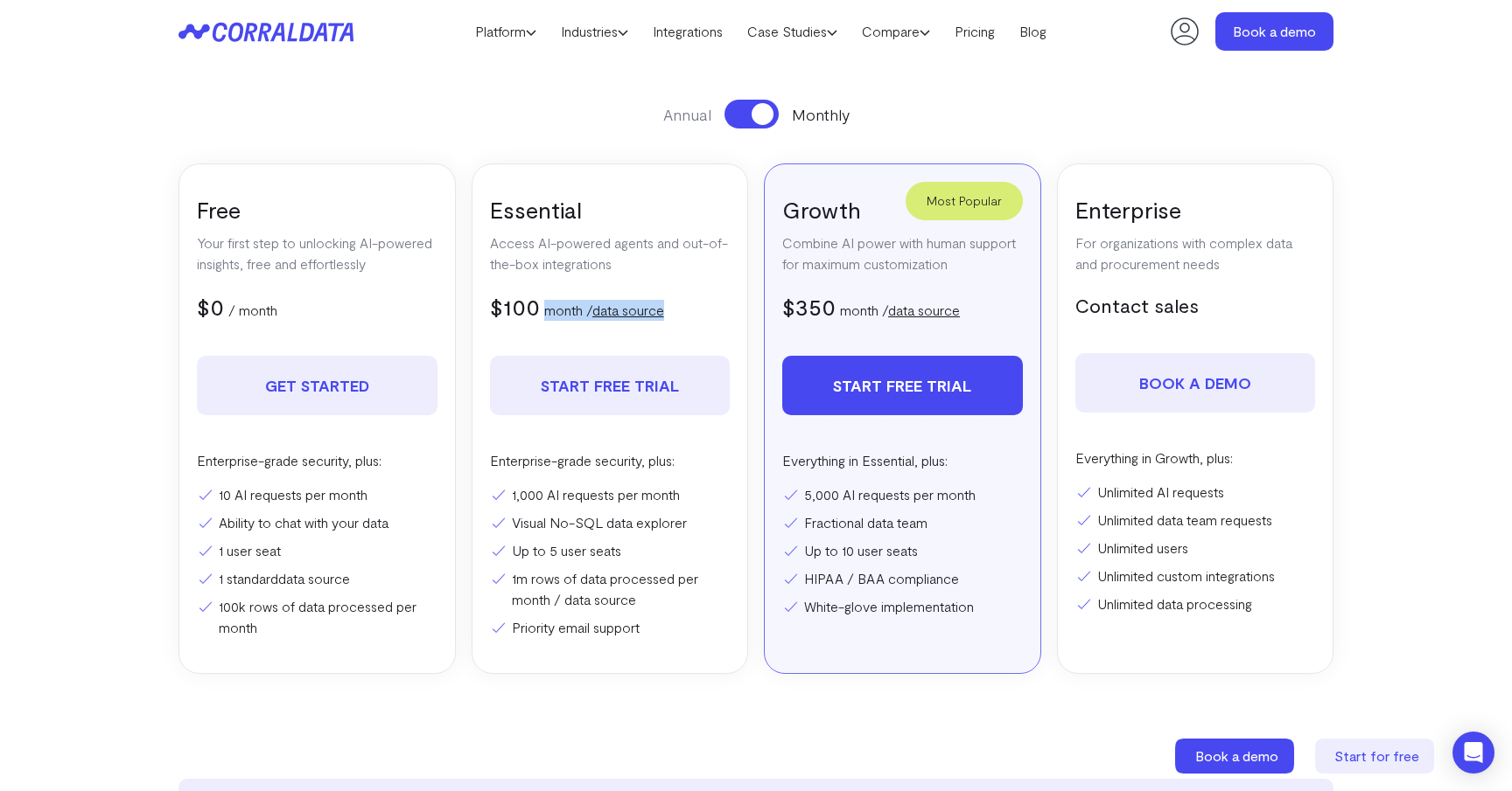
click at [685, 275] on div "Essential Access AI-powered agents and out-of-the-box integrations $50 $100 mon…" at bounding box center [610, 418] width 277 height 511
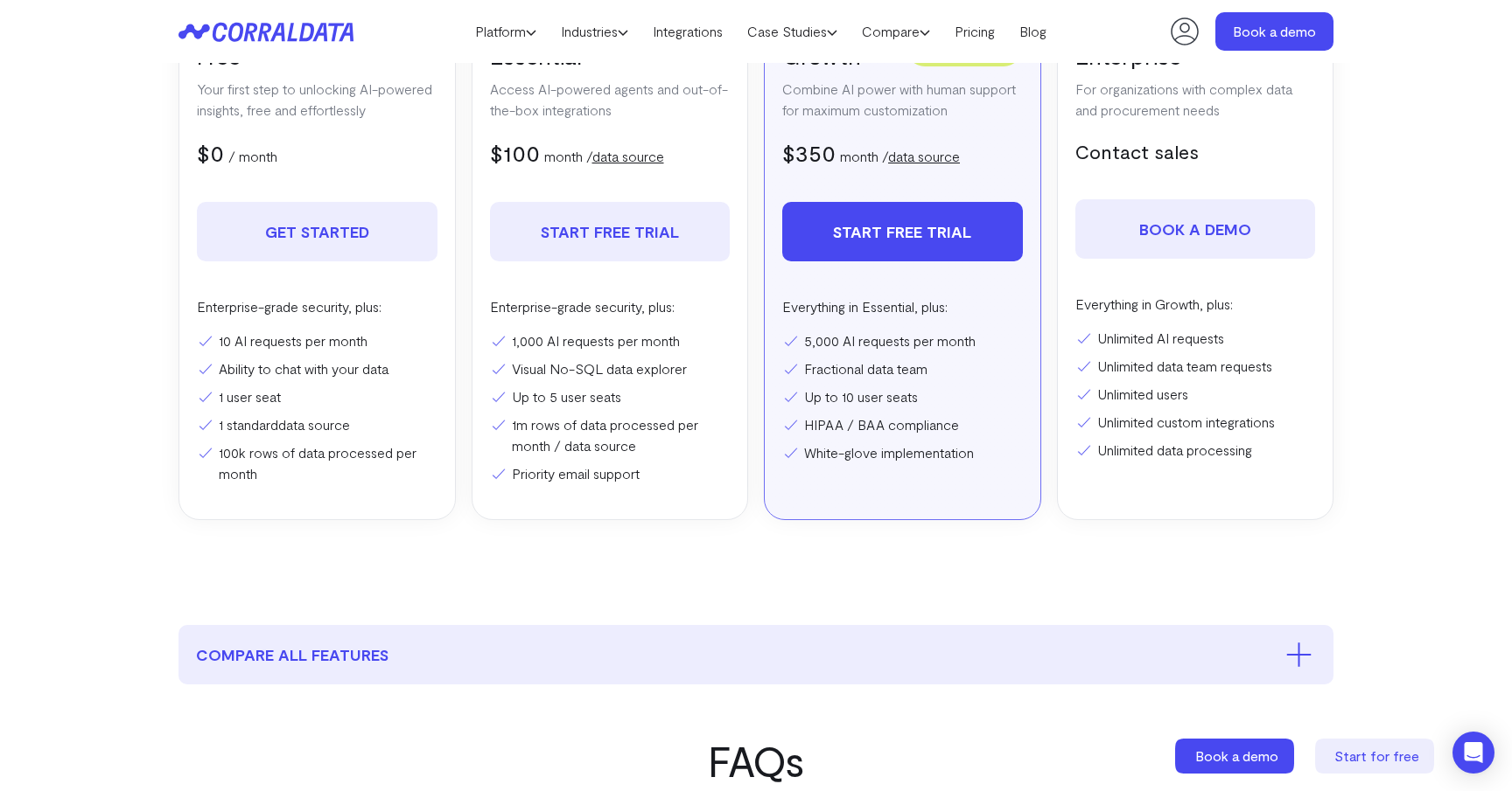
scroll to position [404, 0]
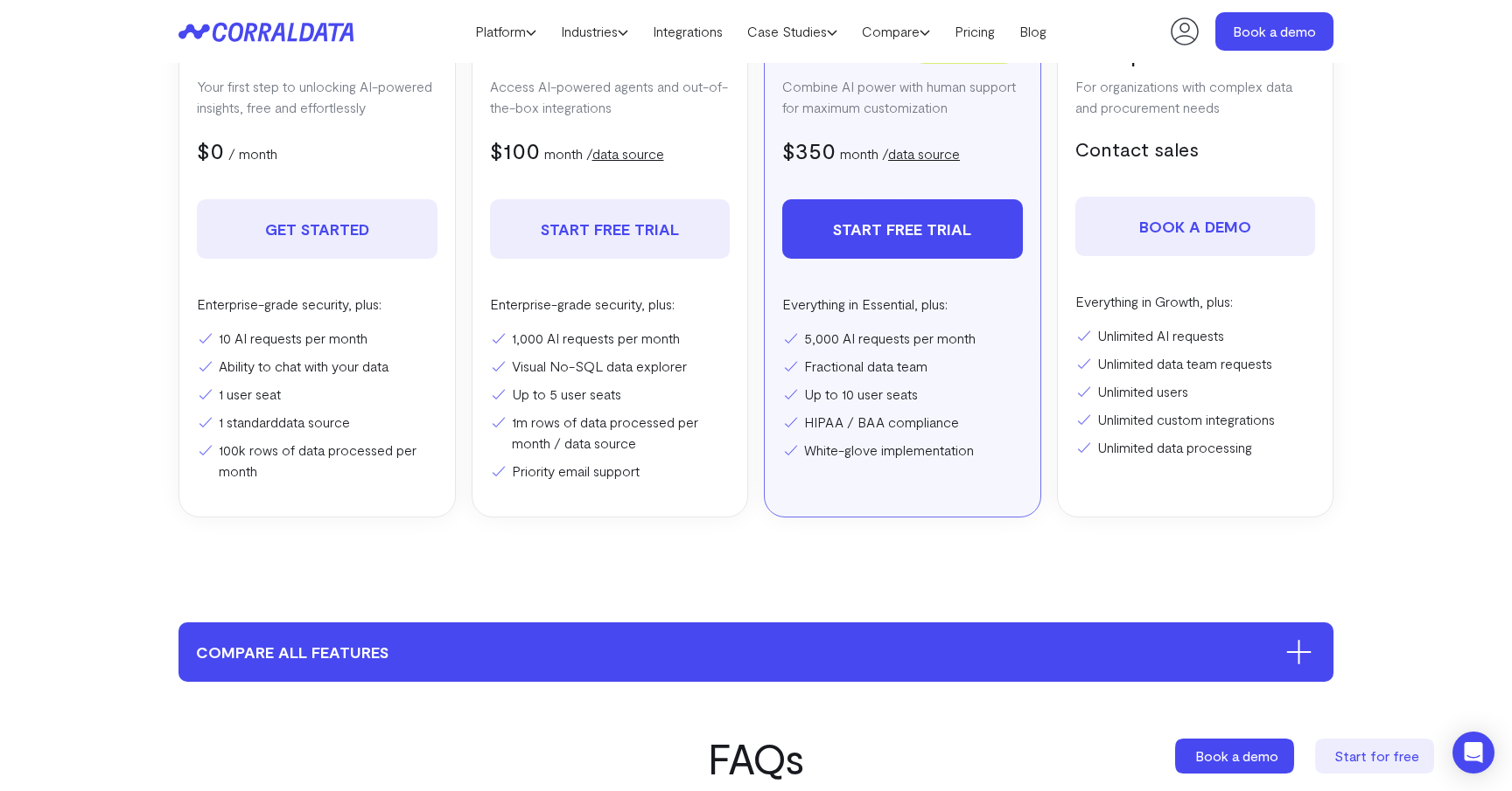
click at [663, 667] on button "compare all features" at bounding box center [756, 653] width 1155 height 60
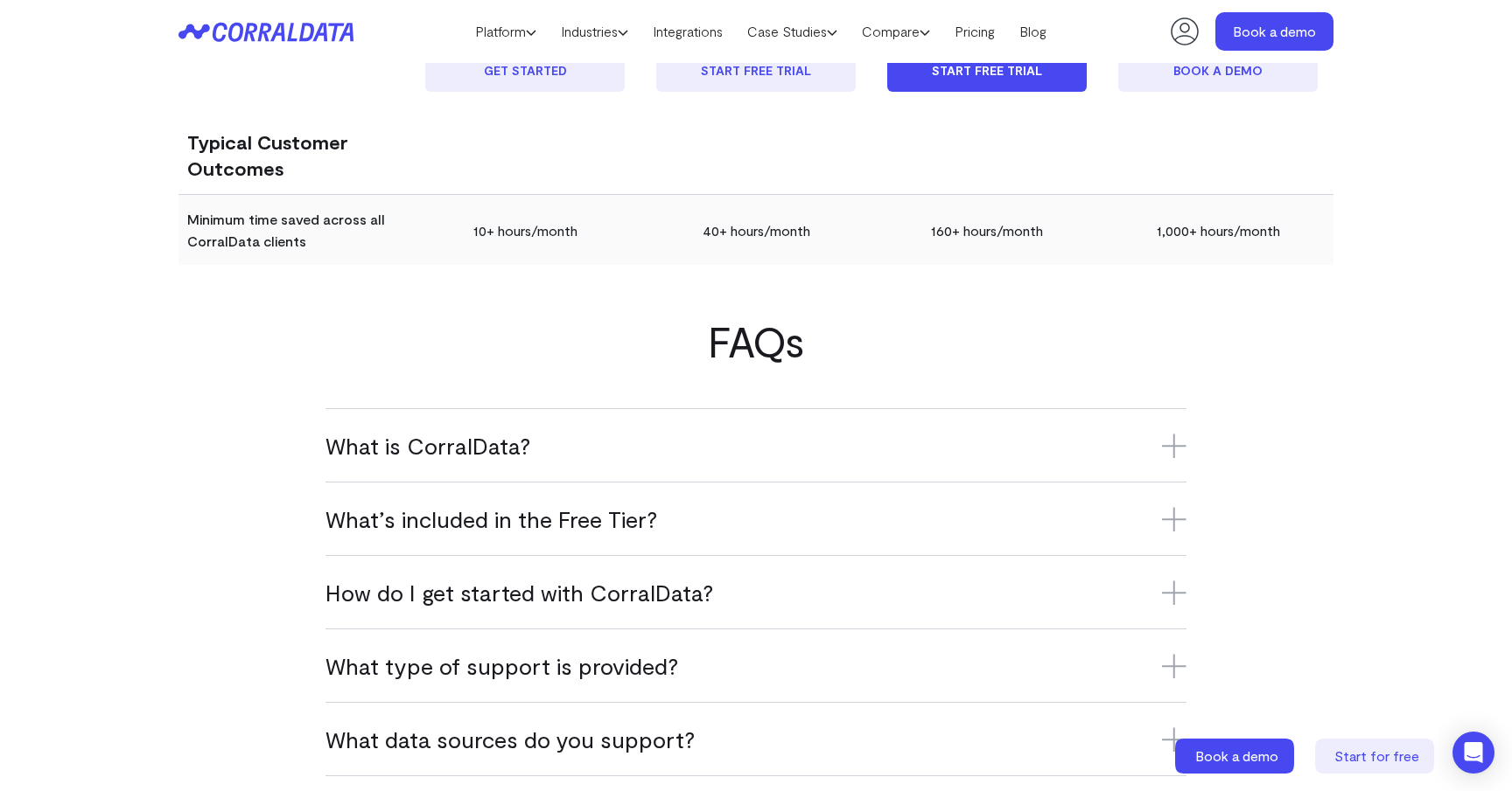
scroll to position [4490, 0]
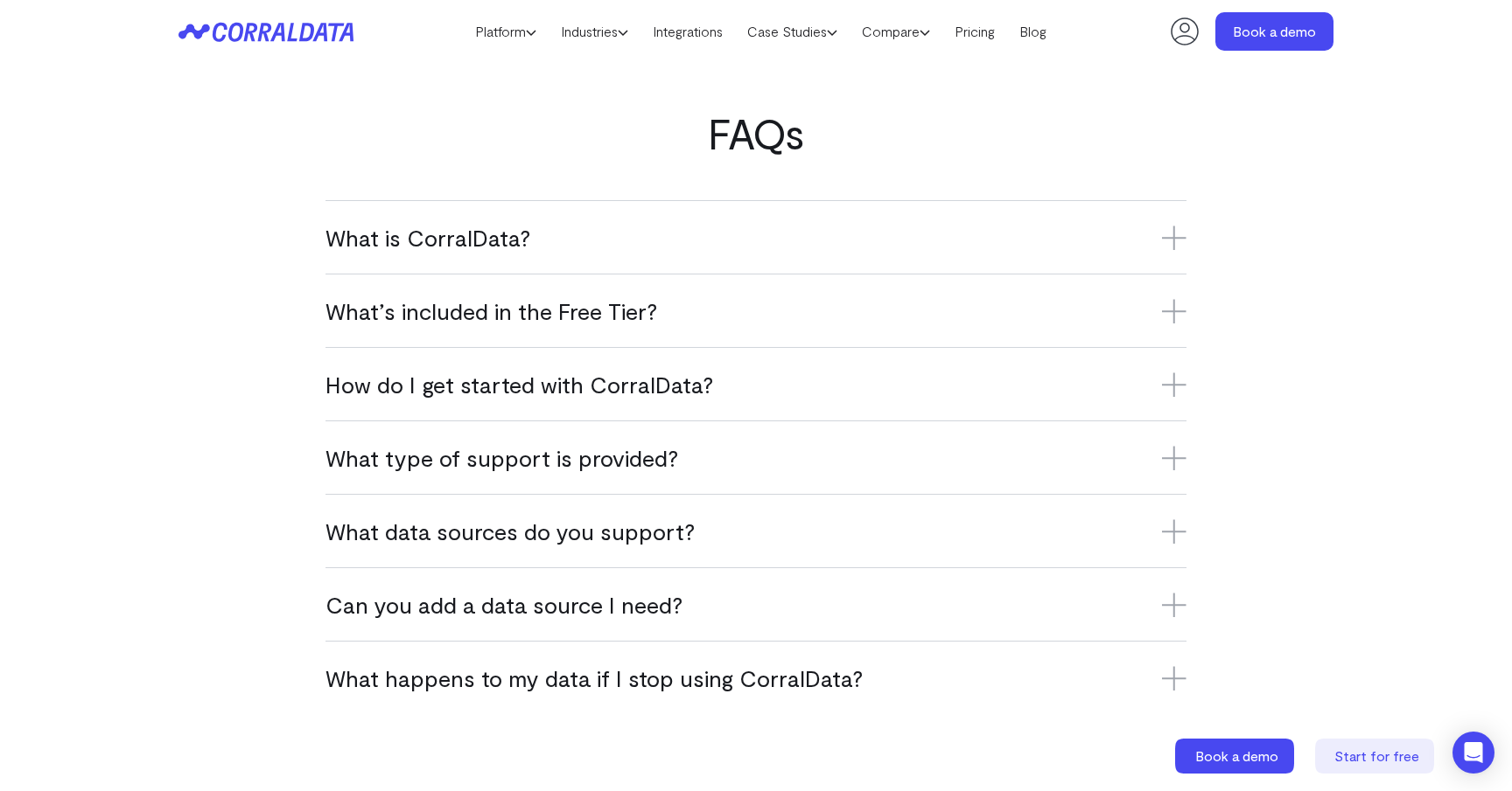
click at [690, 318] on h3 "What’s included in the Free Tier?" at bounding box center [756, 311] width 861 height 29
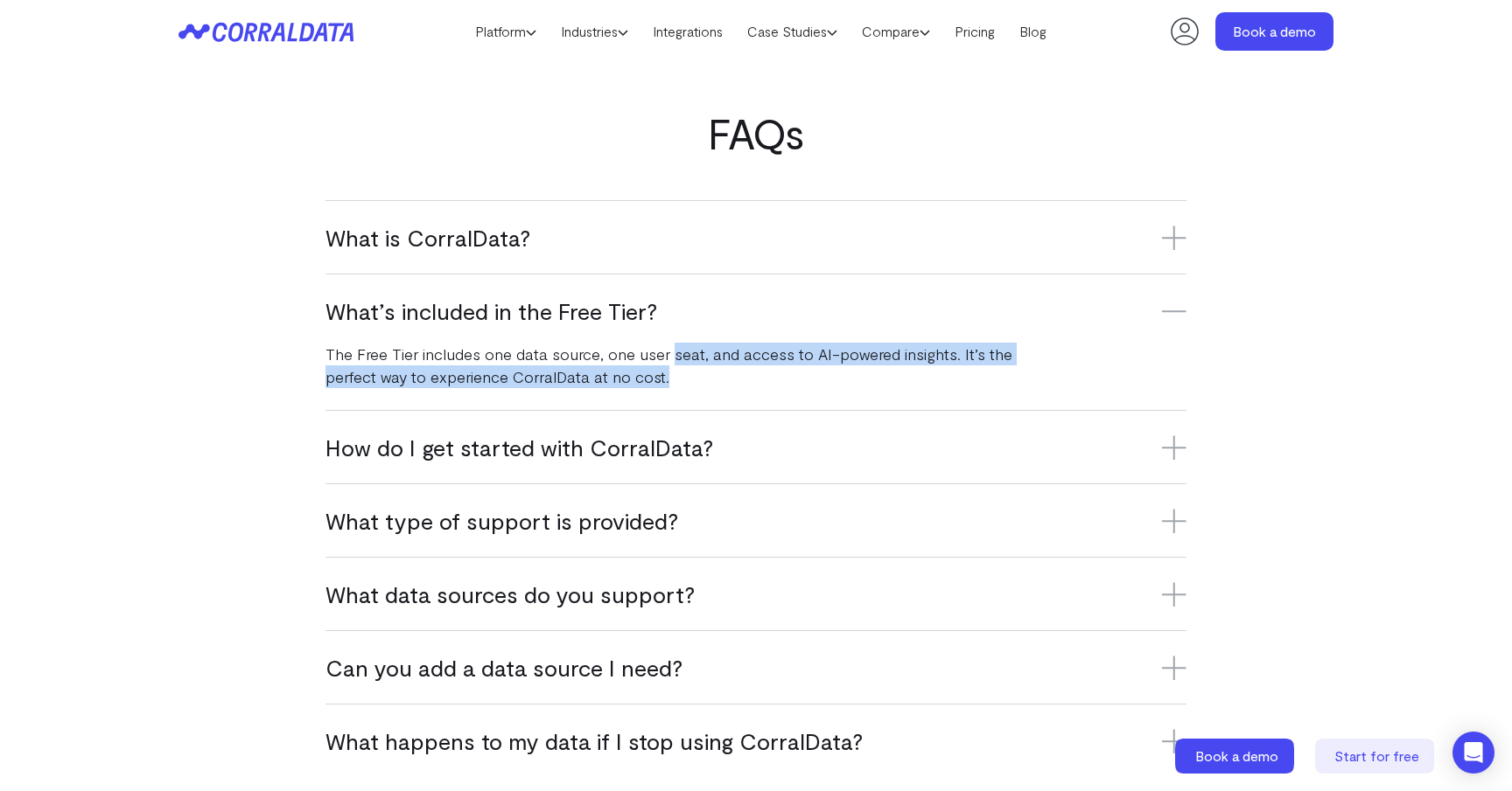
drag, startPoint x: 669, startPoint y: 353, endPoint x: 669, endPoint y: 375, distance: 22.0
click at [669, 375] on p "The Free Tier includes one data source, one user seat, and access to AI-powered…" at bounding box center [686, 366] width 721 height 46
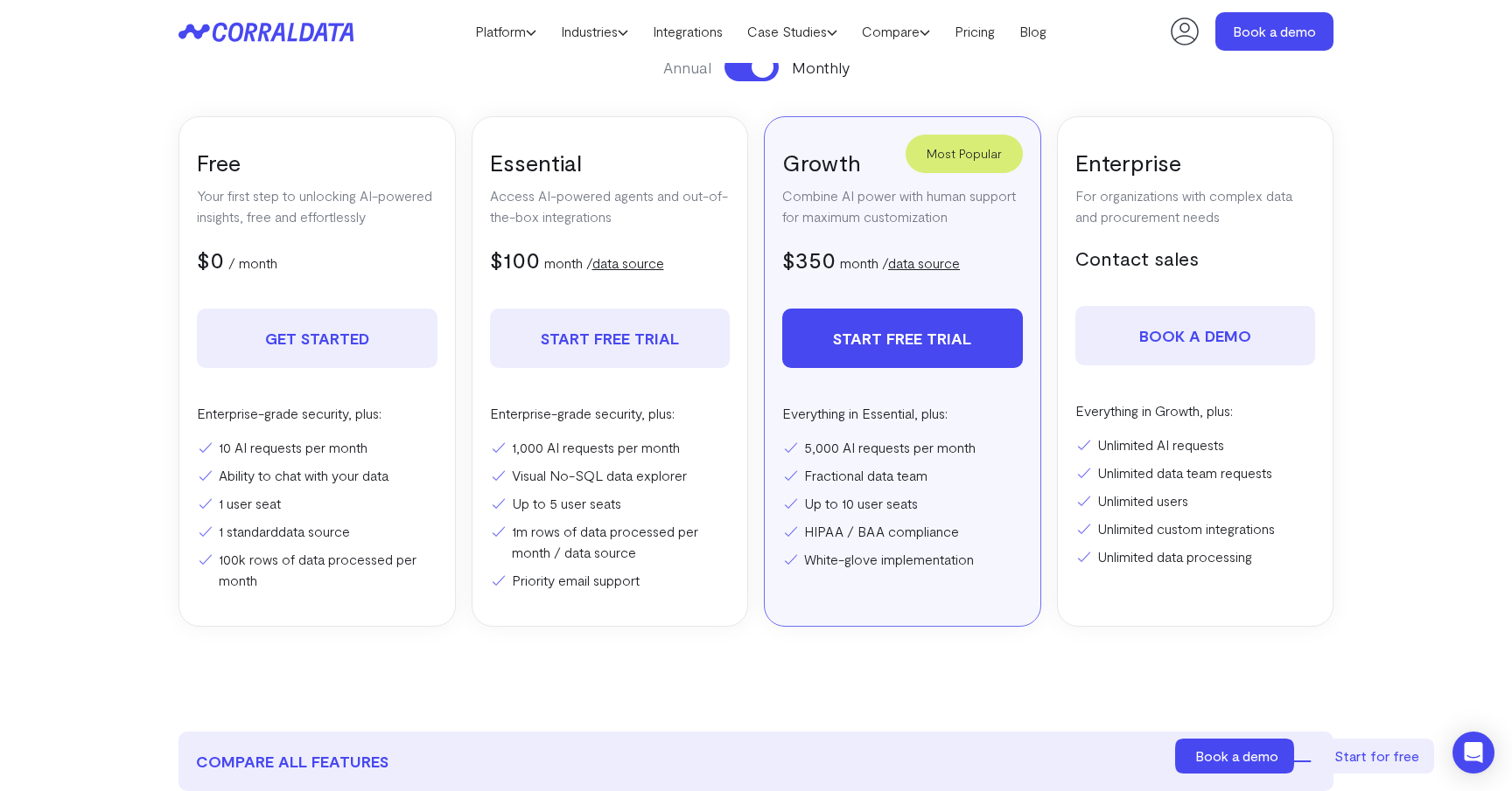
scroll to position [295, 0]
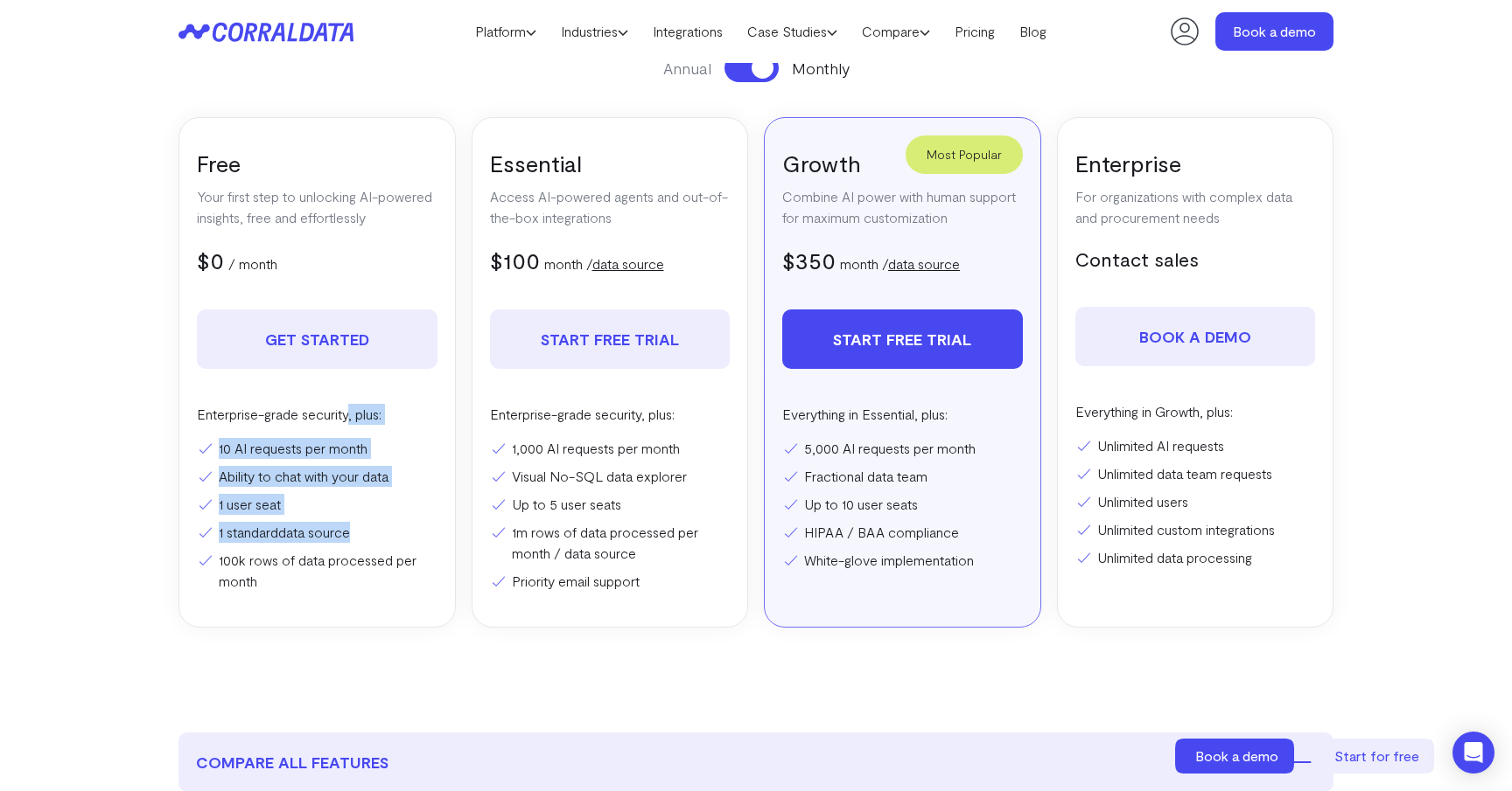
drag, startPoint x: 352, startPoint y: 432, endPoint x: 356, endPoint y: 526, distance: 94.1
click at [354, 523] on div "Enterprise-grade security, plus: 10 AI requests per month Ability to chat with …" at bounding box center [316, 498] width 240 height 188
click at [350, 526] on link "data source" at bounding box center [314, 532] width 72 height 17
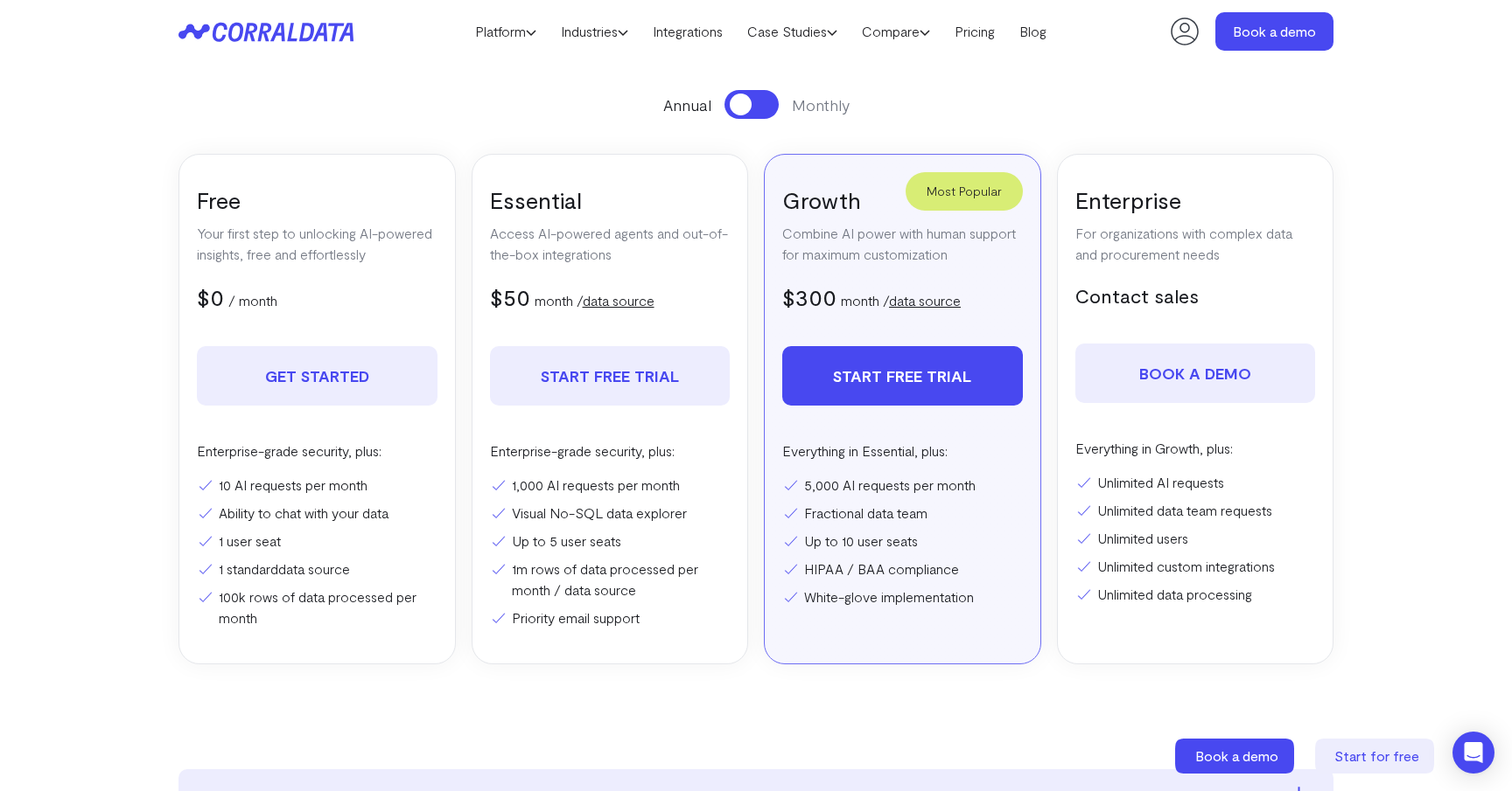
scroll to position [295, 0]
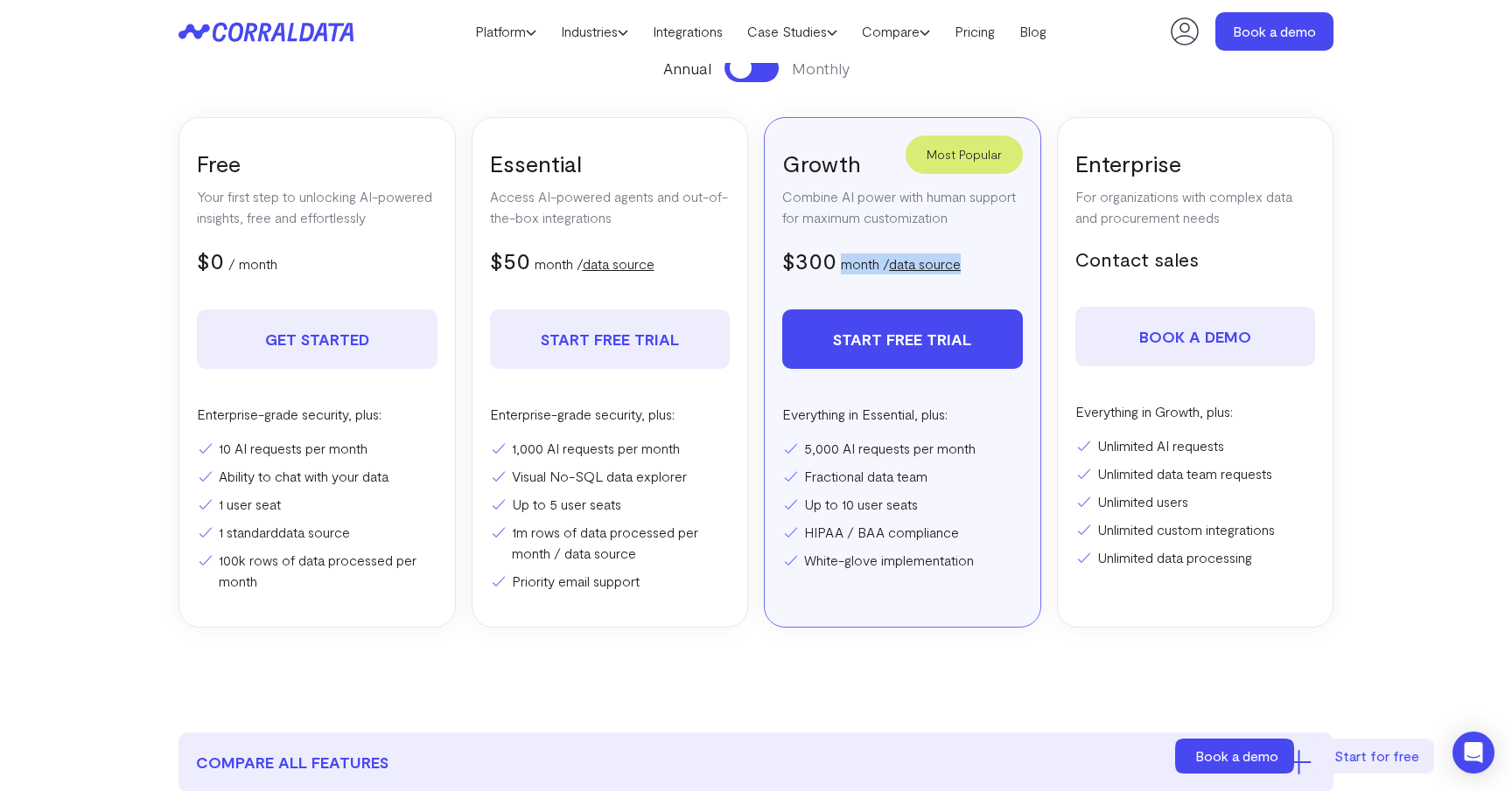
drag, startPoint x: 889, startPoint y: 245, endPoint x: 898, endPoint y: 293, distance: 48.8
click at [898, 293] on div "Most Popular Growth Combine AI power with human support for maximum customizati…" at bounding box center [902, 373] width 277 height 511
click at [753, 75] on button at bounding box center [752, 68] width 54 height 29
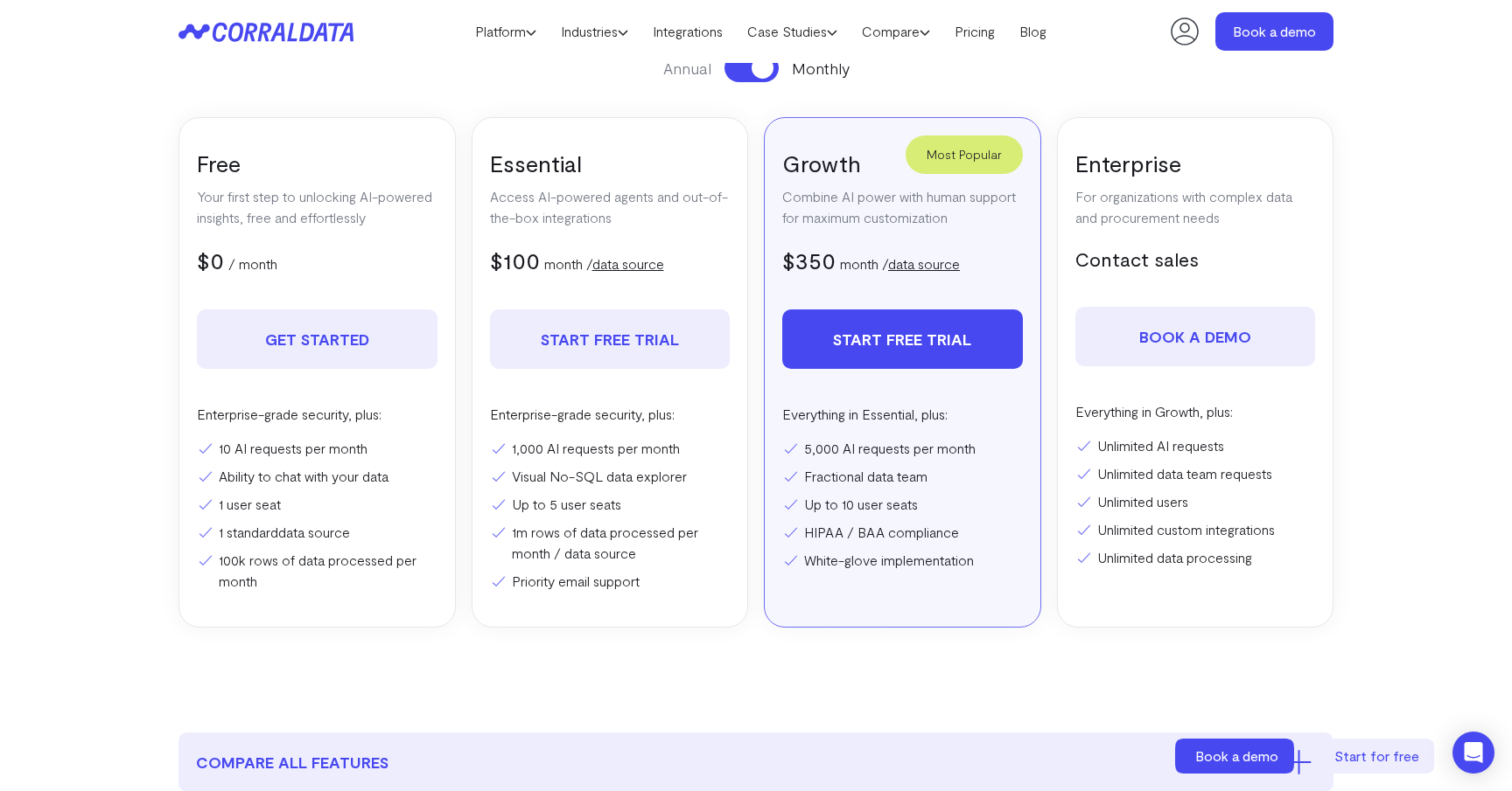
click at [866, 265] on p "month / data source" at bounding box center [900, 264] width 120 height 21
click at [857, 187] on p "Combine AI power with human support for maximum customization" at bounding box center [902, 207] width 240 height 42
click at [850, 200] on p "Combine AI power with human support for maximum customization" at bounding box center [902, 207] width 240 height 42
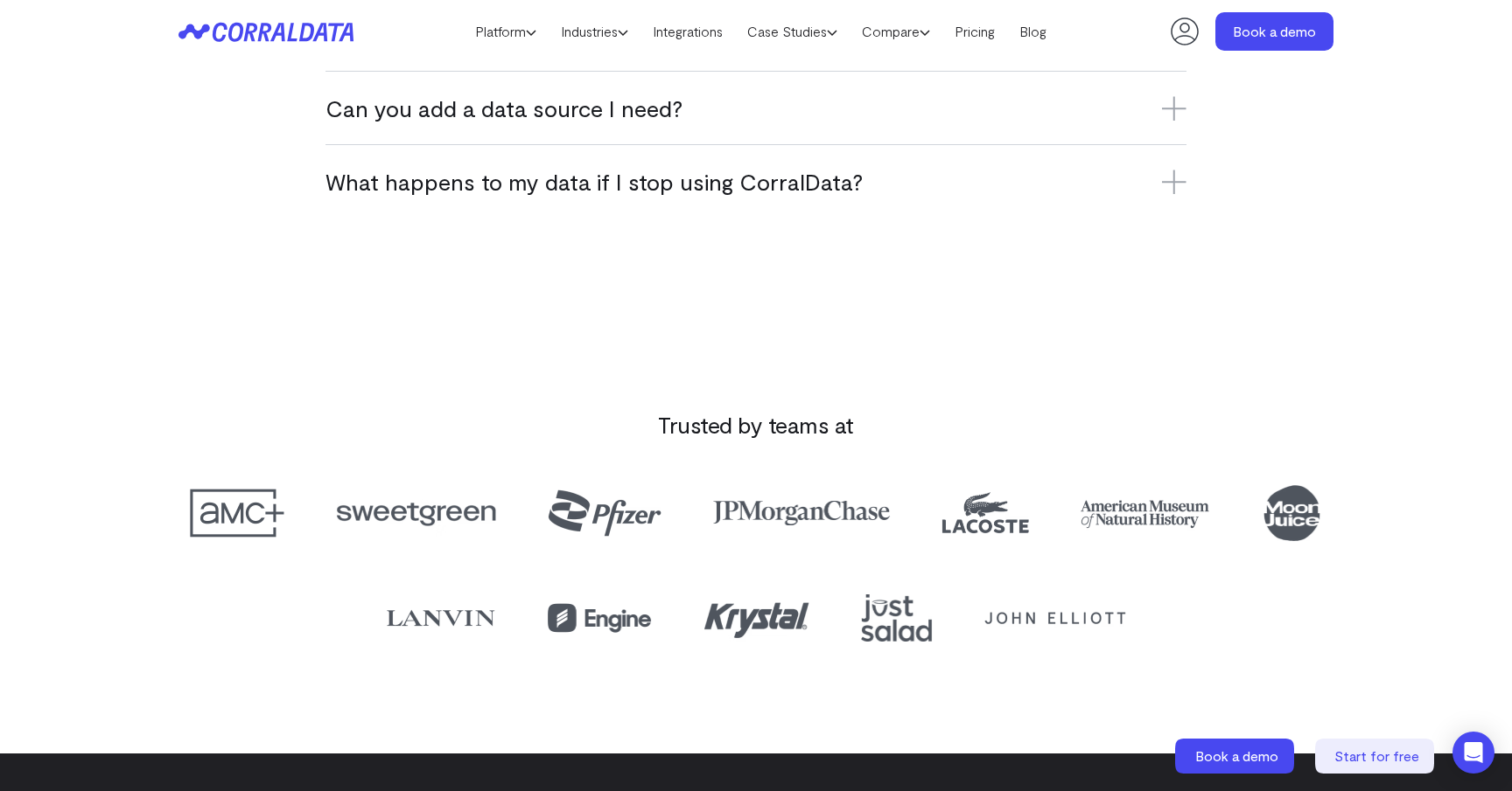
scroll to position [1320, 0]
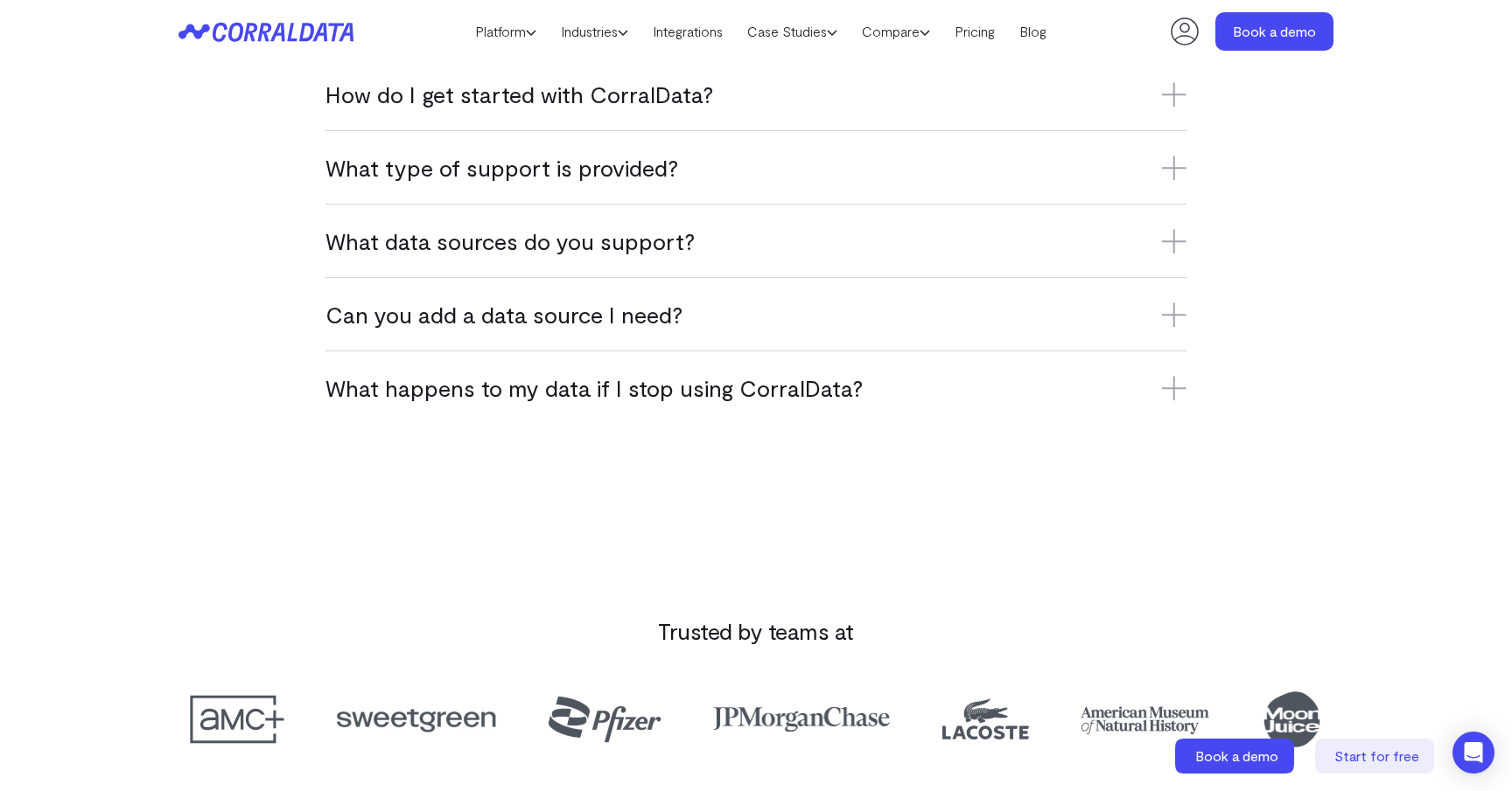
click at [674, 291] on div "Can you add a data source I need? Yes, we’re constantly adding new integrations…" at bounding box center [756, 314] width 861 height 74
click at [670, 314] on h3 "Can you add a data source I need?" at bounding box center [756, 314] width 861 height 29
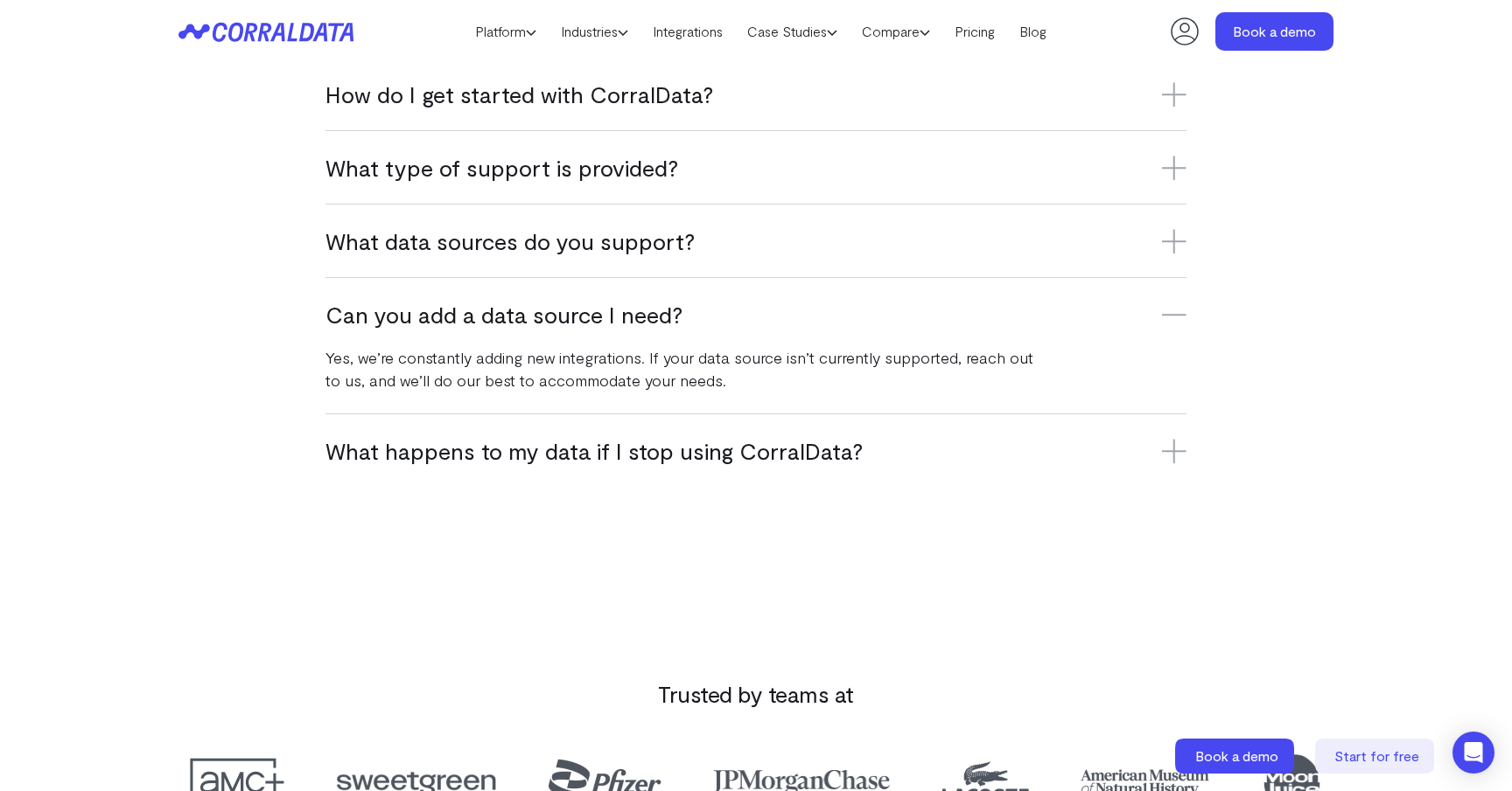
click at [670, 314] on h3 "Can you add a data source I need?" at bounding box center [756, 314] width 861 height 29
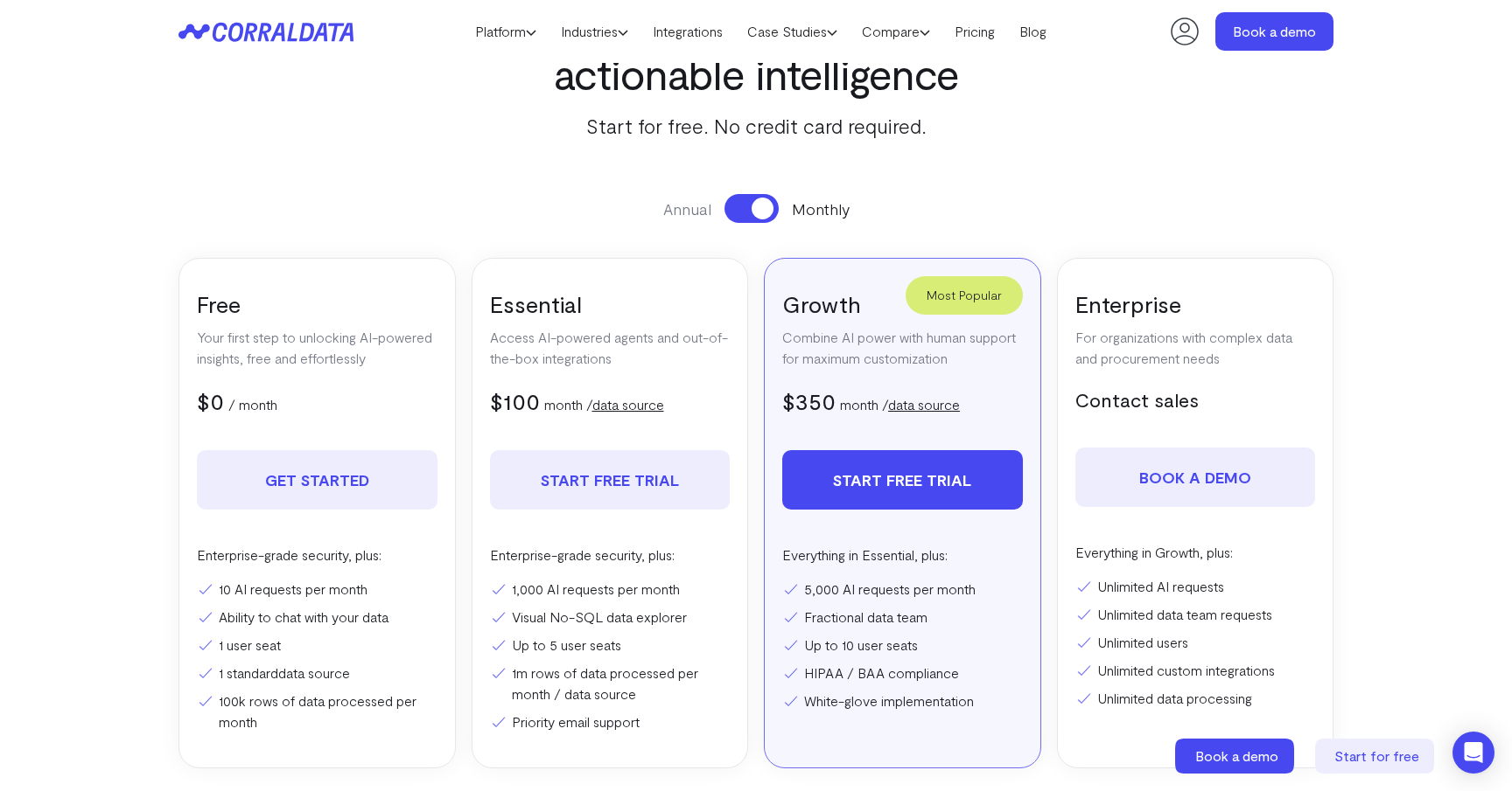
scroll to position [0, 0]
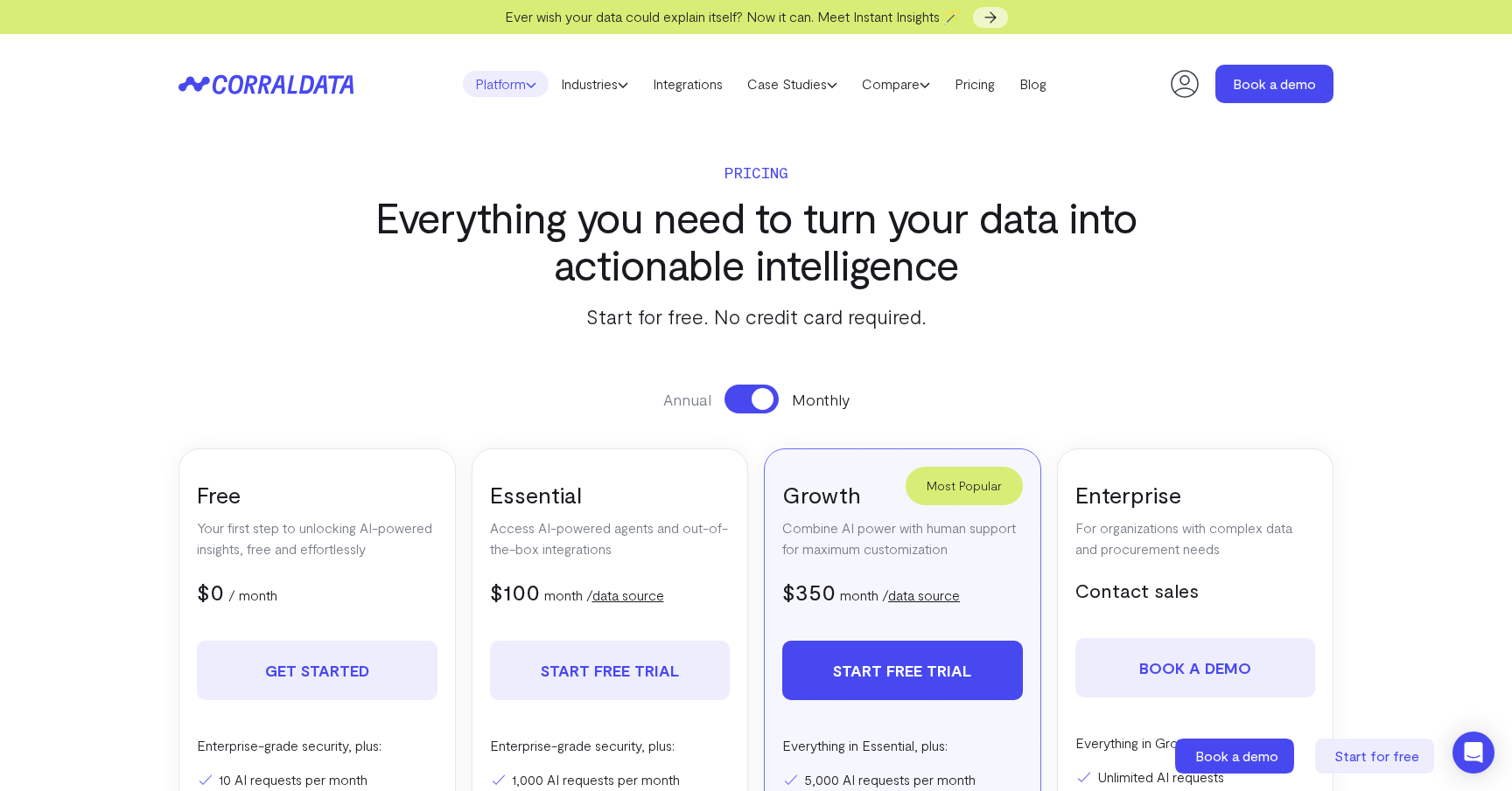
click at [511, 85] on link "Platform" at bounding box center [505, 84] width 86 height 26
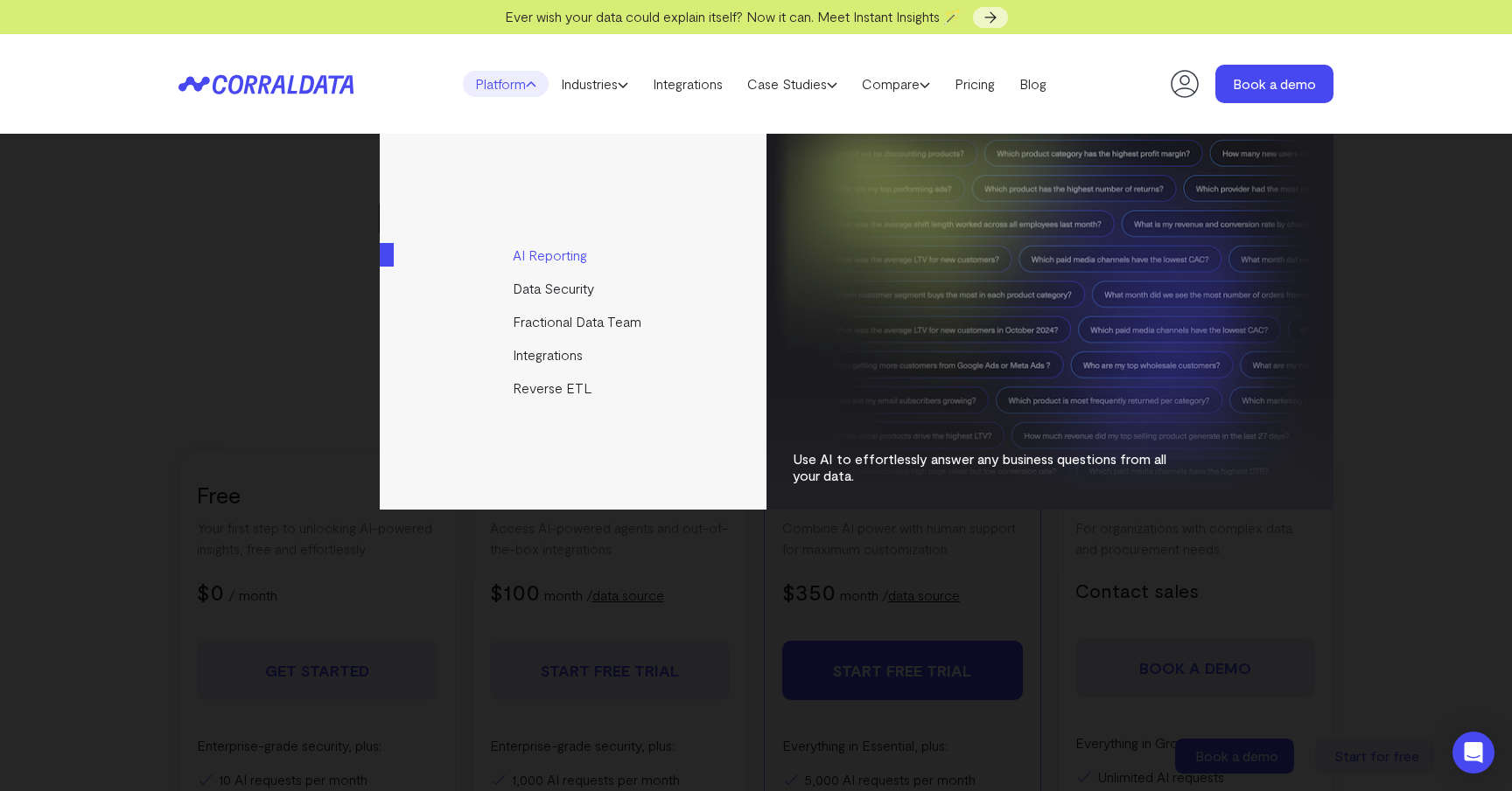
click at [552, 250] on link "AI Reporting" at bounding box center [574, 255] width 390 height 33
